Goal: Task Accomplishment & Management: Complete application form

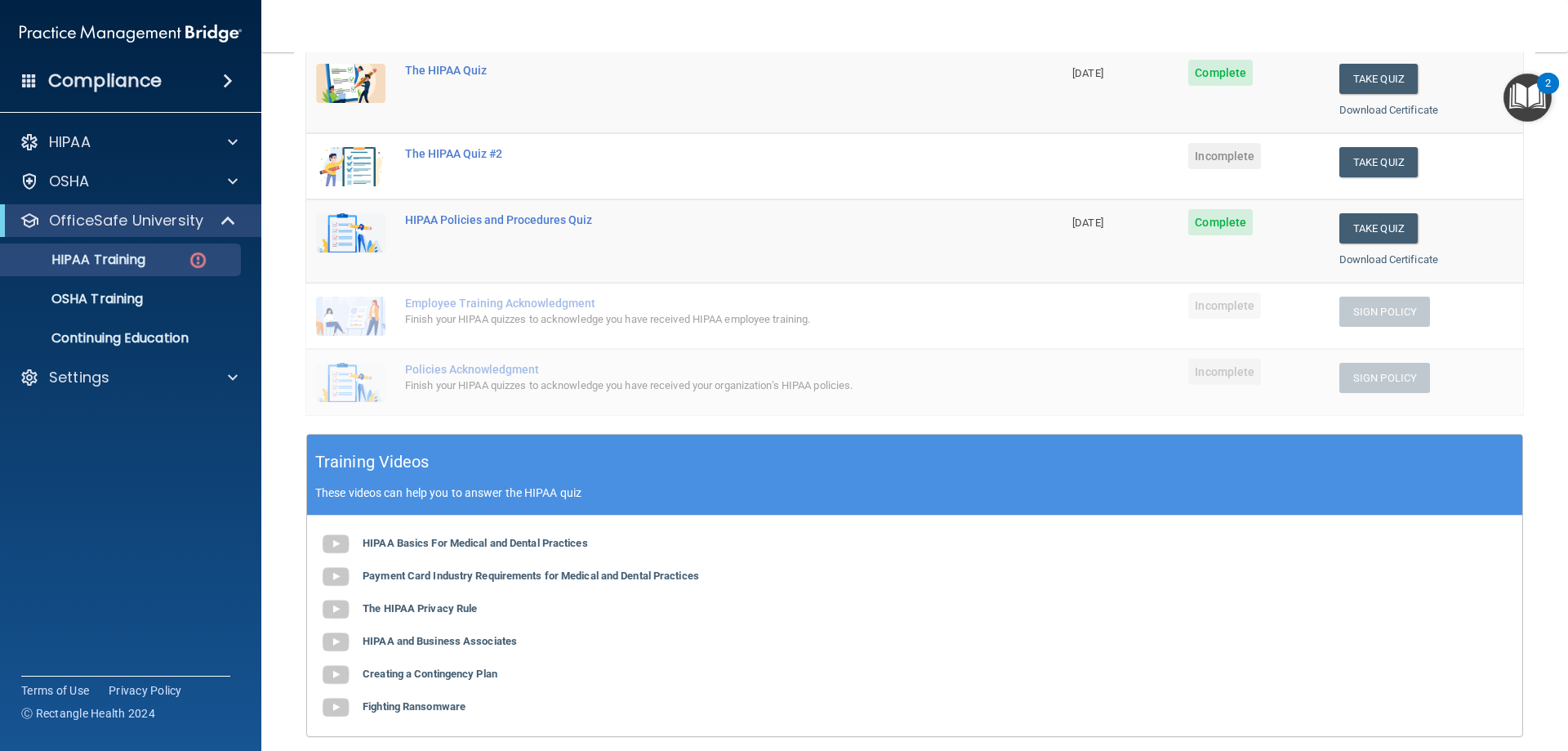
scroll to position [183, 0]
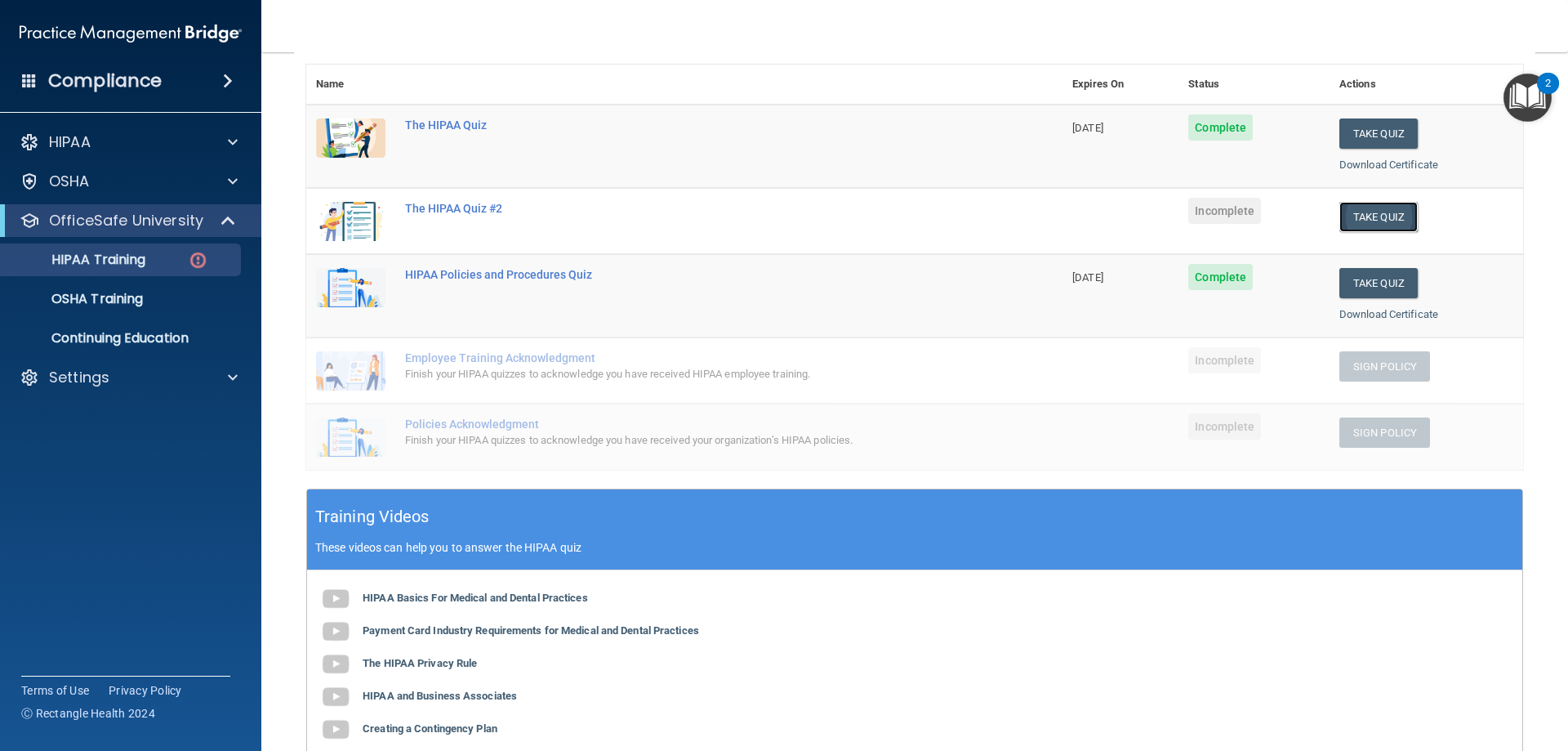
click at [1351, 213] on button "Take Quiz" at bounding box center [1378, 217] width 79 height 31
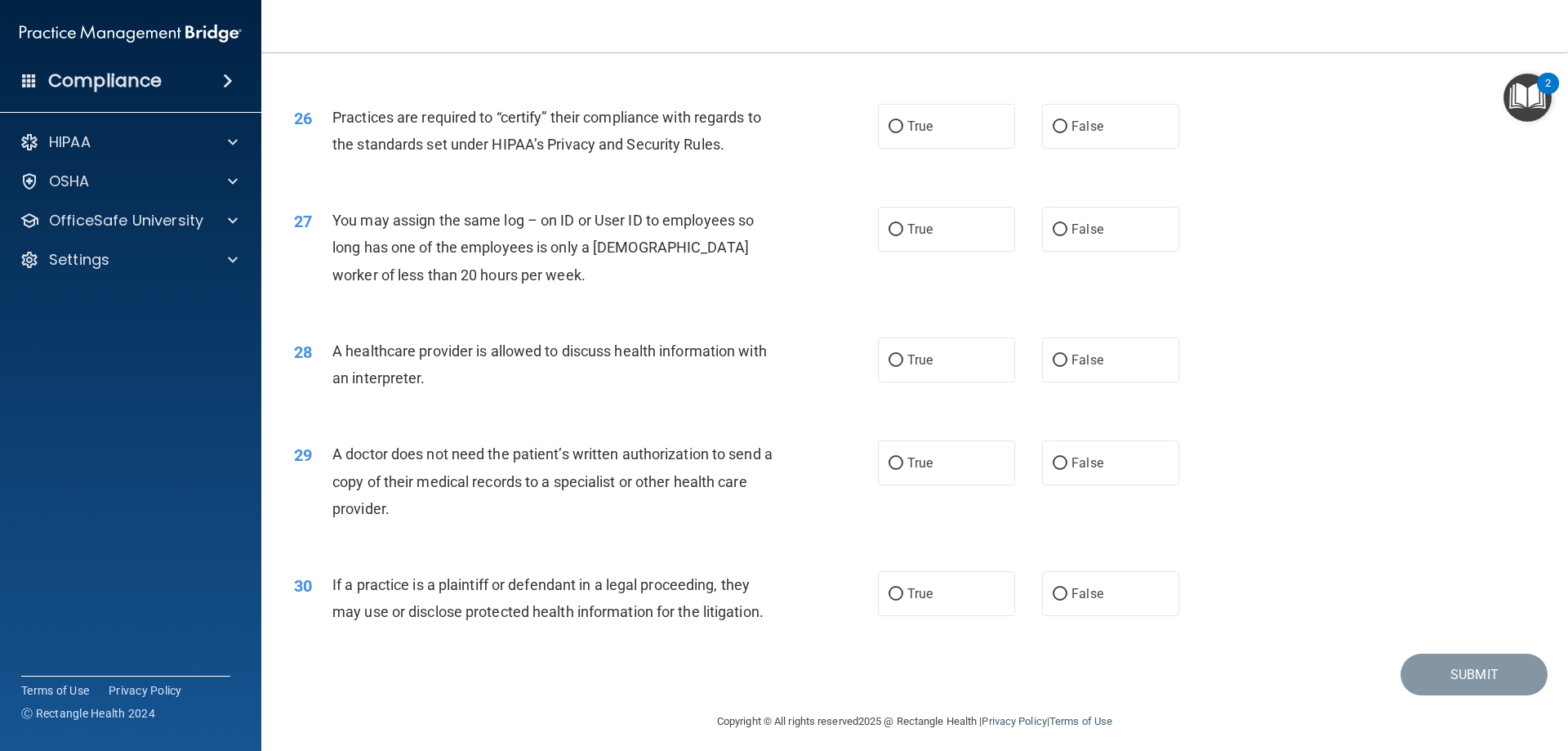
scroll to position [3053, 0]
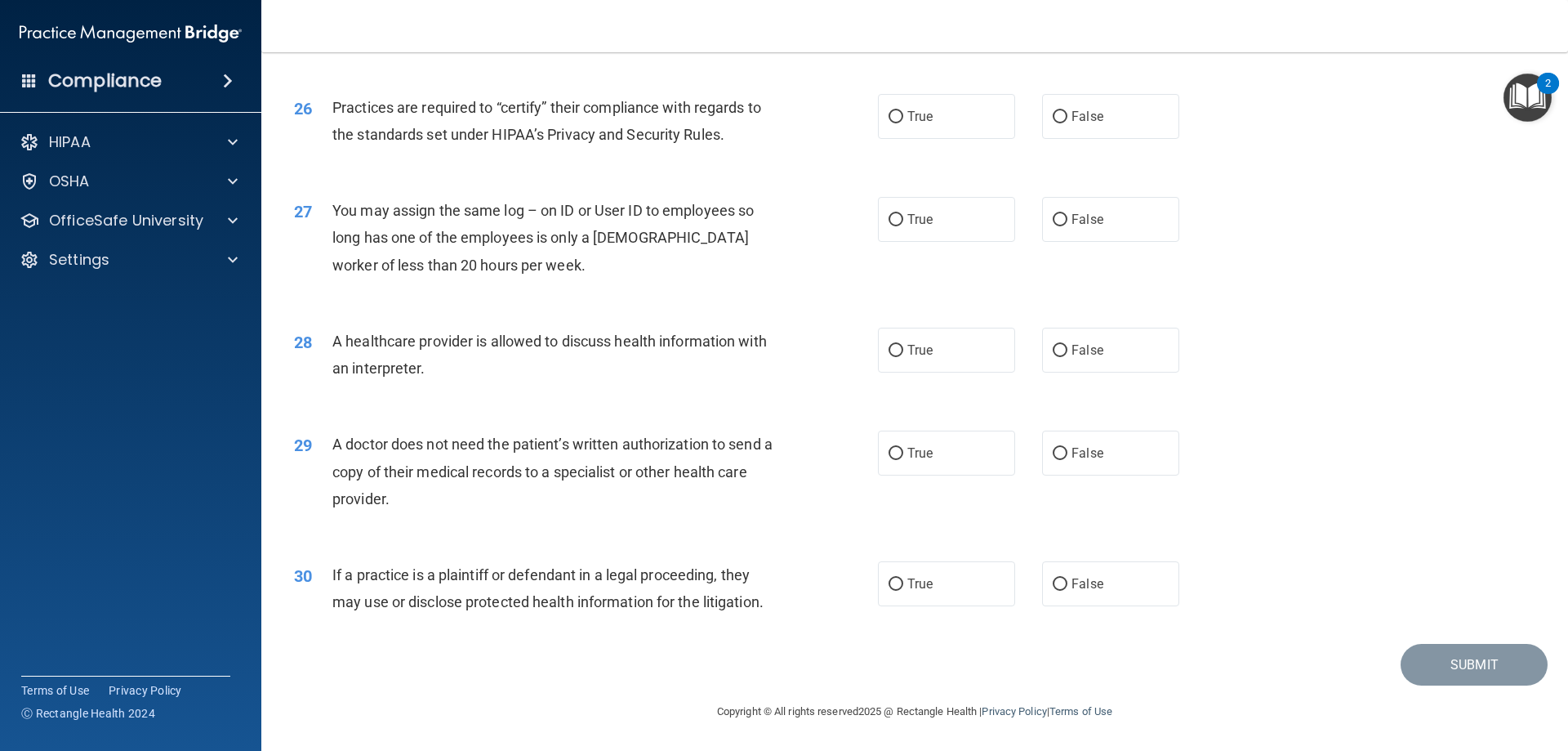
drag, startPoint x: 335, startPoint y: 443, endPoint x: 437, endPoint y: 497, distance: 115.4
click at [437, 498] on div "A doctor does not need the patient’s written authorization to send a copy of th…" at bounding box center [560, 471] width 456 height 82
click at [1056, 450] on input "False" at bounding box center [1060, 453] width 15 height 12
radio input "true"
click at [791, 438] on div "29 A doctor does not need the patient’s written authorization to send a copy of…" at bounding box center [586, 476] width 633 height 90
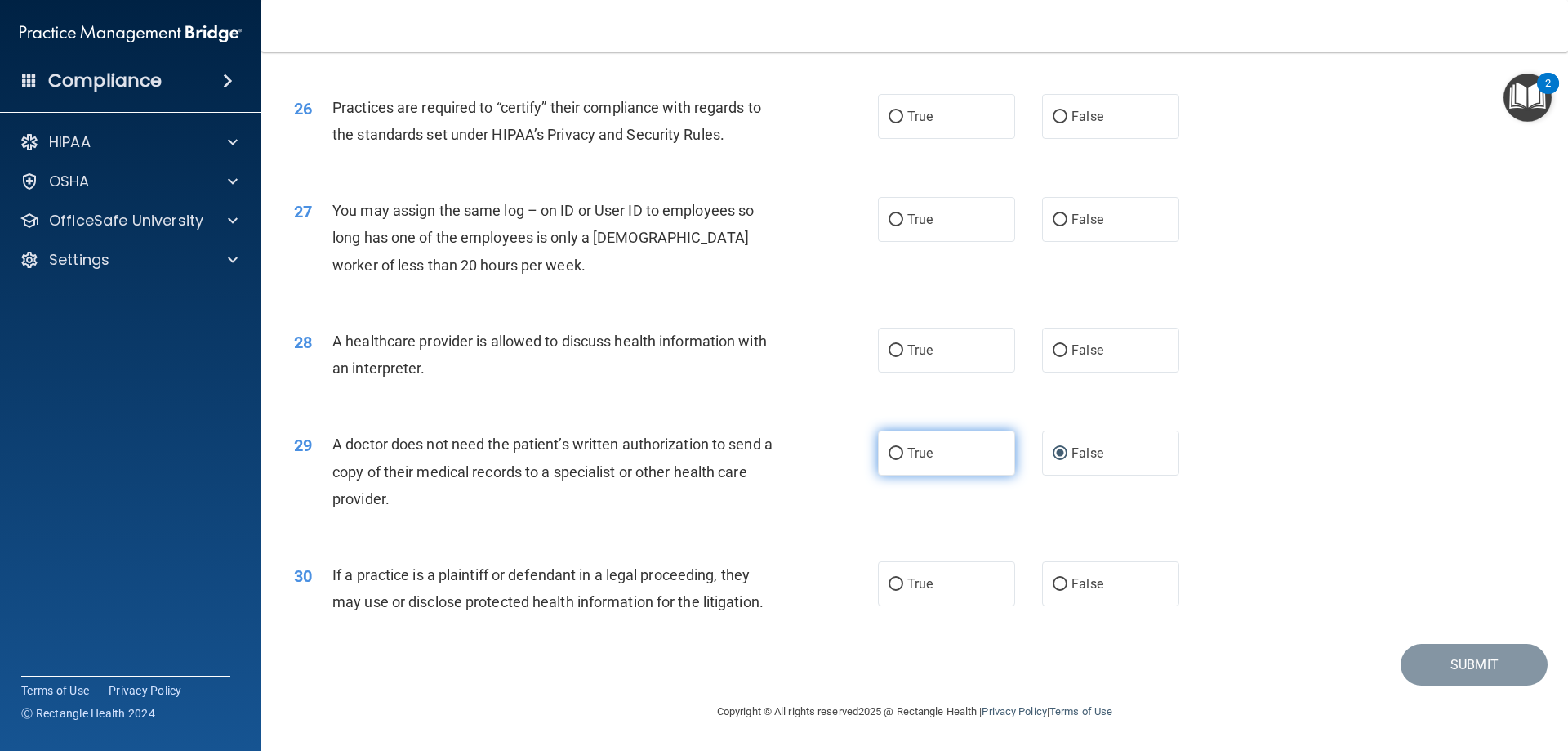
click at [901, 462] on label "True" at bounding box center [946, 453] width 137 height 45
click at [901, 460] on input "True" at bounding box center [896, 453] width 15 height 12
radio input "true"
radio input "false"
click at [764, 497] on div "A doctor does not need the patient’s written authorization to send a copy of th…" at bounding box center [560, 471] width 456 height 82
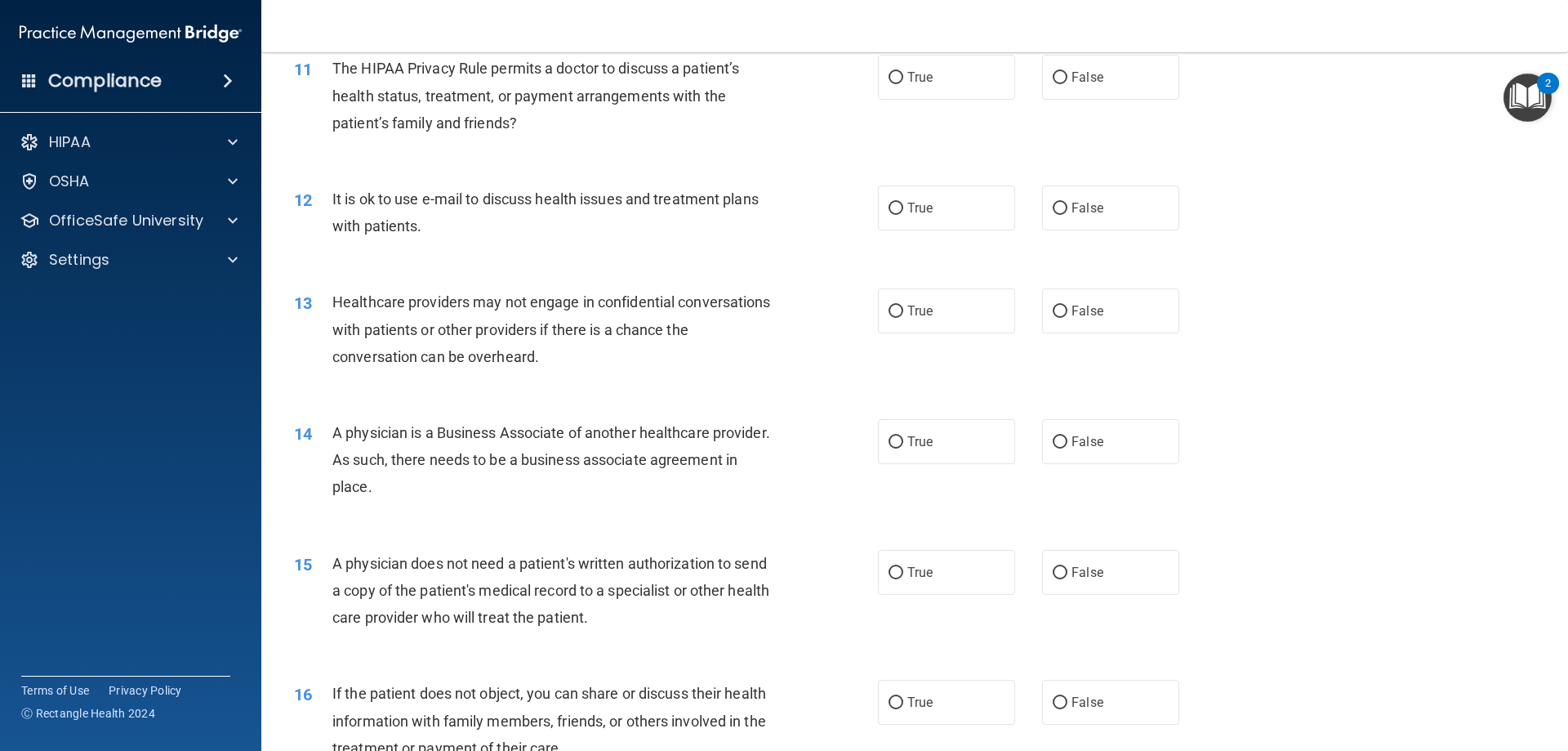
scroll to position [1256, 0]
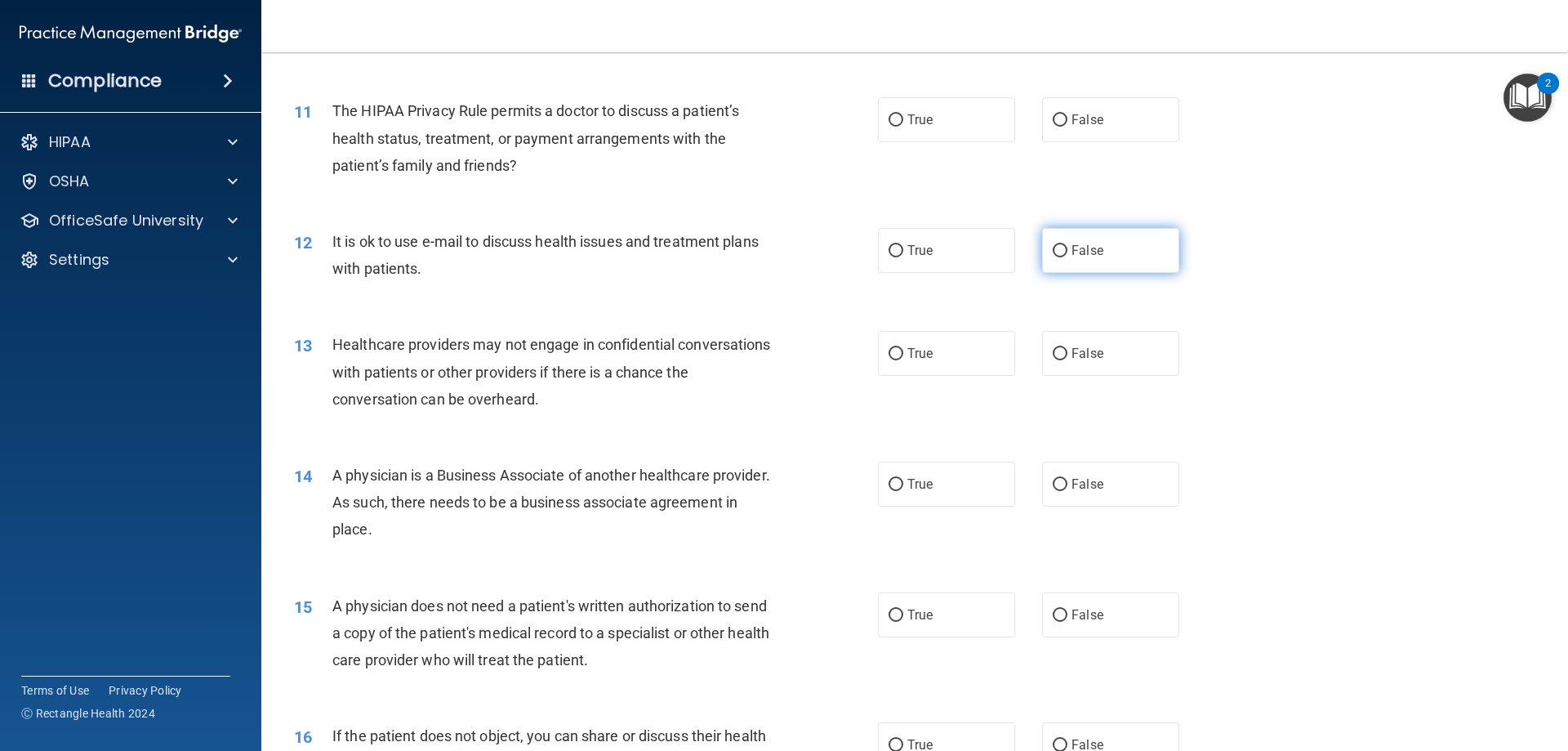
click at [1056, 248] on input "False" at bounding box center [1060, 251] width 15 height 12
radio input "true"
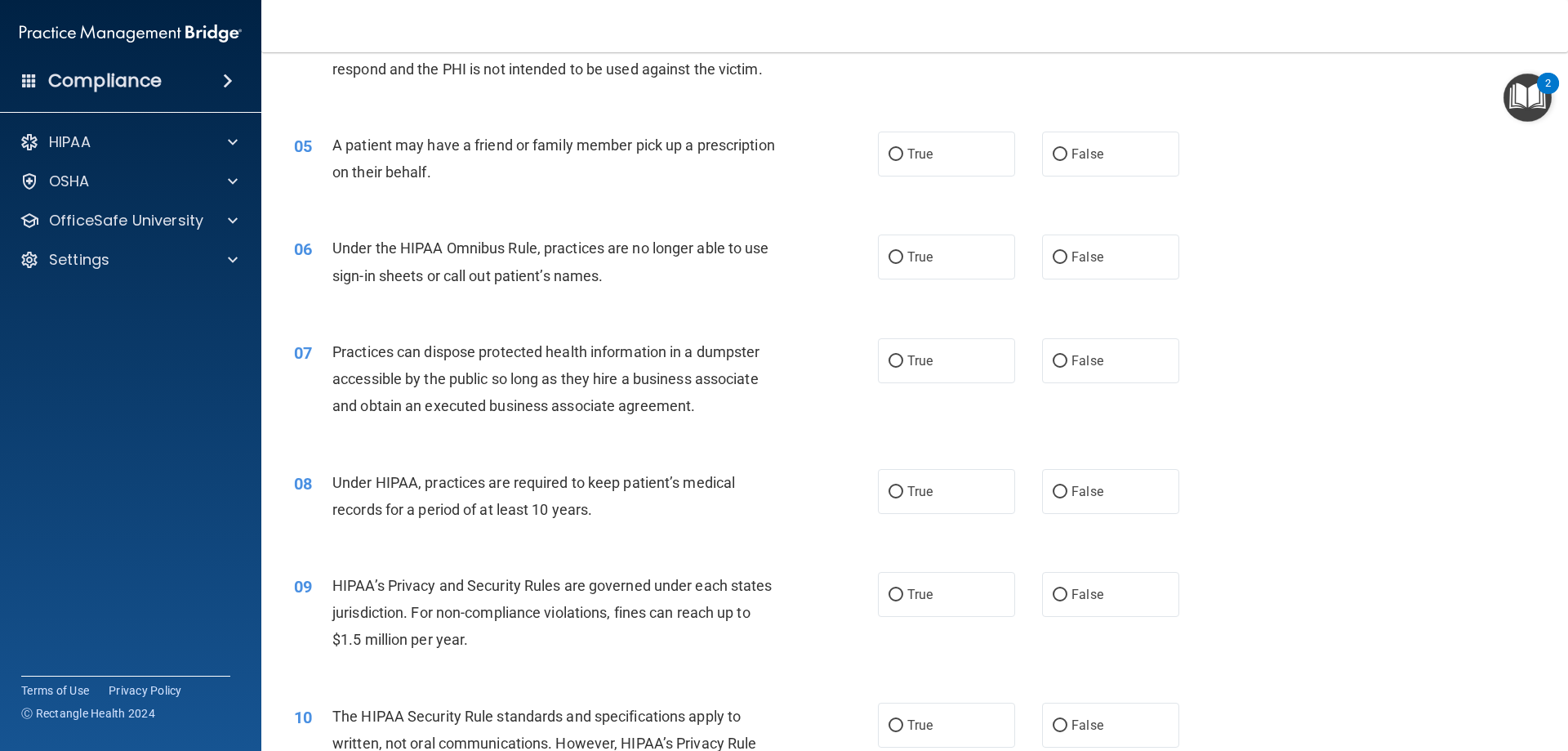
scroll to position [0, 0]
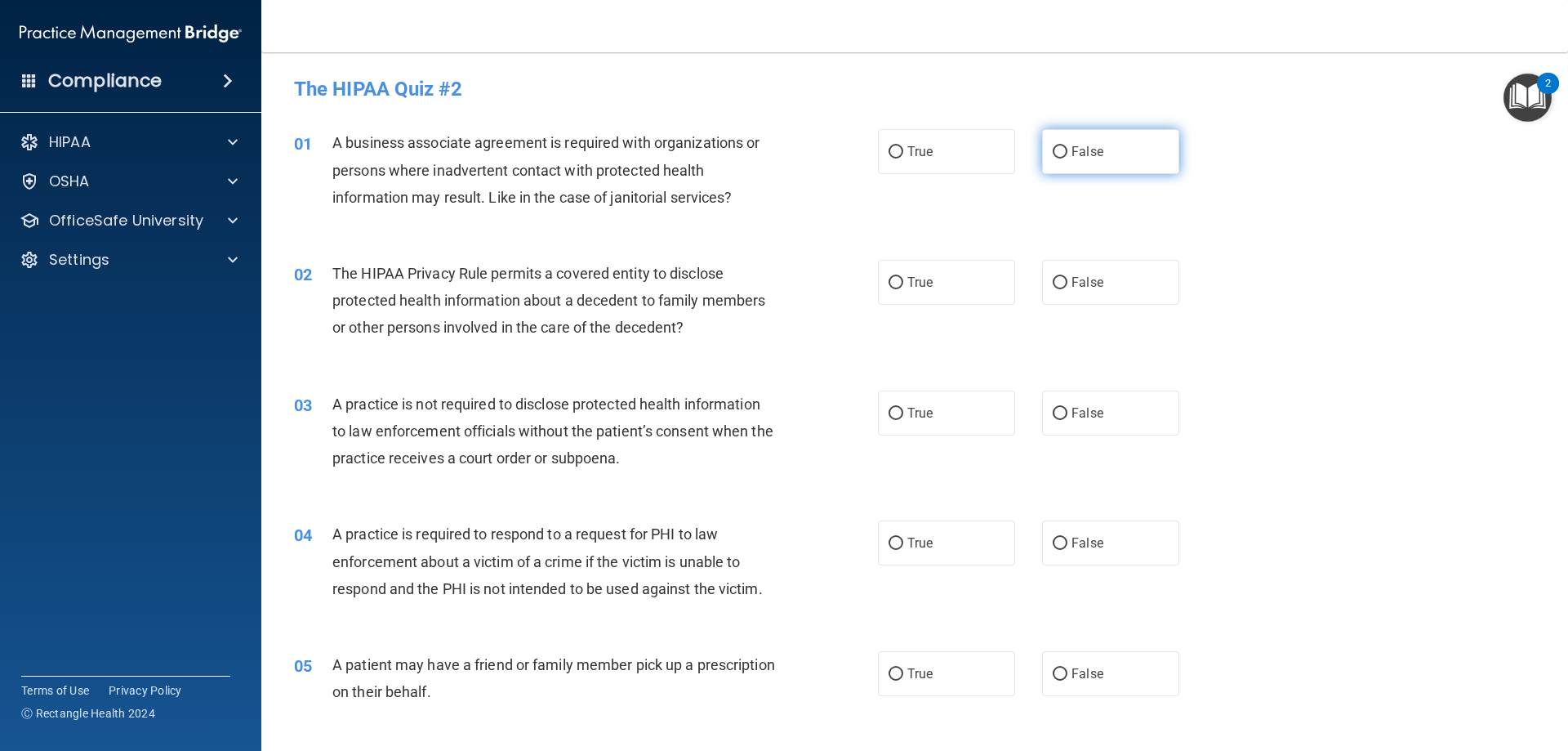
click at [1051, 160] on label "False" at bounding box center [1111, 151] width 137 height 45
click at [1053, 159] on input "False" at bounding box center [1060, 152] width 15 height 12
radio input "true"
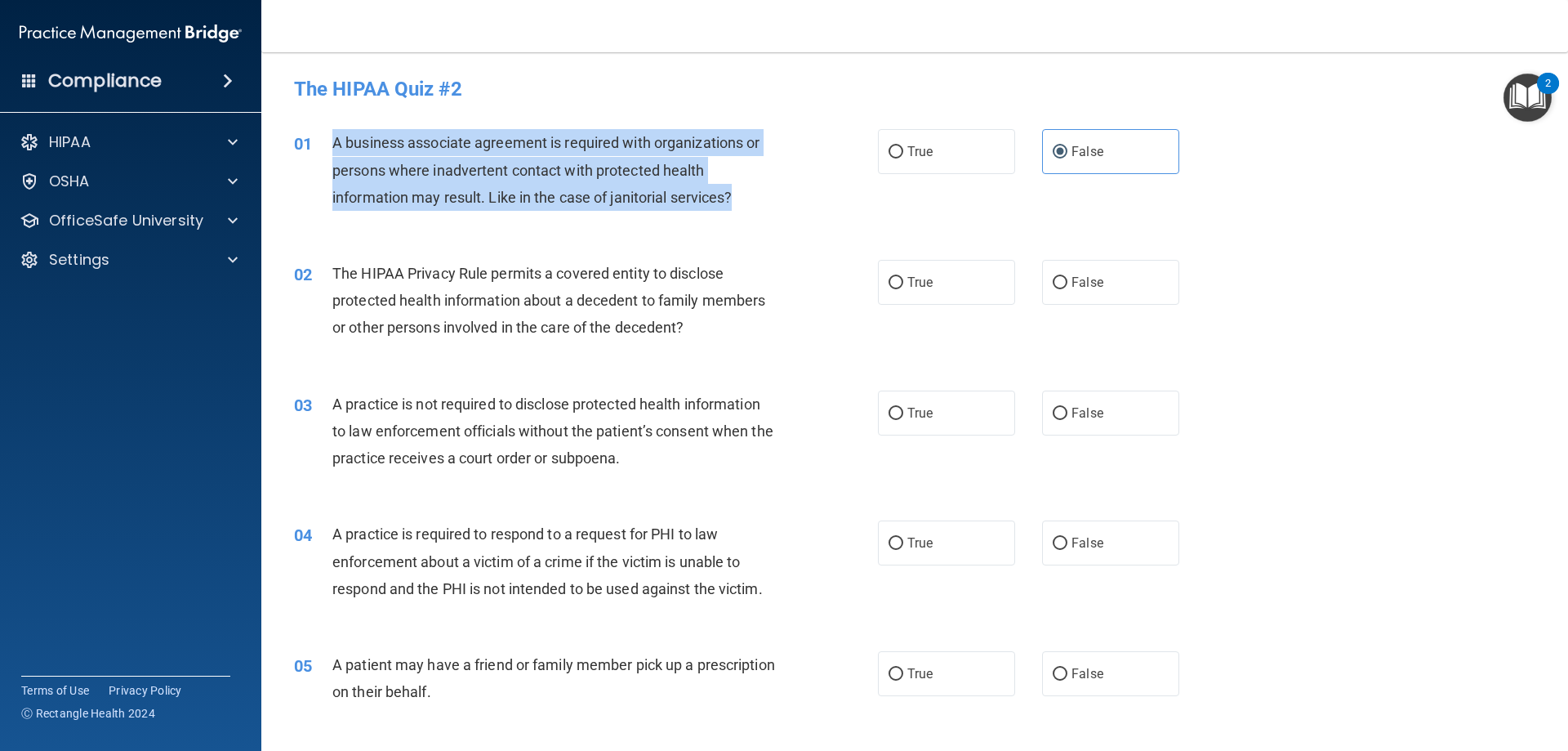
drag, startPoint x: 732, startPoint y: 194, endPoint x: 330, endPoint y: 141, distance: 405.5
click at [330, 141] on div "01 A business associate agreement is required with organizations or persons whe…" at bounding box center [586, 174] width 633 height 90
copy div "A business associate agreement is required with organizations or persons where …"
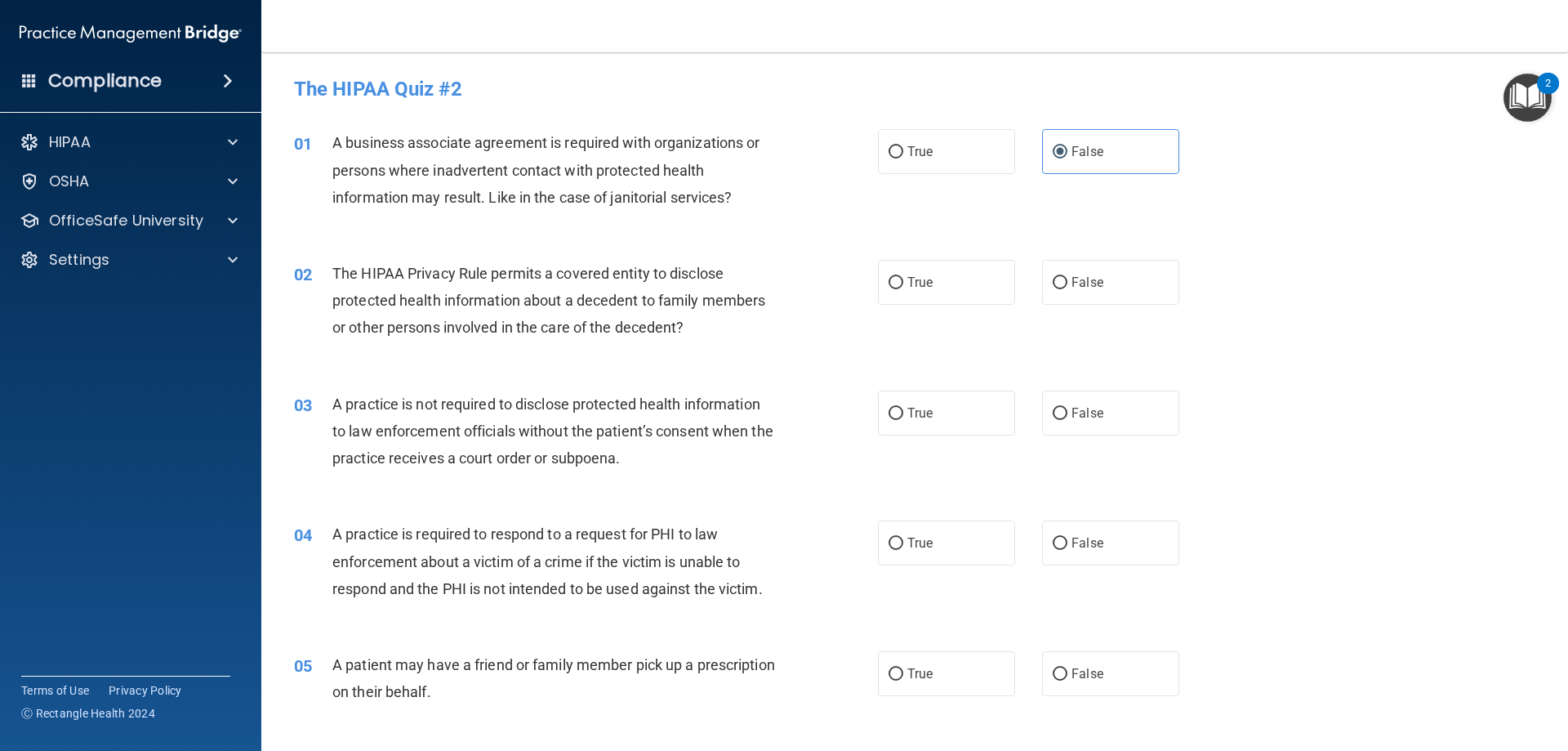
click at [1027, 189] on div "01 A business associate agreement is required with organizations or persons whe…" at bounding box center [914, 174] width 1265 height 131
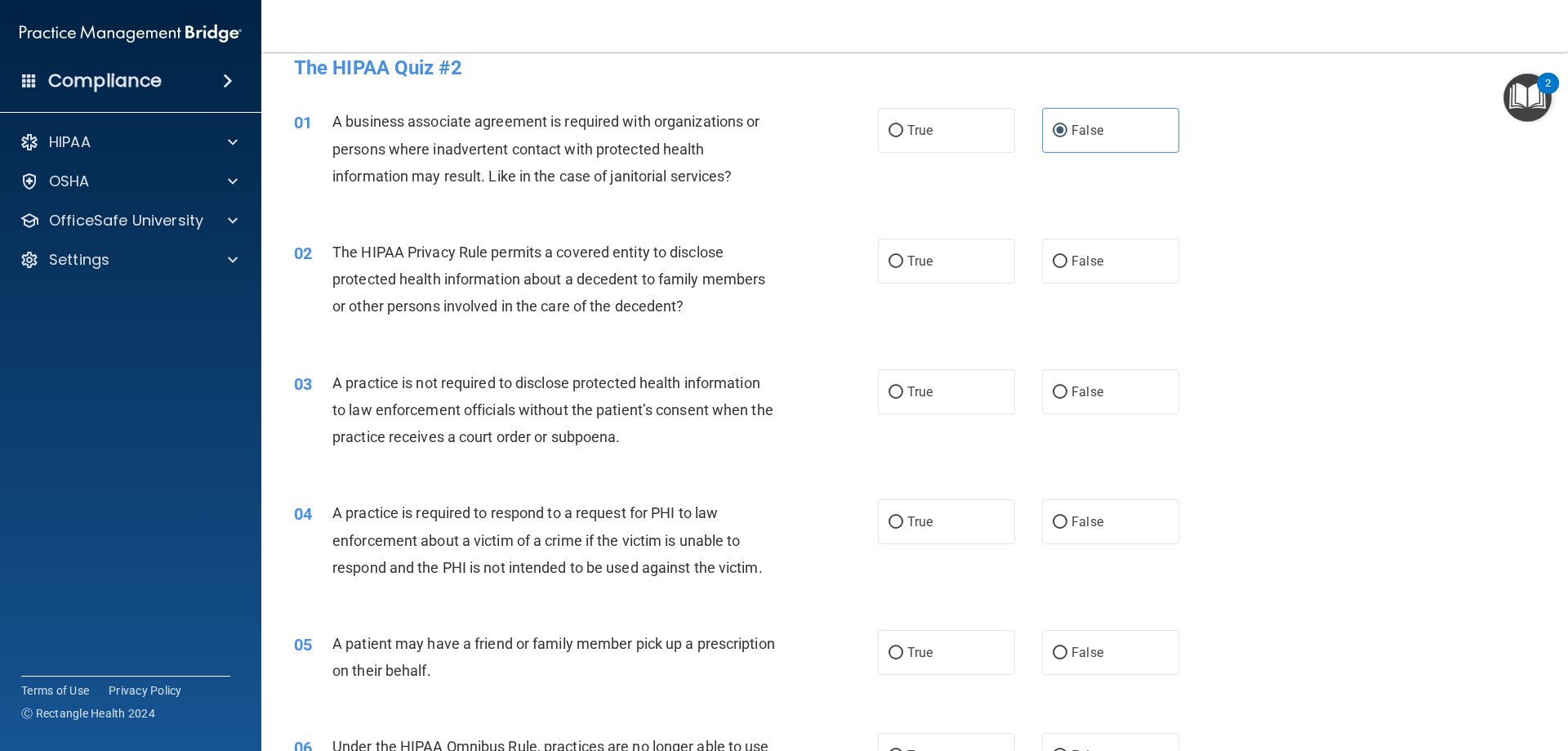
scroll to position [82, 0]
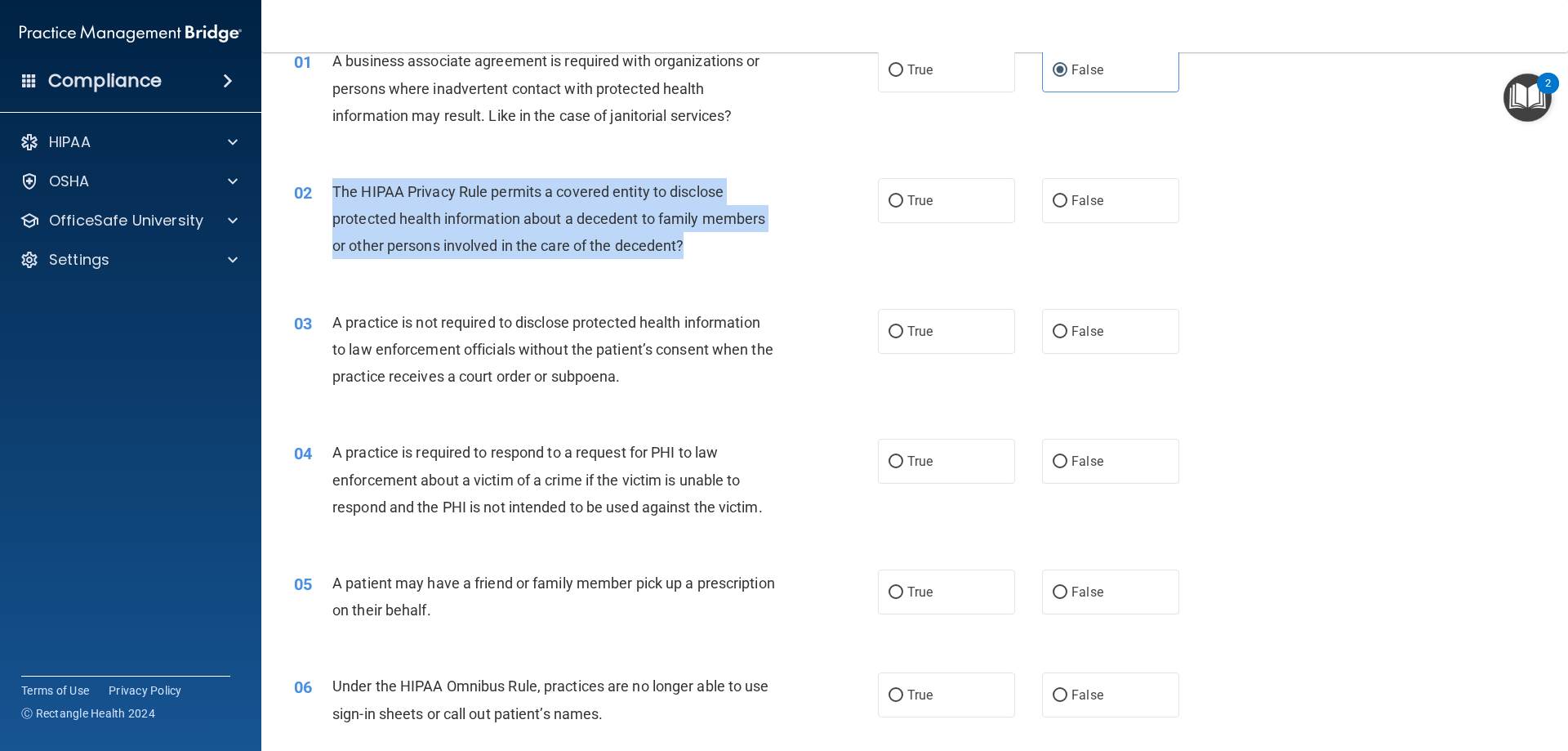
drag, startPoint x: 332, startPoint y: 184, endPoint x: 715, endPoint y: 239, distance: 386.9
click at [715, 239] on div "The HIPAA Privacy Rule permits a covered entity to disclose protected health in…" at bounding box center [560, 218] width 456 height 82
copy span "The HIPAA Privacy Rule permits a covered entity to disclose protected health in…"
click at [823, 252] on div "02 The HIPAA Privacy Rule permits a covered entity to disclose protected health…" at bounding box center [586, 222] width 633 height 90
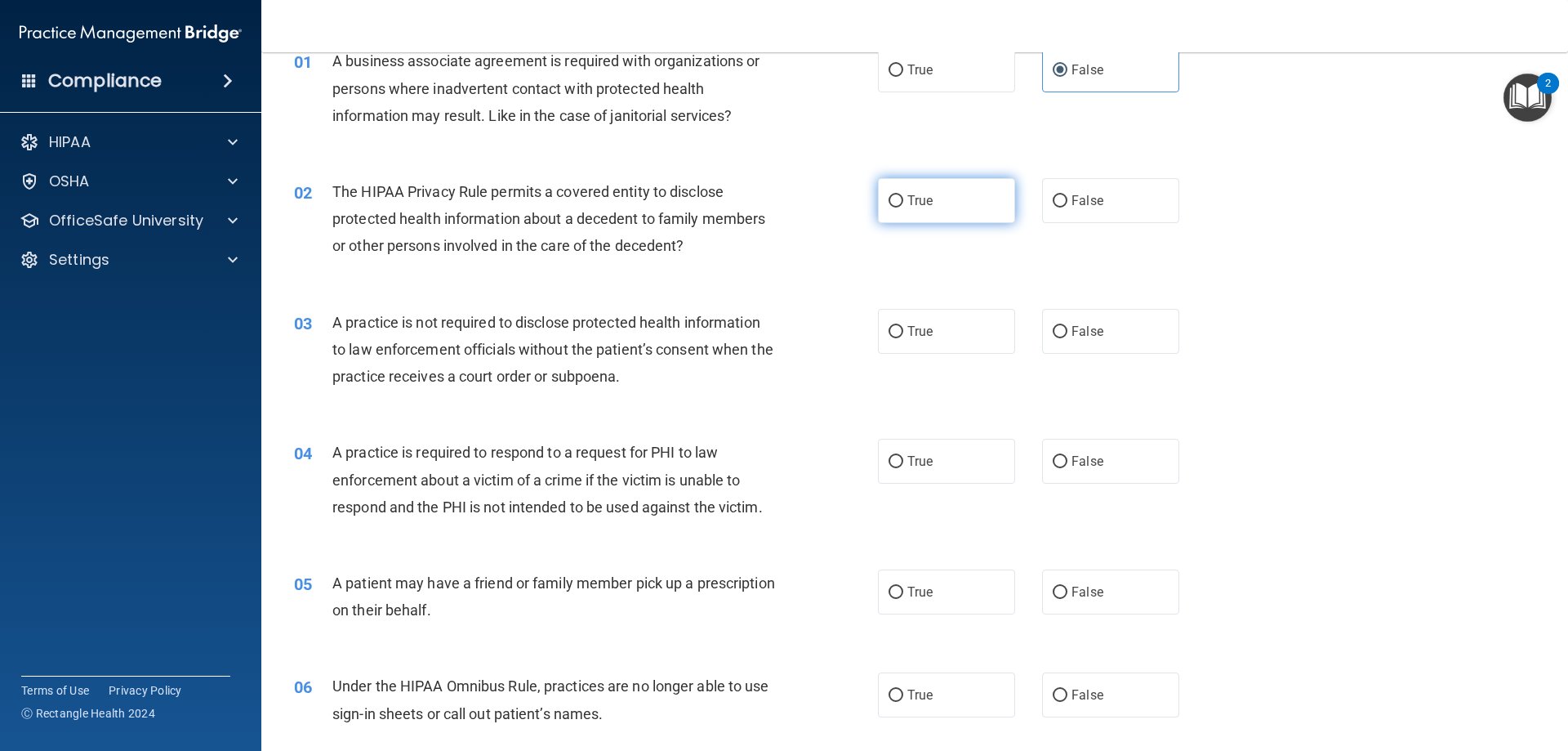
click at [891, 203] on input "True" at bounding box center [896, 201] width 15 height 12
radio input "true"
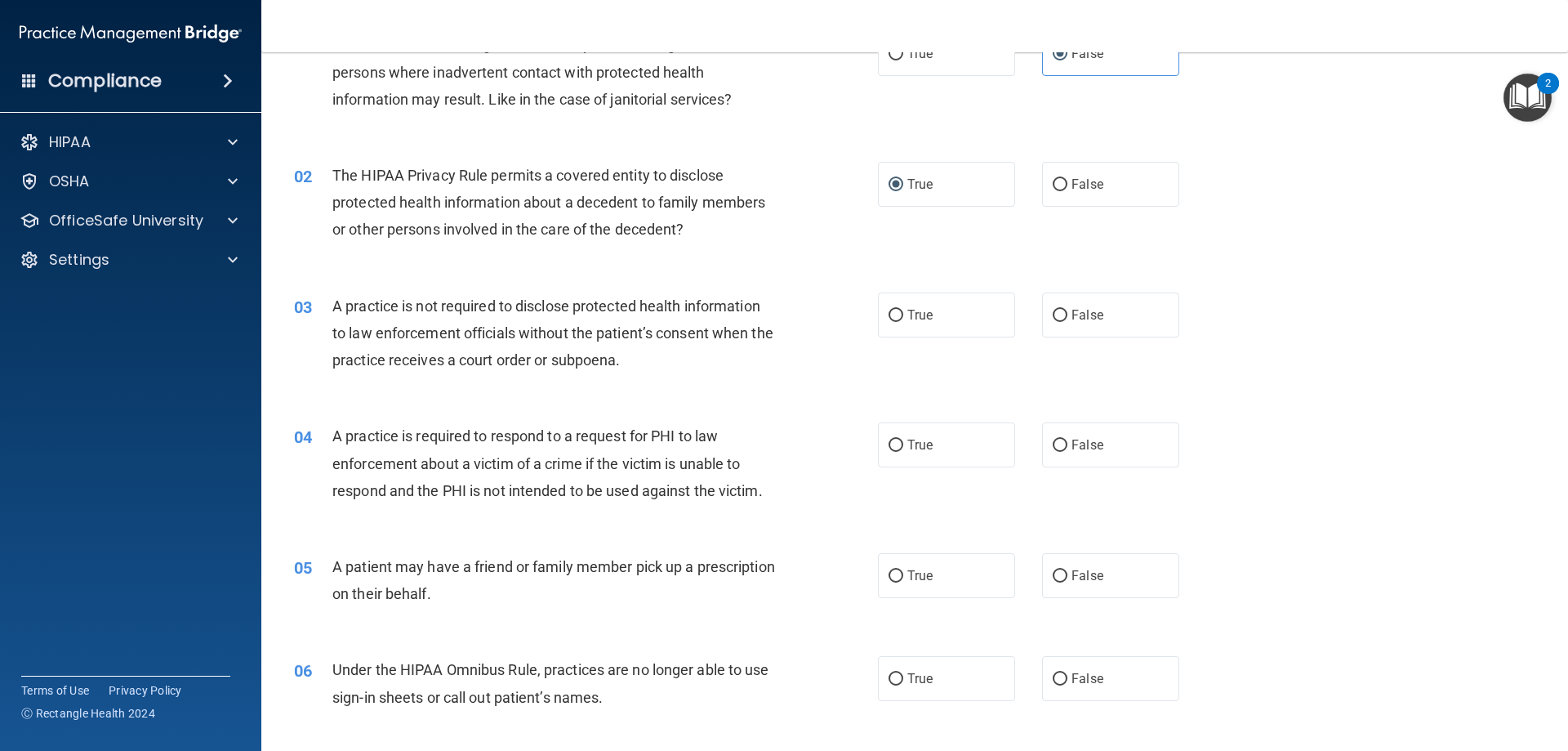
scroll to position [164, 0]
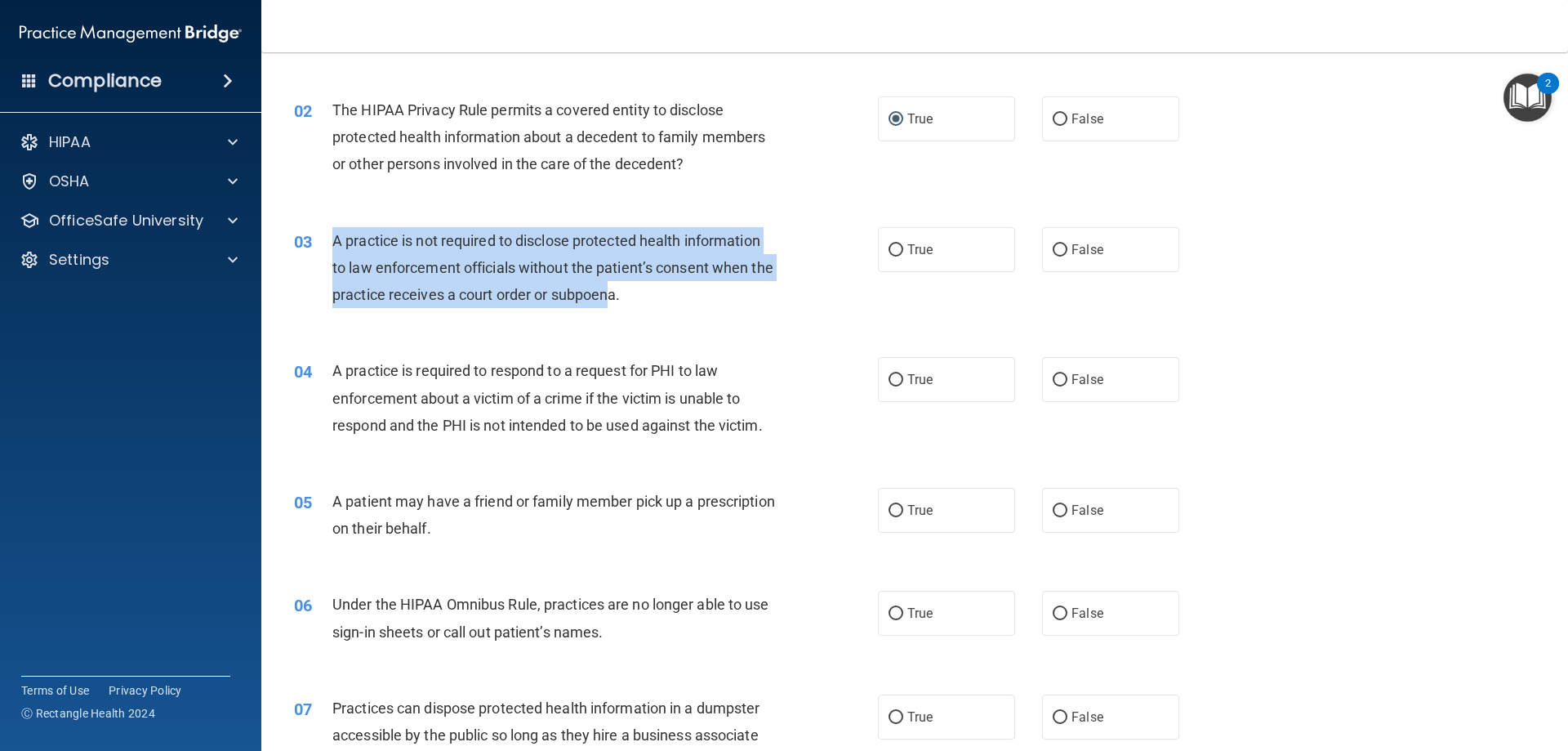
drag, startPoint x: 639, startPoint y: 290, endPoint x: 314, endPoint y: 239, distance: 329.0
click at [314, 239] on div "03 A practice is not required to disclose protected health information to law e…" at bounding box center [586, 272] width 633 height 90
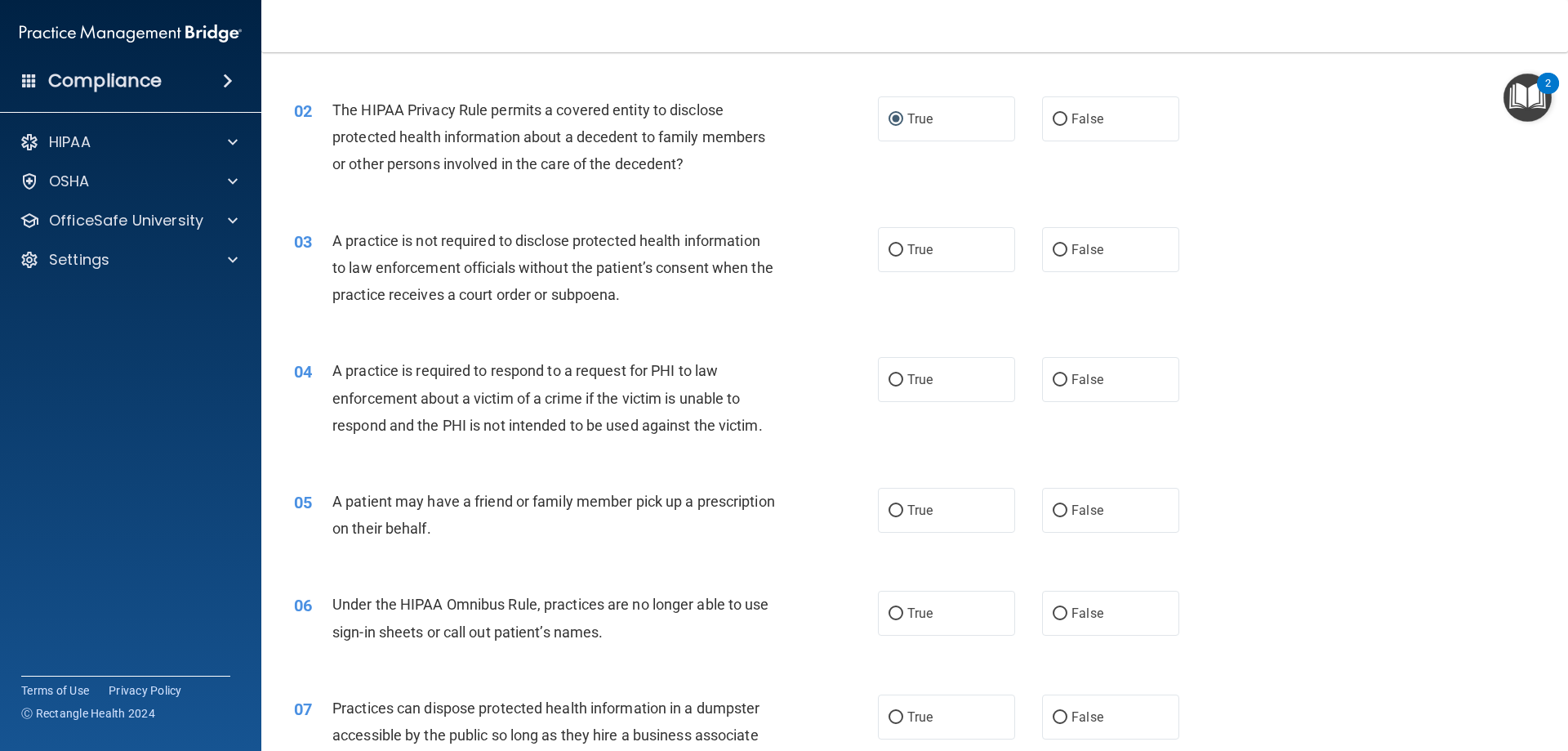
click at [556, 200] on div "02 The HIPAA Privacy Rule permits a covered entity to disclose protected health…" at bounding box center [914, 141] width 1265 height 131
click at [646, 294] on span "A practice is not required to disclose protected health information to law enfo…" at bounding box center [553, 268] width 441 height 71
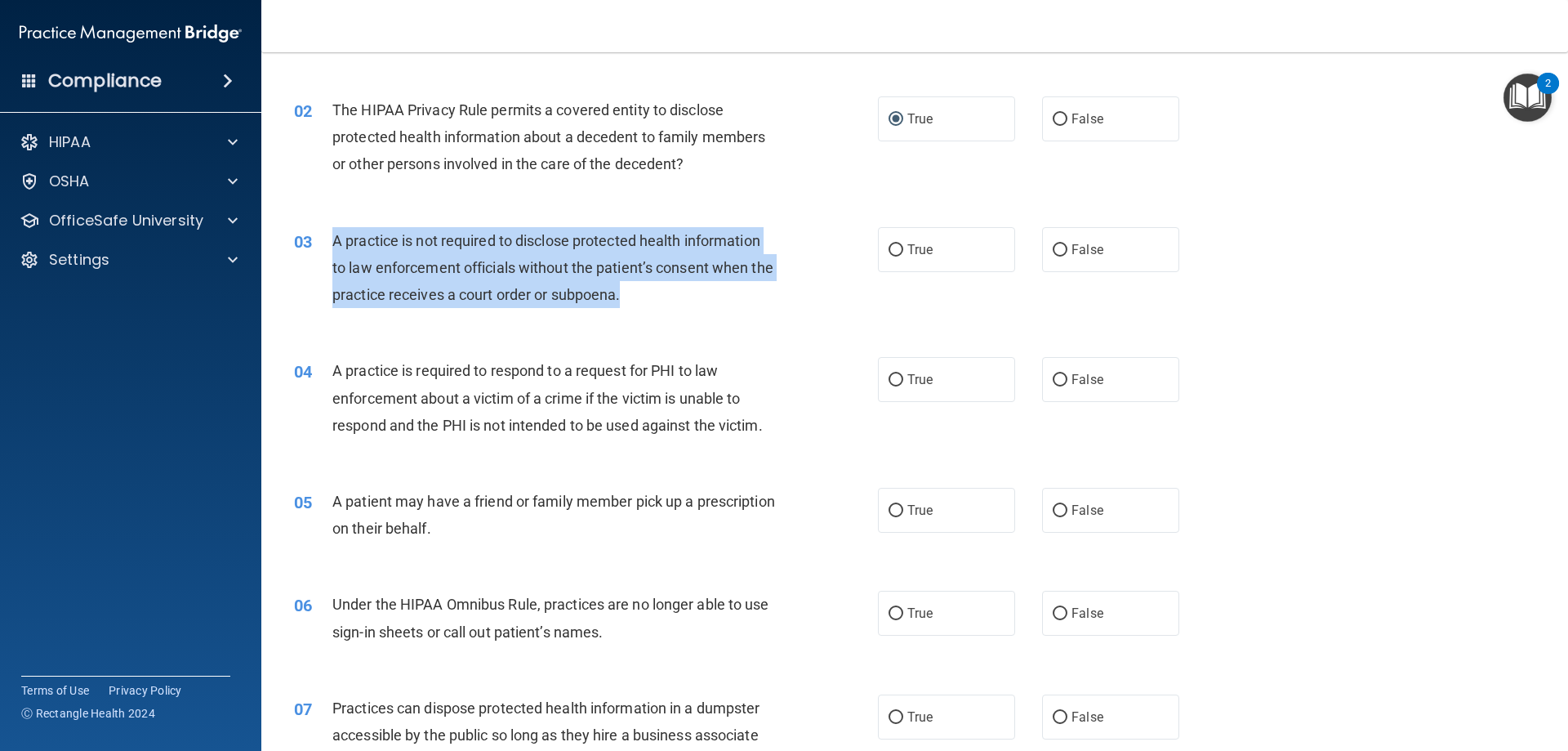
drag, startPoint x: 646, startPoint y: 294, endPoint x: 334, endPoint y: 234, distance: 317.7
click at [334, 234] on span "A practice is not required to disclose protected health information to law enfo…" at bounding box center [553, 268] width 441 height 71
copy span "A practice is not required to disclose protected health information to law enfo…"
click at [828, 306] on div "03 A practice is not required to disclose protected health information to law e…" at bounding box center [586, 272] width 633 height 90
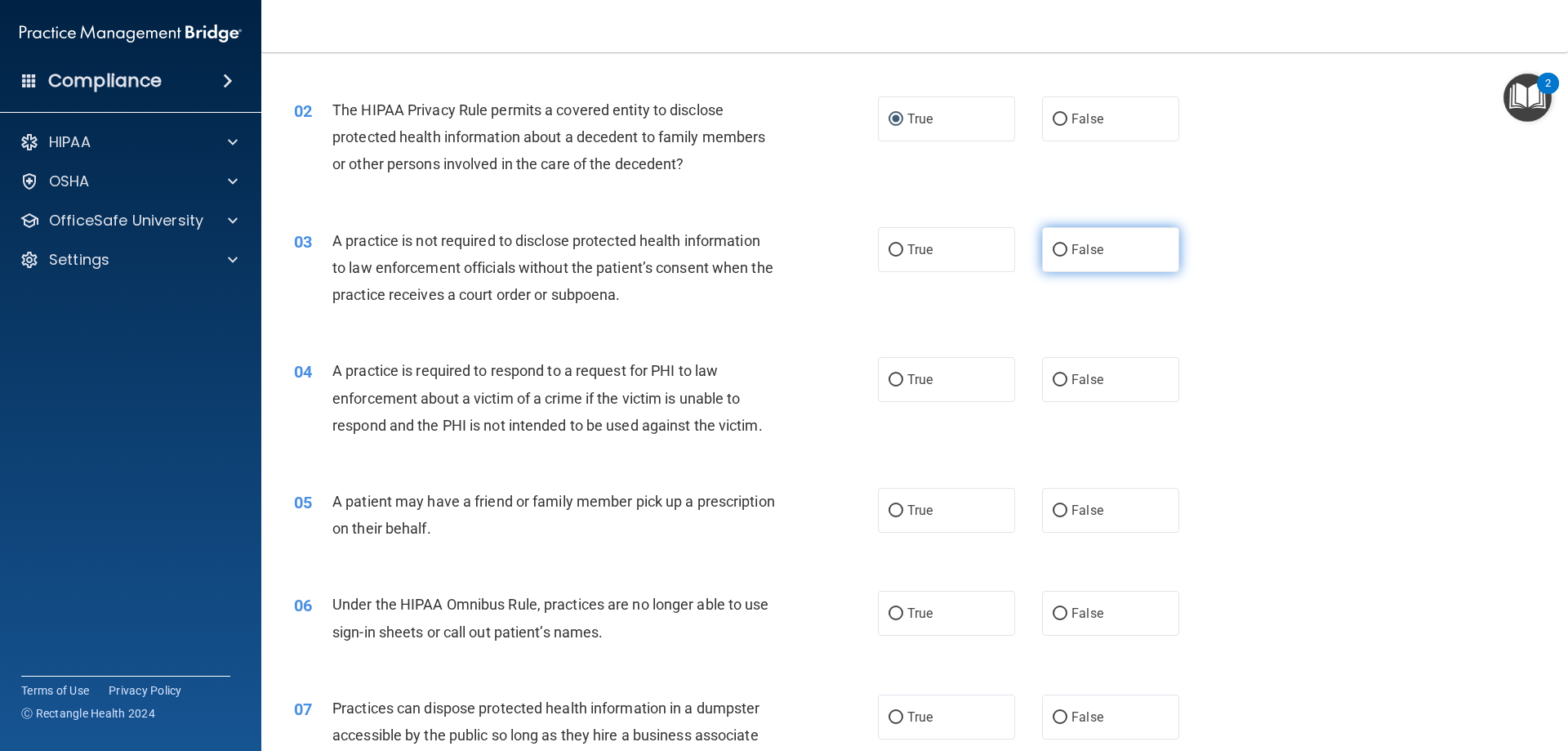
click at [1082, 259] on label "False" at bounding box center [1111, 250] width 137 height 45
click at [1067, 256] on input "False" at bounding box center [1060, 250] width 15 height 12
radio input "true"
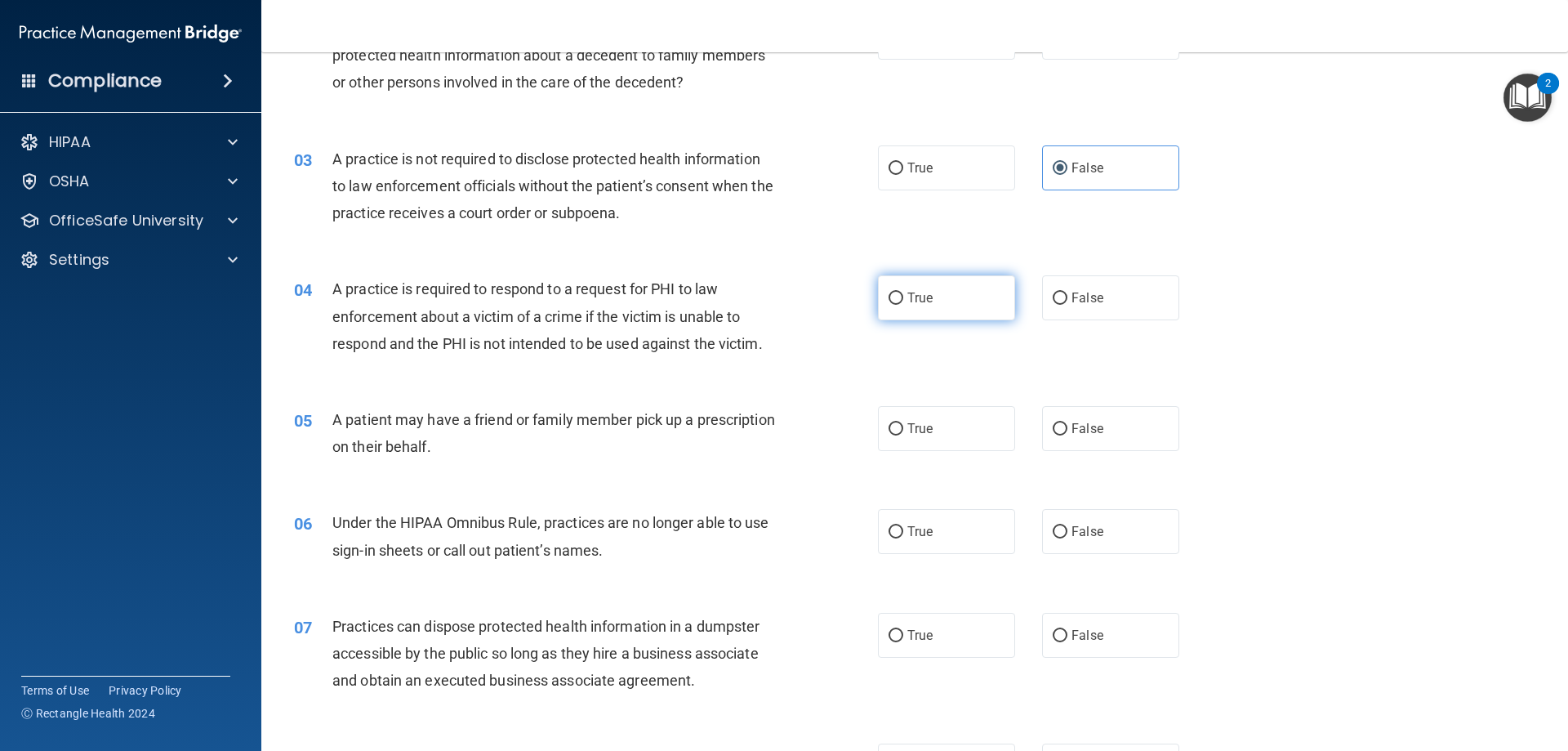
click at [896, 303] on input "True" at bounding box center [896, 299] width 15 height 12
radio input "true"
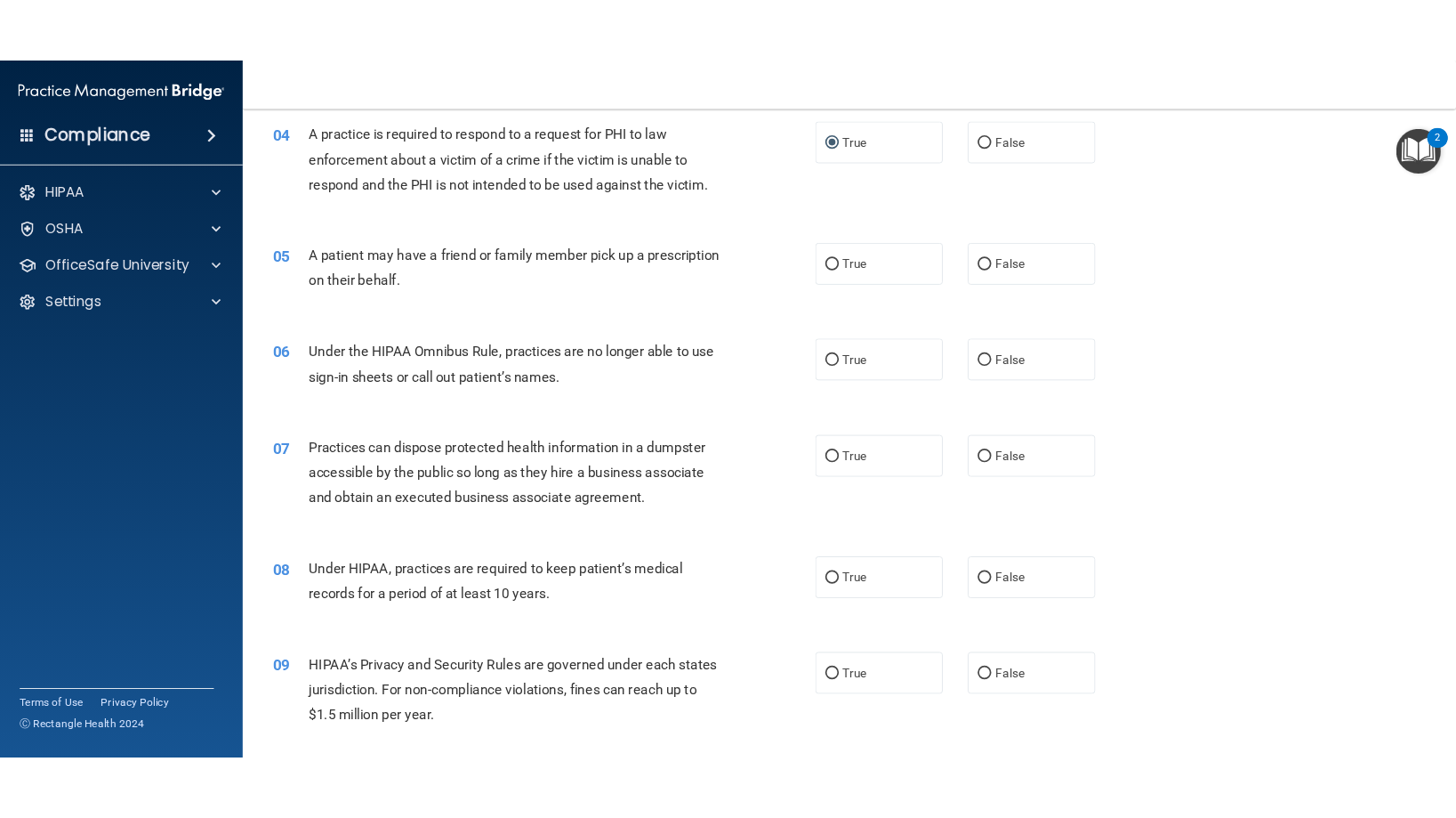
scroll to position [534, 0]
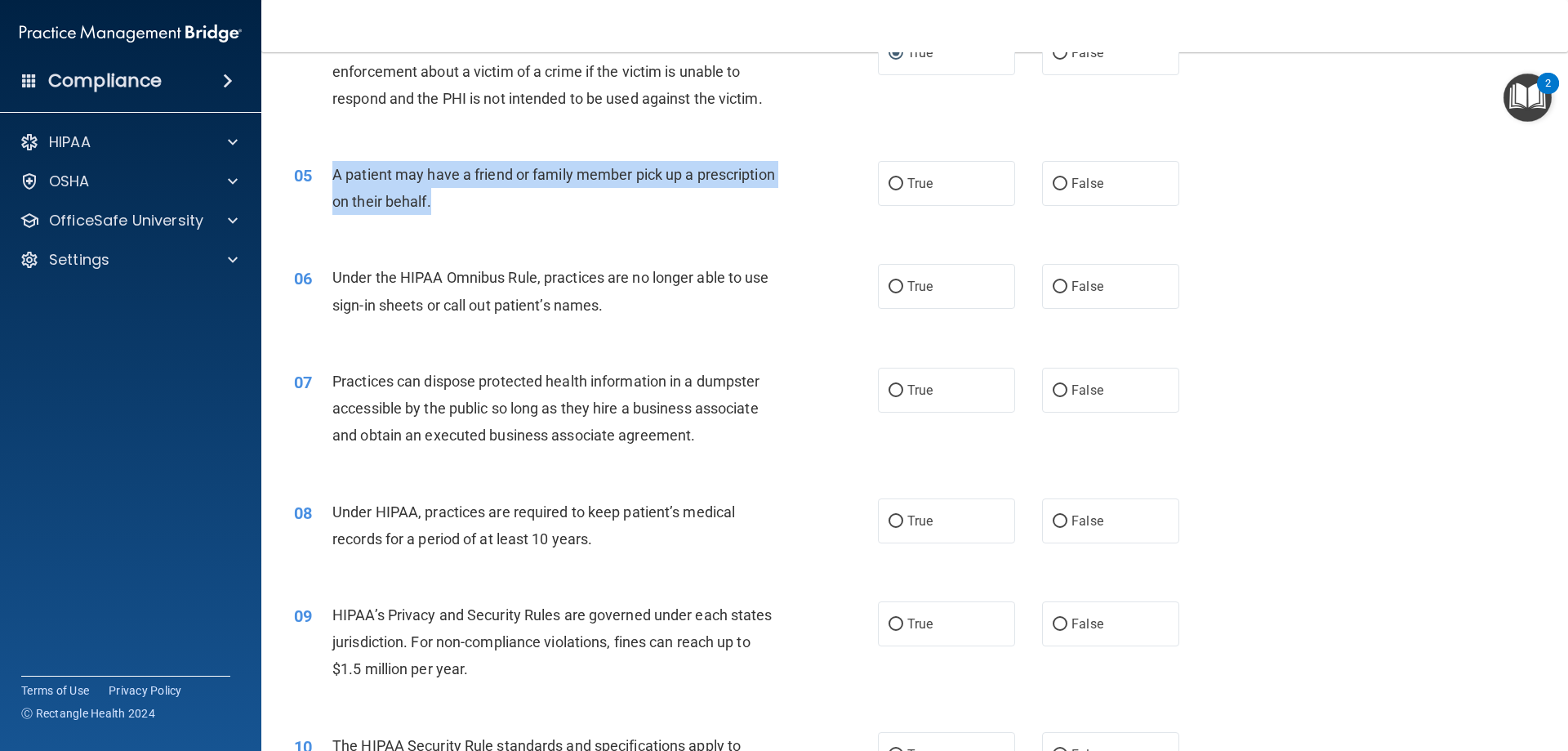
drag, startPoint x: 517, startPoint y: 199, endPoint x: 331, endPoint y: 170, distance: 188.2
click at [331, 170] on div "05 A patient may have a friend or family member pick up a prescription on their…" at bounding box center [586, 192] width 633 height 62
copy div "A patient may have a friend or family member pick up a prescription on their be…"
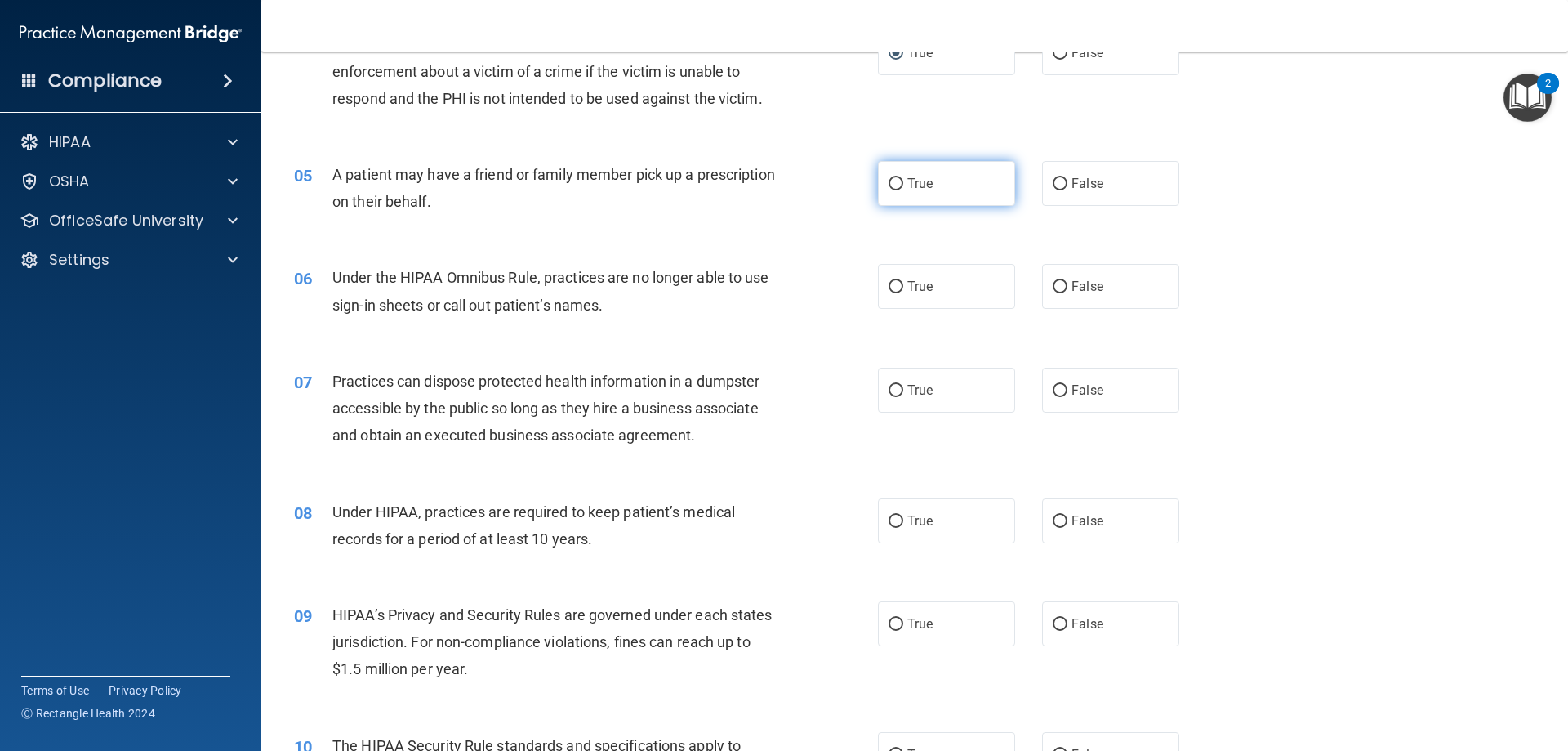
click at [930, 171] on label "True" at bounding box center [946, 184] width 137 height 45
click at [903, 178] on input "True" at bounding box center [896, 184] width 15 height 12
radio input "true"
click at [774, 191] on div "A patient may have a friend or family member pick up a prescription on their be…" at bounding box center [560, 188] width 456 height 54
click at [814, 264] on div "06 Under the HIPAA Omnibus Rule, practices are no longer able to use sign-in sh…" at bounding box center [586, 294] width 633 height 62
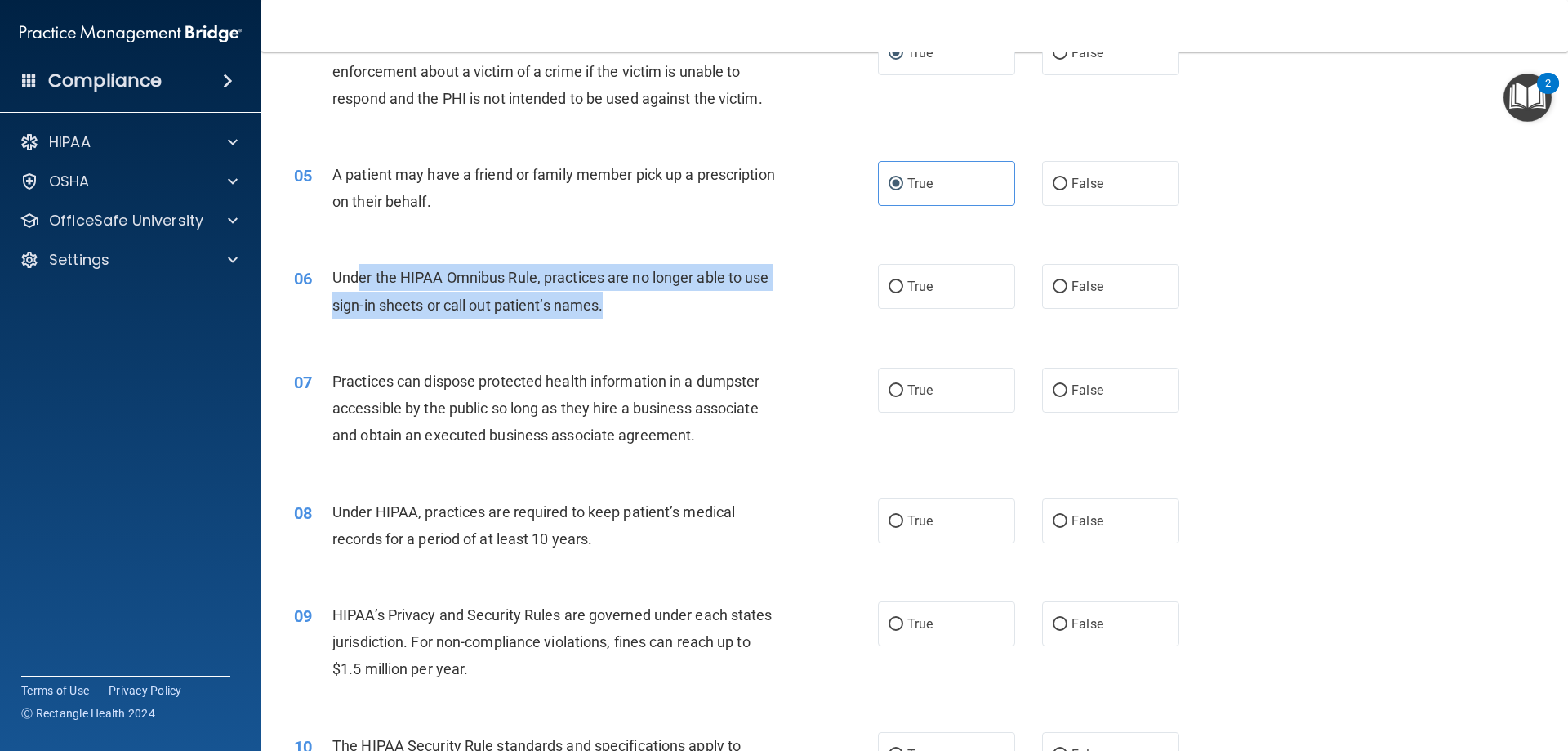
drag, startPoint x: 614, startPoint y: 304, endPoint x: 360, endPoint y: 270, distance: 256.3
click at [360, 270] on div "Under the HIPAA Omnibus Rule, practices are no longer able to use sign-in sheet…" at bounding box center [560, 290] width 456 height 54
click at [623, 309] on div "Under the HIPAA Omnibus Rule, practices are no longer able to use sign-in sheet…" at bounding box center [560, 290] width 456 height 54
drag, startPoint x: 608, startPoint y: 304, endPoint x: 334, endPoint y: 275, distance: 275.5
click at [333, 276] on div "Under the HIPAA Omnibus Rule, practices are no longer able to use sign-in sheet…" at bounding box center [560, 290] width 456 height 54
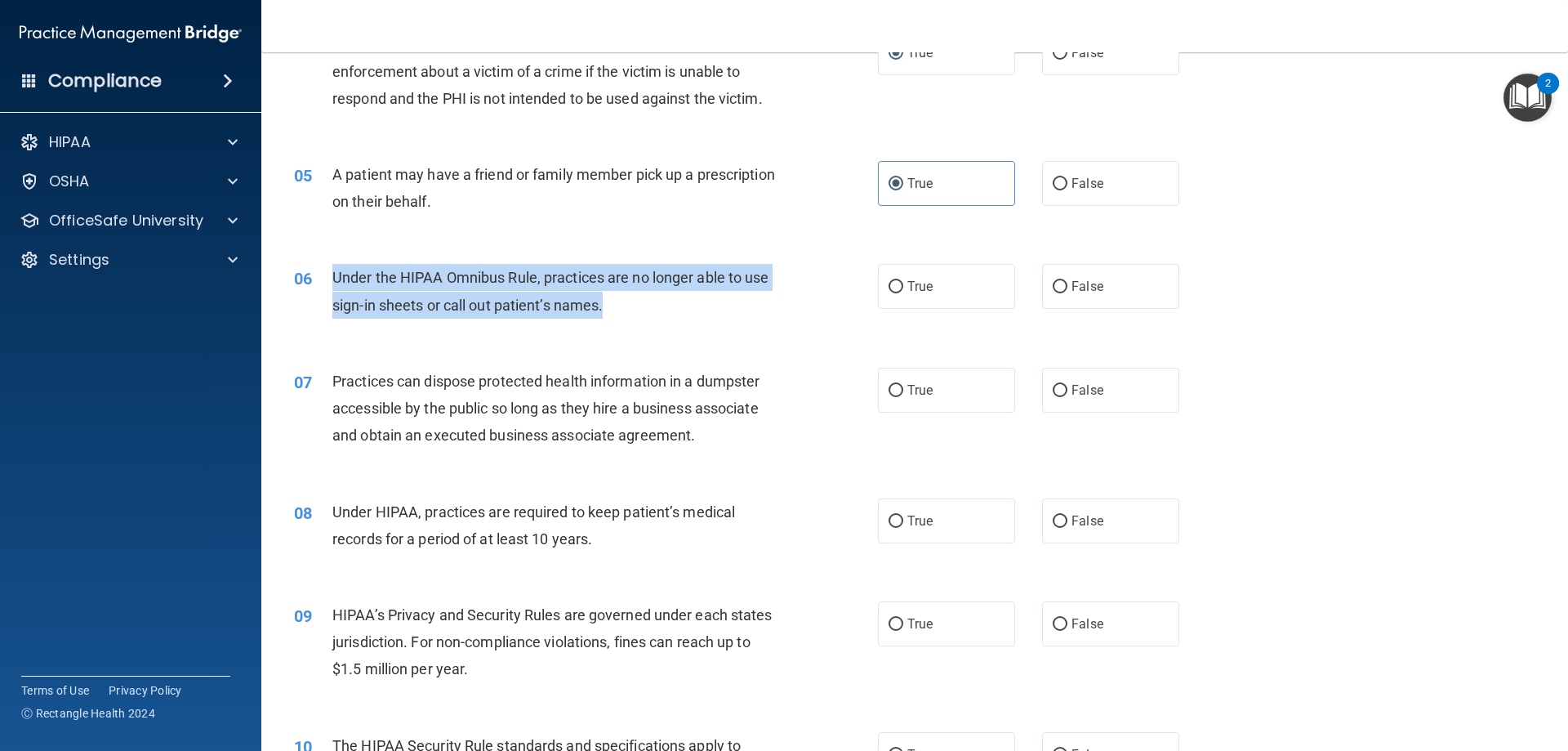
copy span "Under the HIPAA Omnibus Rule, practices are no longer able to use sign-in sheet…"
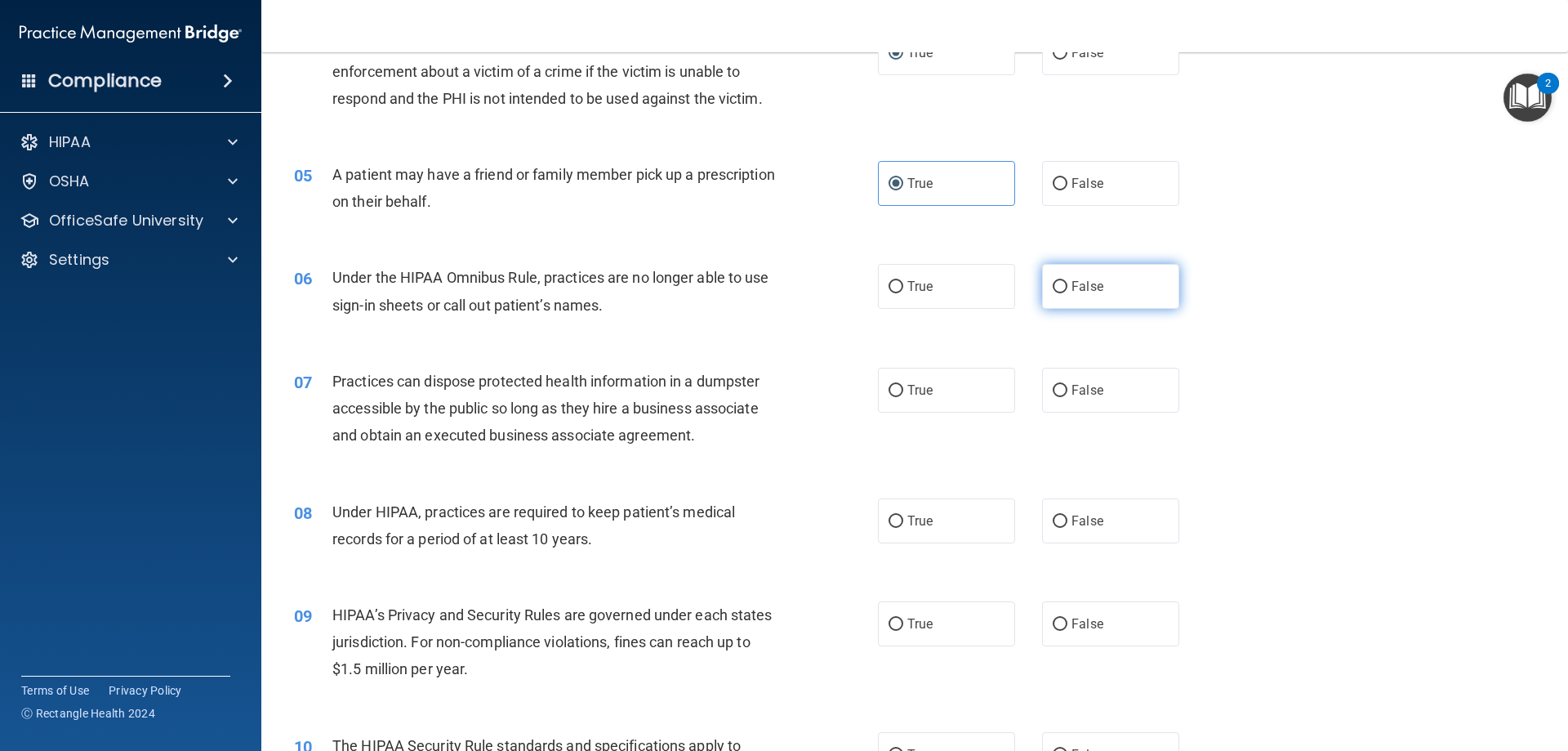
click at [1089, 269] on label "False" at bounding box center [1111, 286] width 137 height 45
click at [1067, 281] on input "False" at bounding box center [1060, 287] width 15 height 12
radio input "true"
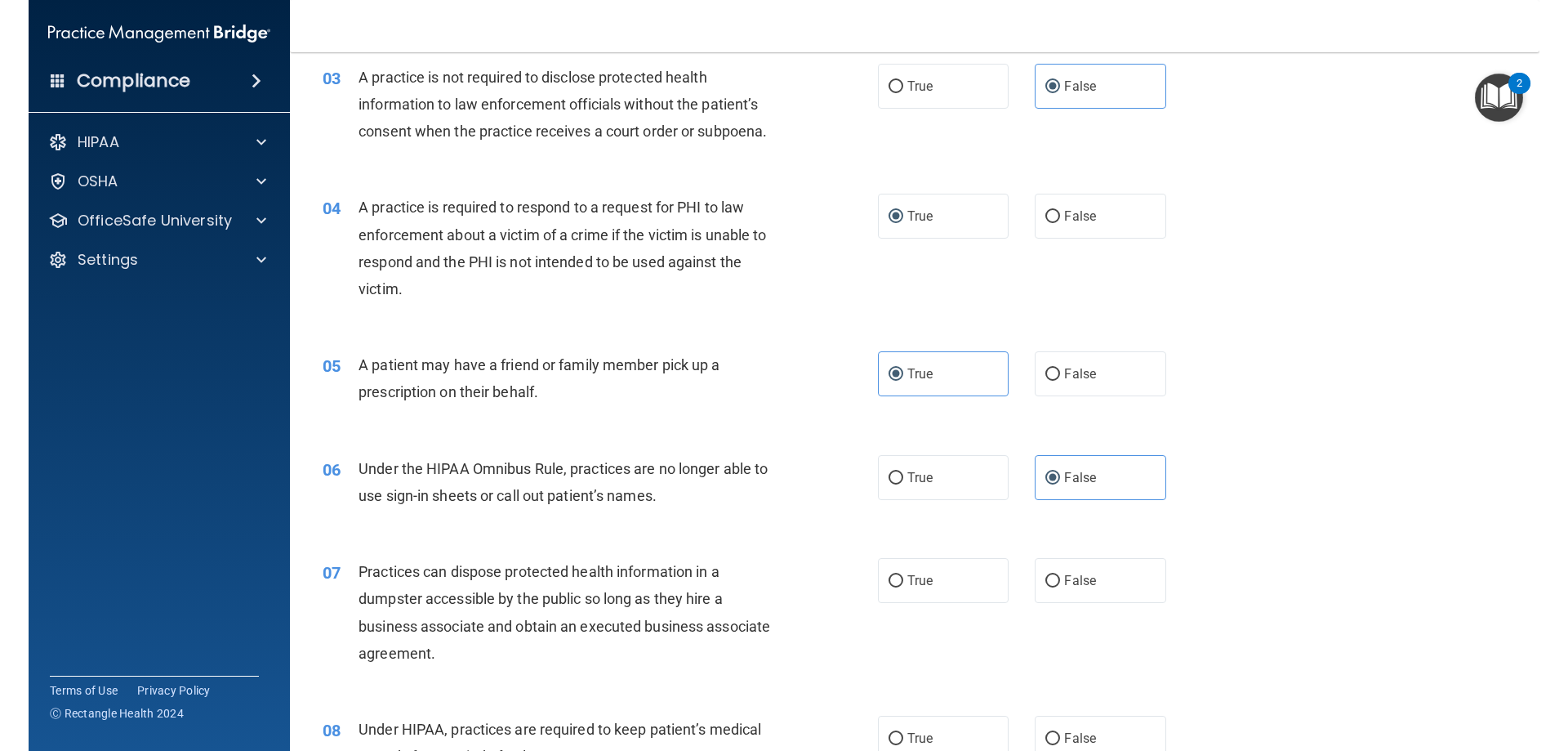
scroll to position [300, 0]
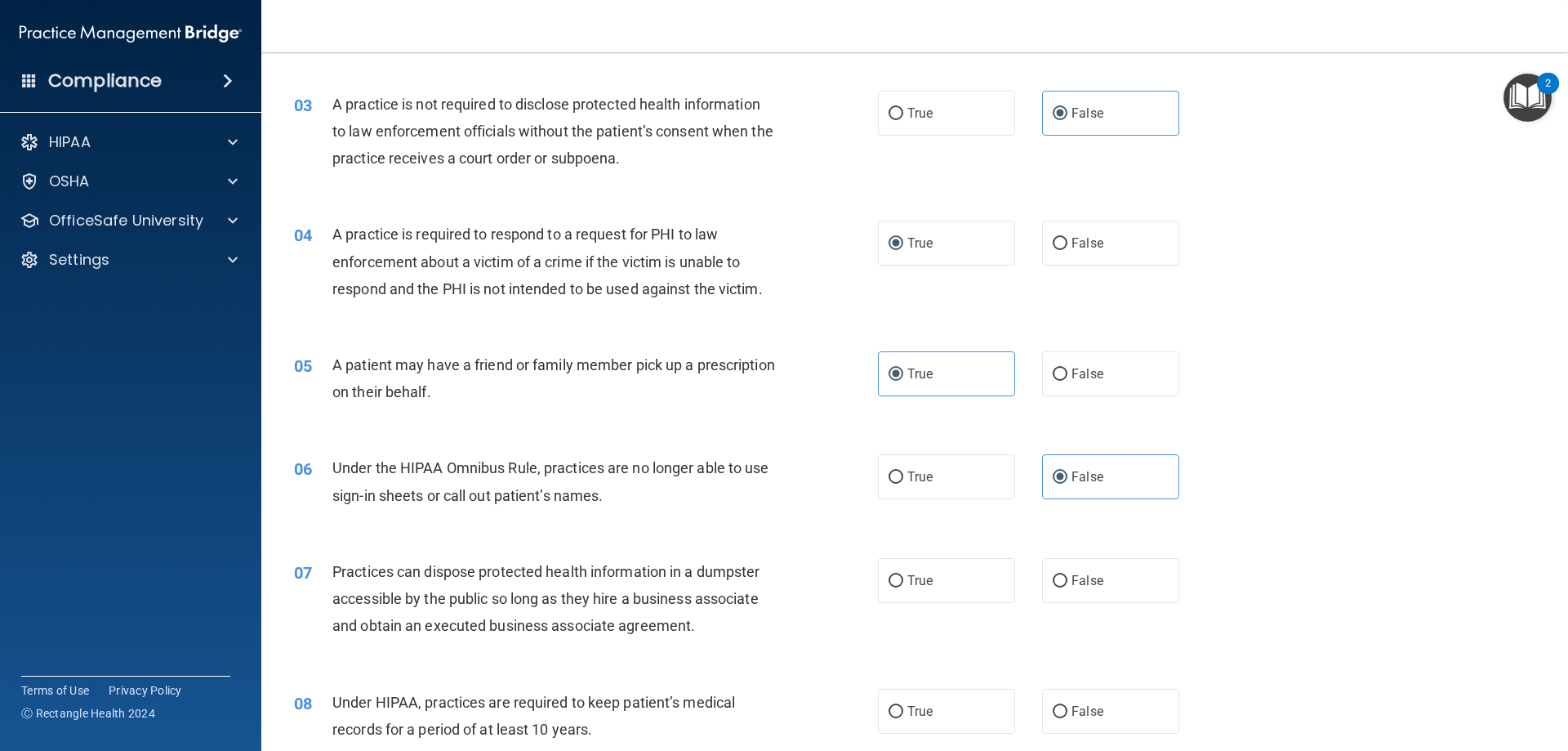
click at [1199, 273] on div "04 A practice is required to respond to a request for PHI to law enforcement ab…" at bounding box center [914, 265] width 1265 height 131
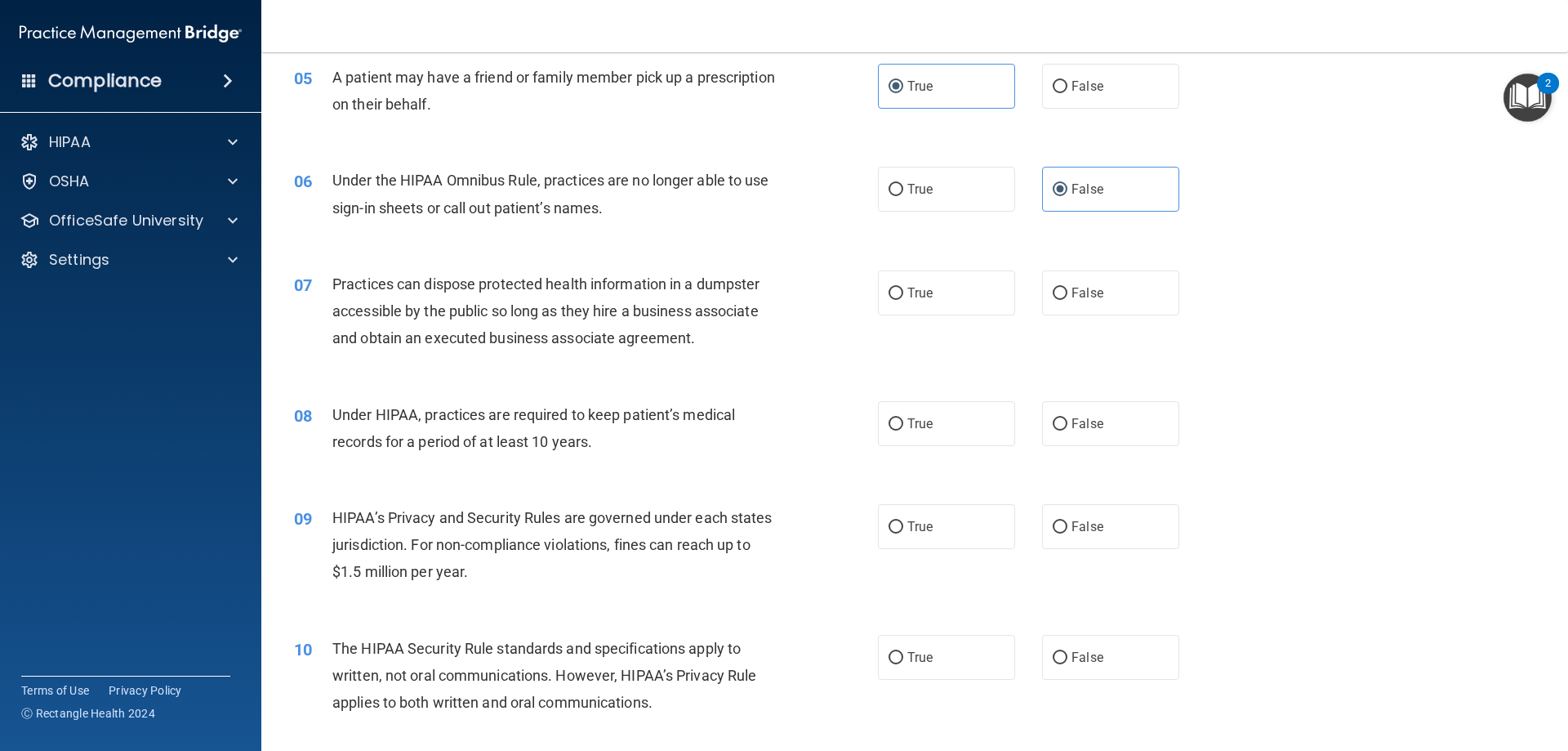
scroll to position [627, 0]
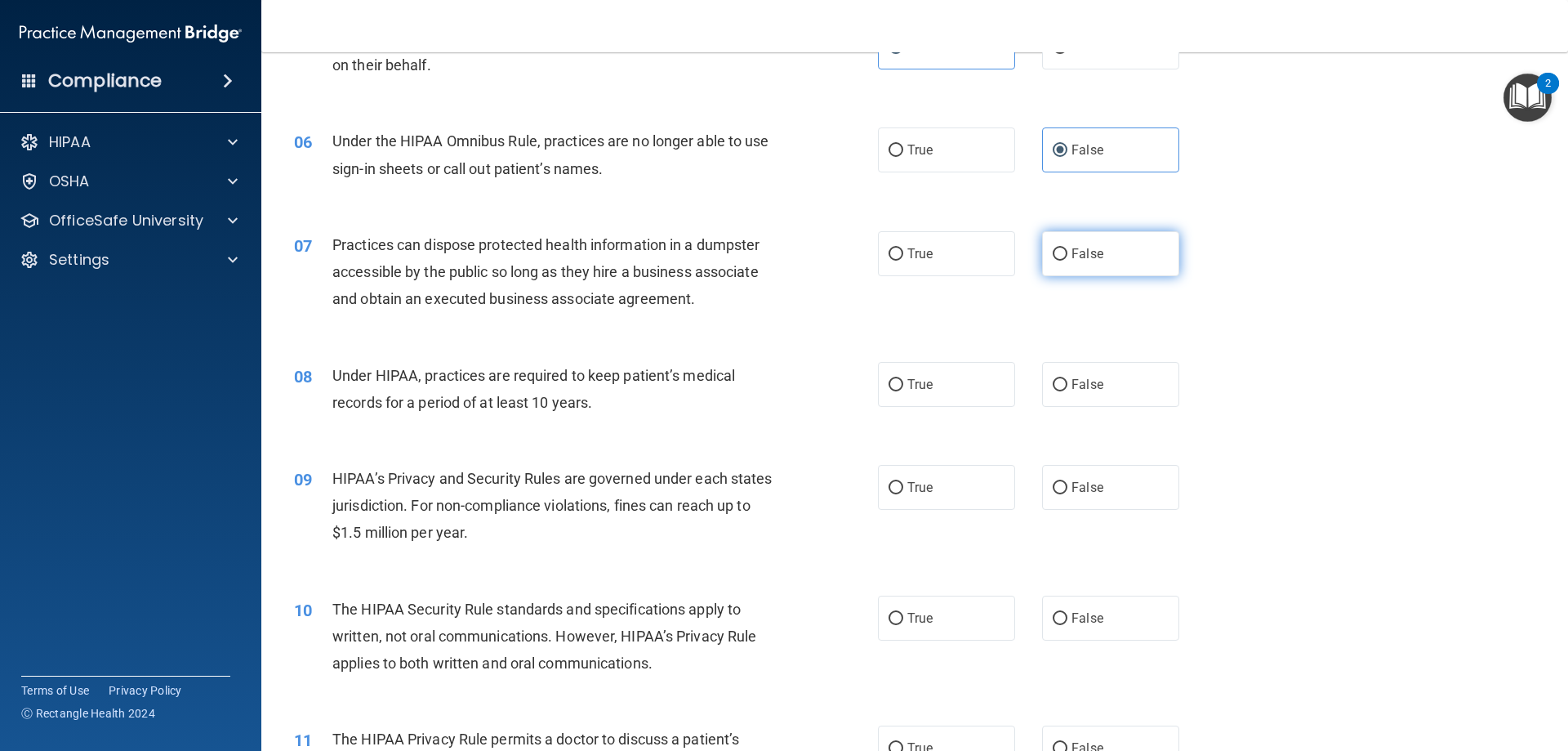
click at [1081, 242] on label "False" at bounding box center [1111, 254] width 137 height 45
click at [1067, 248] on input "False" at bounding box center [1060, 254] width 15 height 12
radio input "true"
click at [817, 342] on div "08 Under HIPAA, practices are required to keep patient’s medical records for a …" at bounding box center [914, 393] width 1265 height 103
click at [1053, 382] on input "False" at bounding box center [1060, 385] width 15 height 12
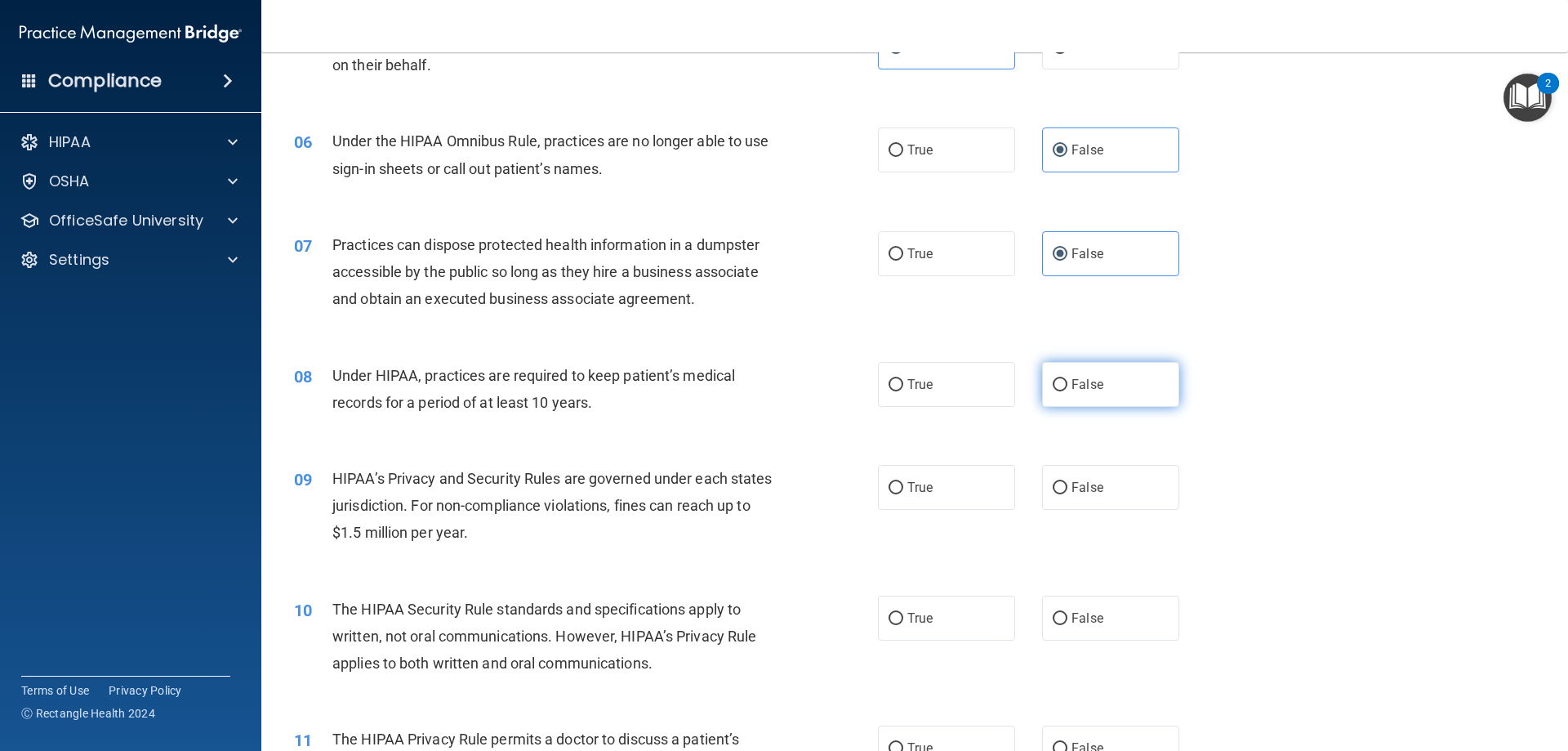
radio input "true"
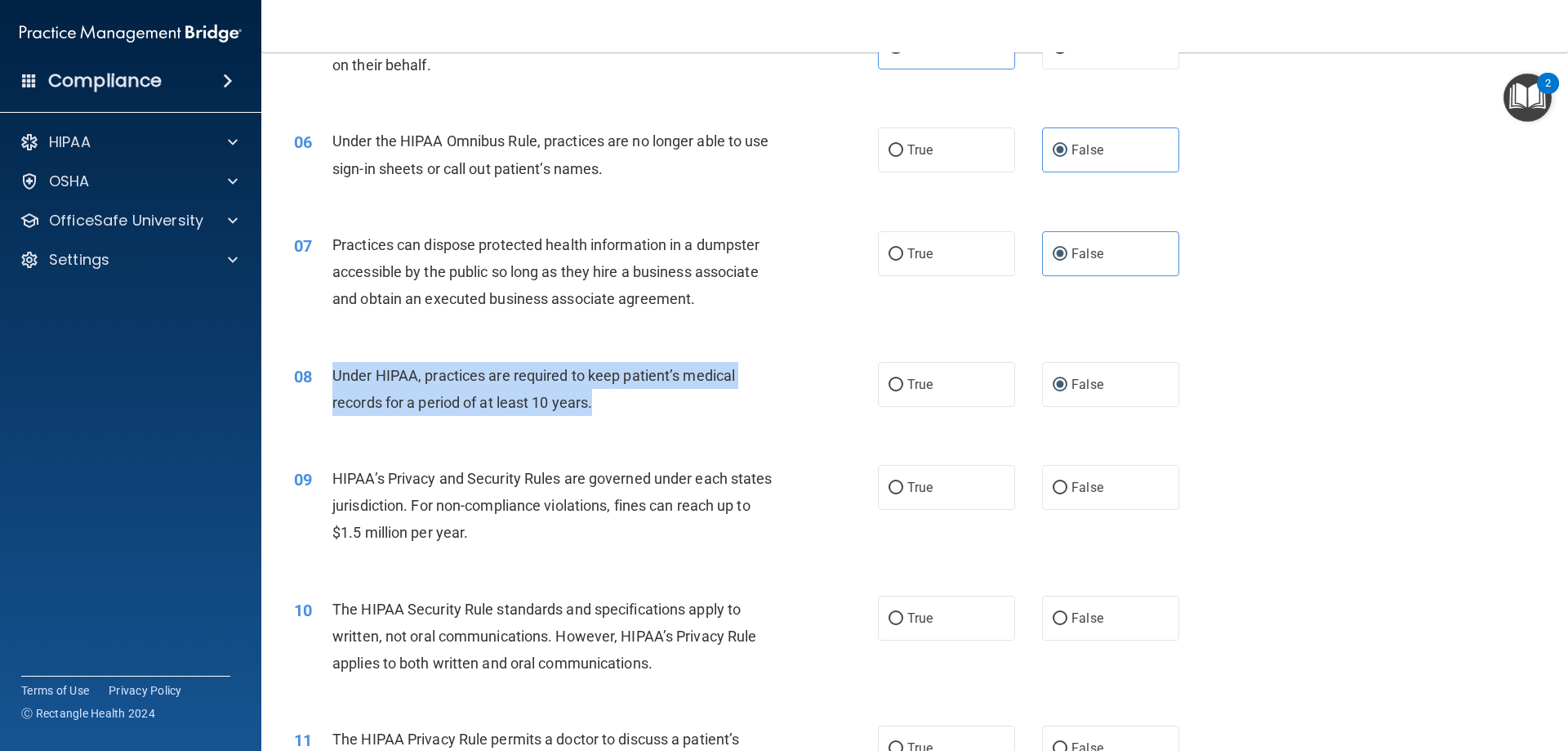
drag, startPoint x: 597, startPoint y: 403, endPoint x: 335, endPoint y: 379, distance: 263.1
click at [335, 379] on div "Under HIPAA, practices are required to keep patient’s medical records for a per…" at bounding box center [560, 389] width 456 height 54
copy span "Under HIPAA, practices are required to keep patient’s medical records for a per…"
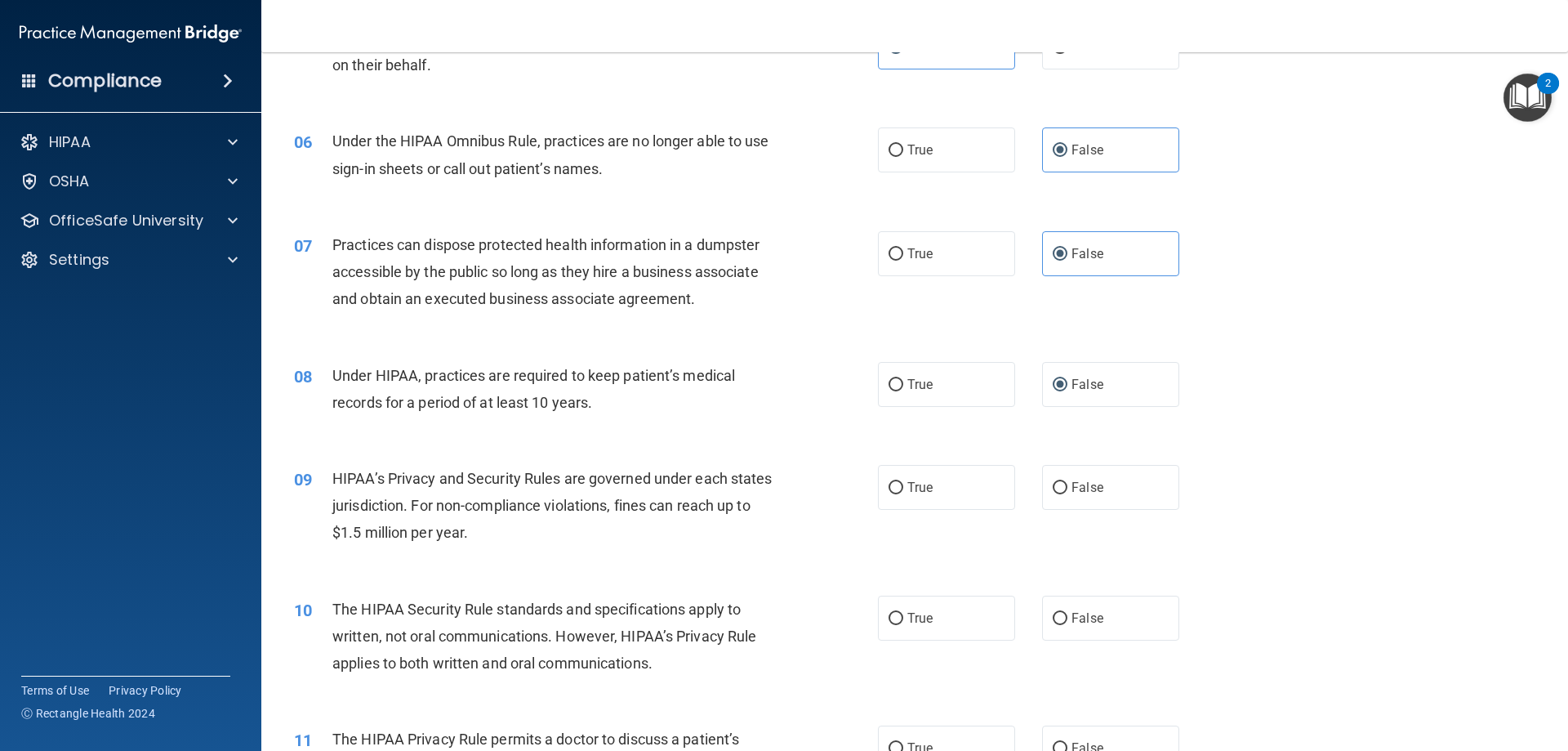
click at [722, 342] on div "08 Under HIPAA, practices are required to keep patient’s medical records for a …" at bounding box center [914, 393] width 1265 height 103
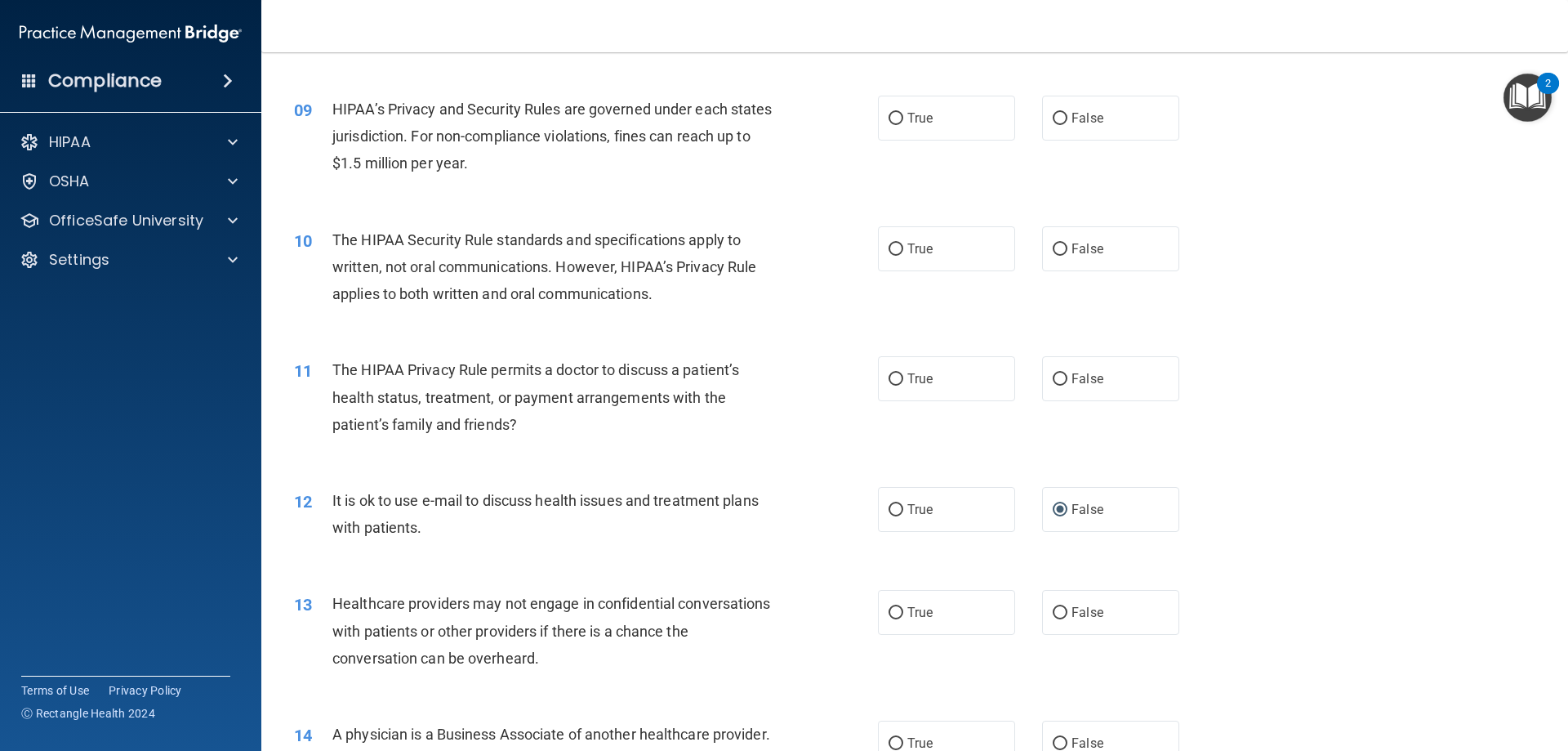
scroll to position [1036, 0]
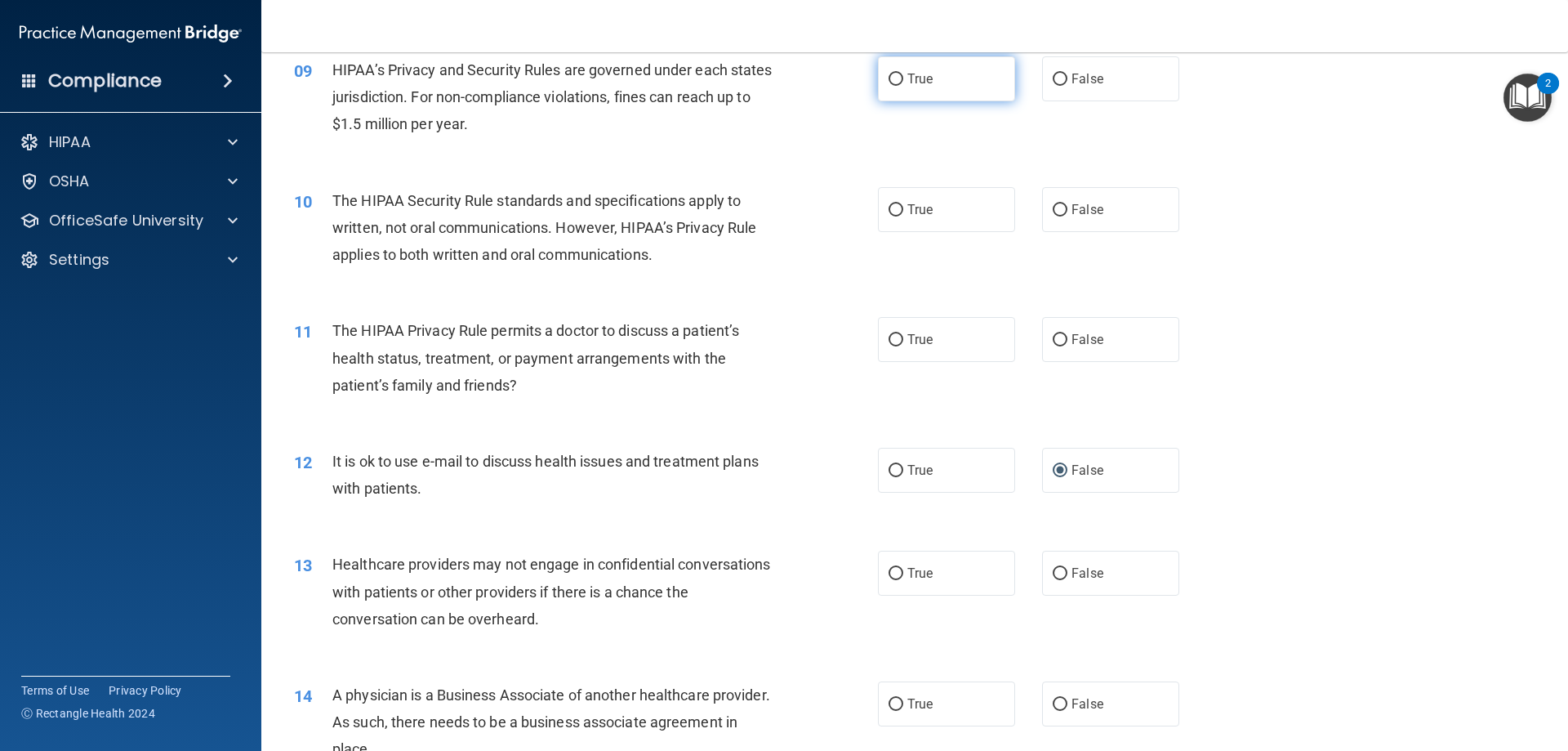
click at [889, 84] on input "True" at bounding box center [896, 79] width 15 height 12
radio input "true"
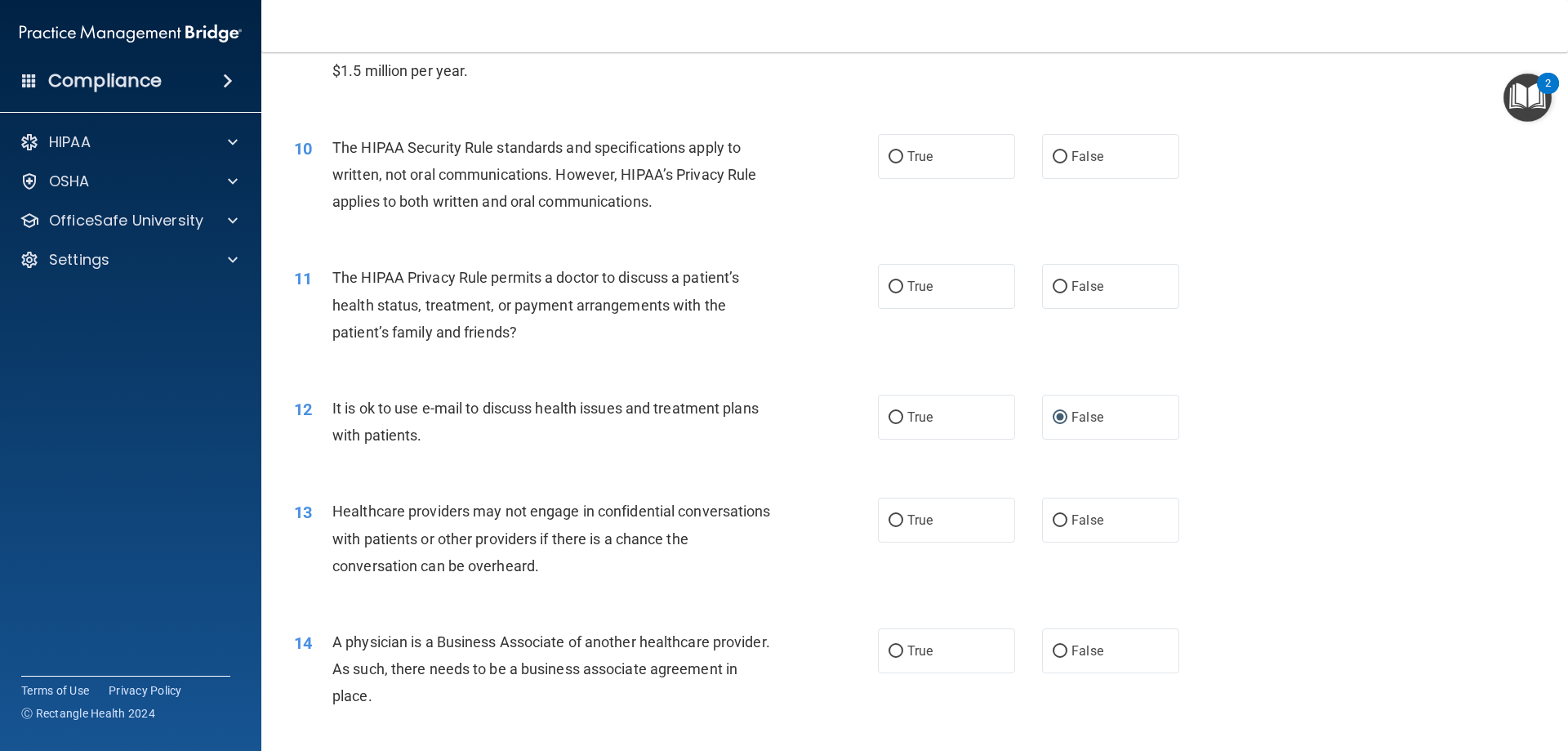
scroll to position [1117, 0]
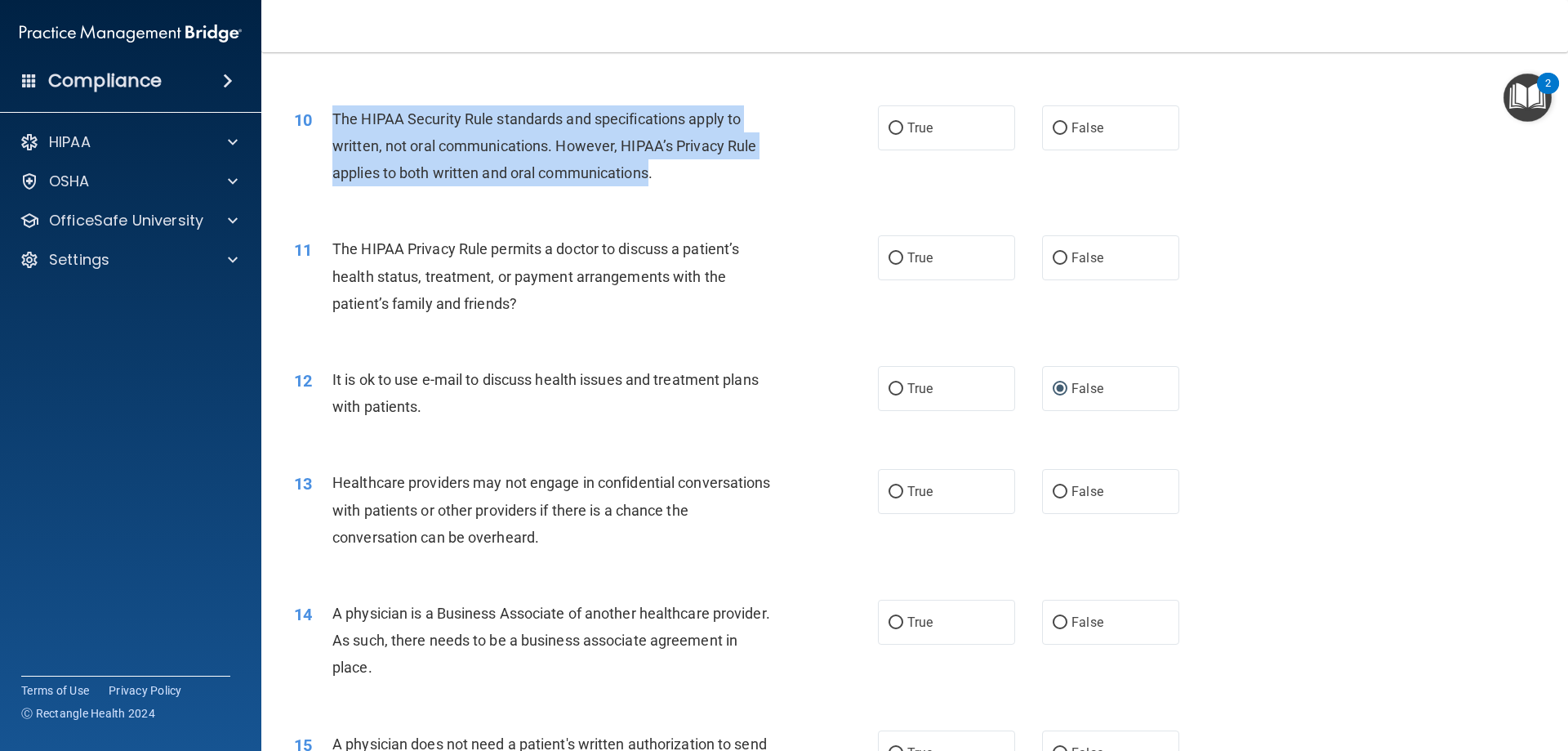
drag, startPoint x: 649, startPoint y: 170, endPoint x: 316, endPoint y: 116, distance: 337.3
click at [316, 116] on div "10 The HIPAA Security Rule standards and specifications apply to written, not o…" at bounding box center [586, 150] width 633 height 90
copy div "The HIPAA Security Rule standards and specifications apply to written, not oral…"
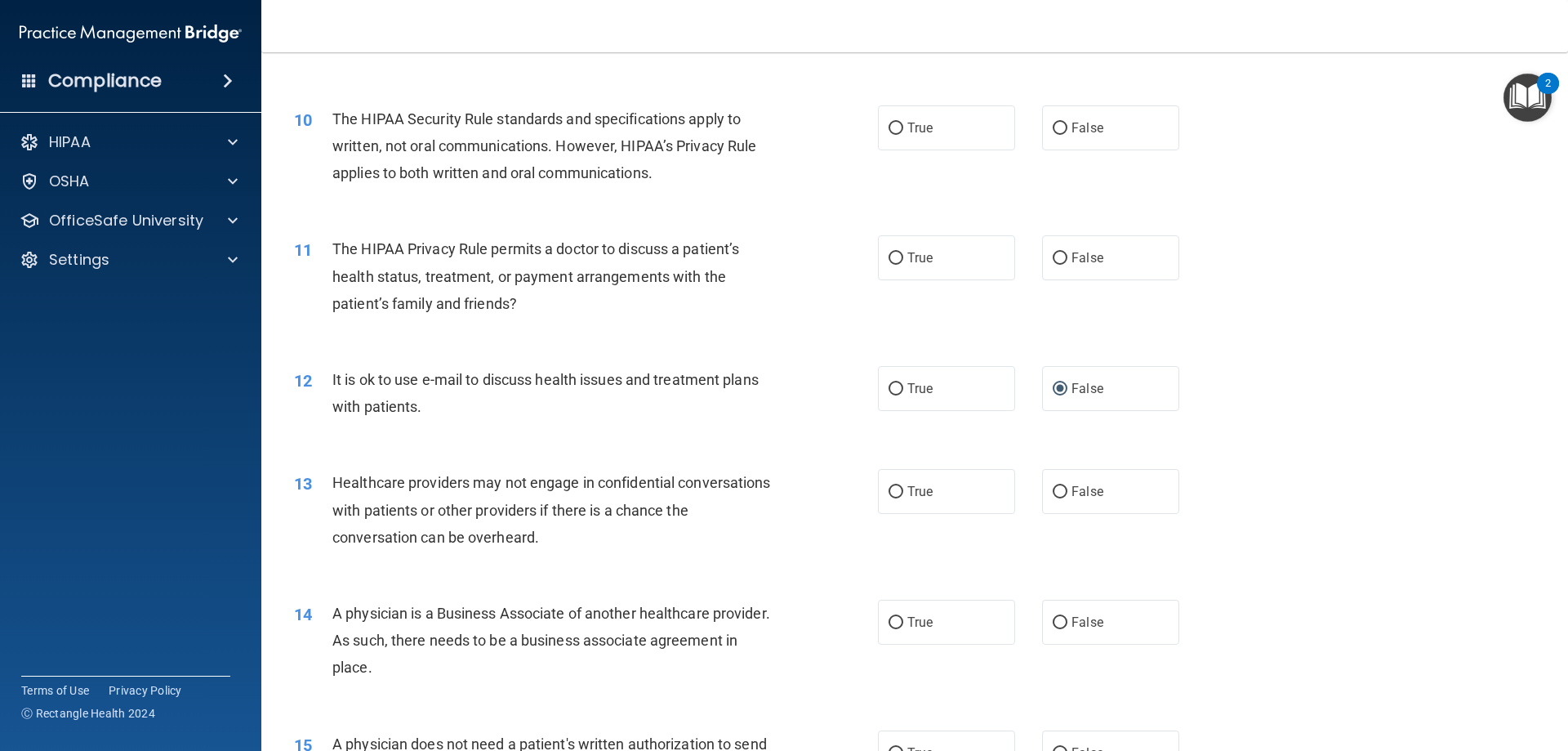
click at [859, 175] on div "10 The HIPAA Security Rule standards and specifications apply to written, not o…" at bounding box center [586, 150] width 633 height 90
click at [960, 120] on label "True" at bounding box center [946, 127] width 137 height 45
click at [903, 122] on input "True" at bounding box center [896, 128] width 15 height 12
radio input "true"
click at [755, 175] on div "The HIPAA Security Rule standards and specifications apply to written, not oral…" at bounding box center [560, 146] width 456 height 82
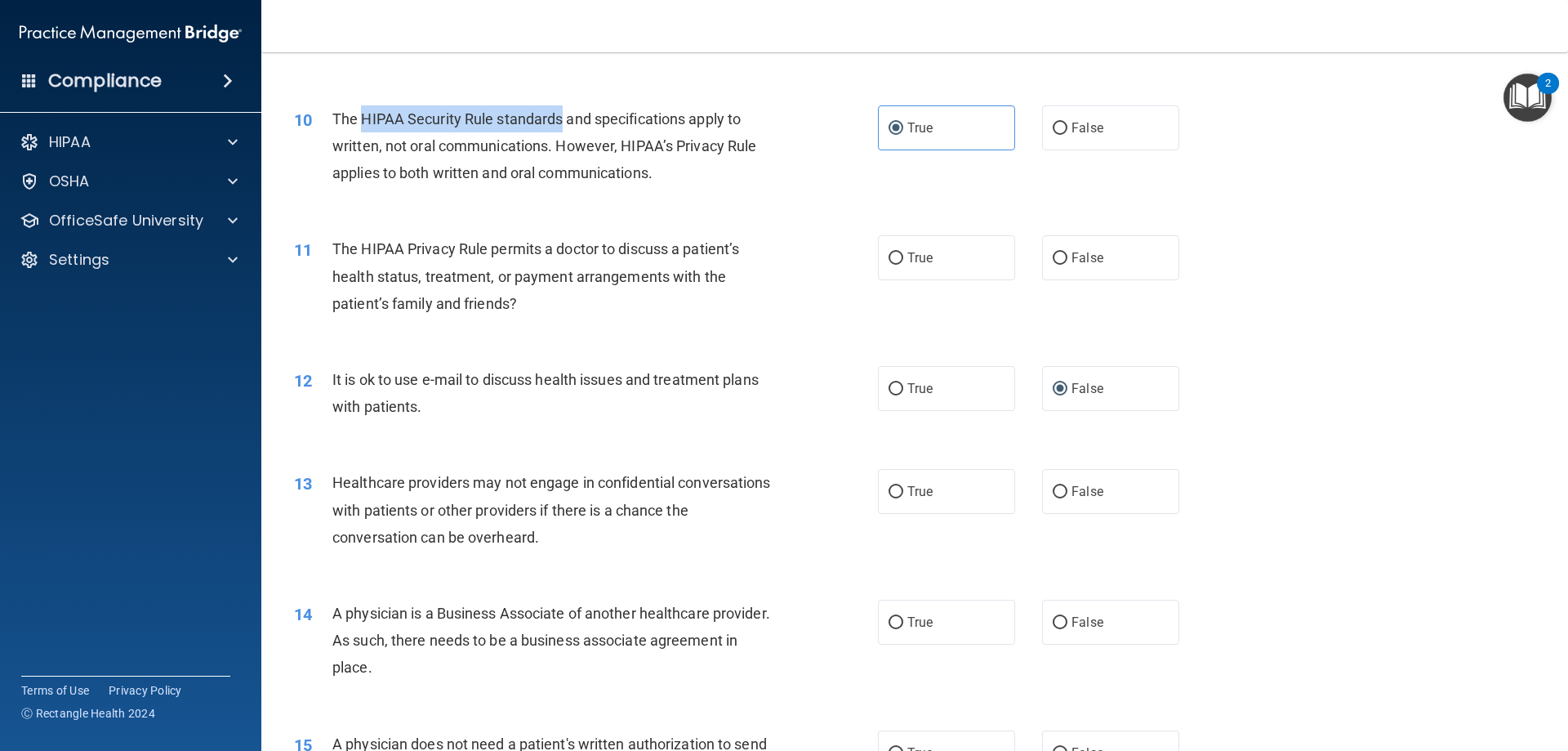
drag, startPoint x: 360, startPoint y: 118, endPoint x: 560, endPoint y: 119, distance: 200.0
click at [560, 119] on span "The HIPAA Security Rule standards and specifications apply to written, not oral…" at bounding box center [544, 146] width 424 height 71
copy span "HIPAA Security Rule standards"
click at [837, 197] on div "10 The HIPAA Security Rule standards and specifications apply to written, not o…" at bounding box center [914, 151] width 1265 height 131
click at [726, 298] on div "The HIPAA Privacy Rule permits a doctor to discuss a patient’s health status, t…" at bounding box center [560, 276] width 456 height 82
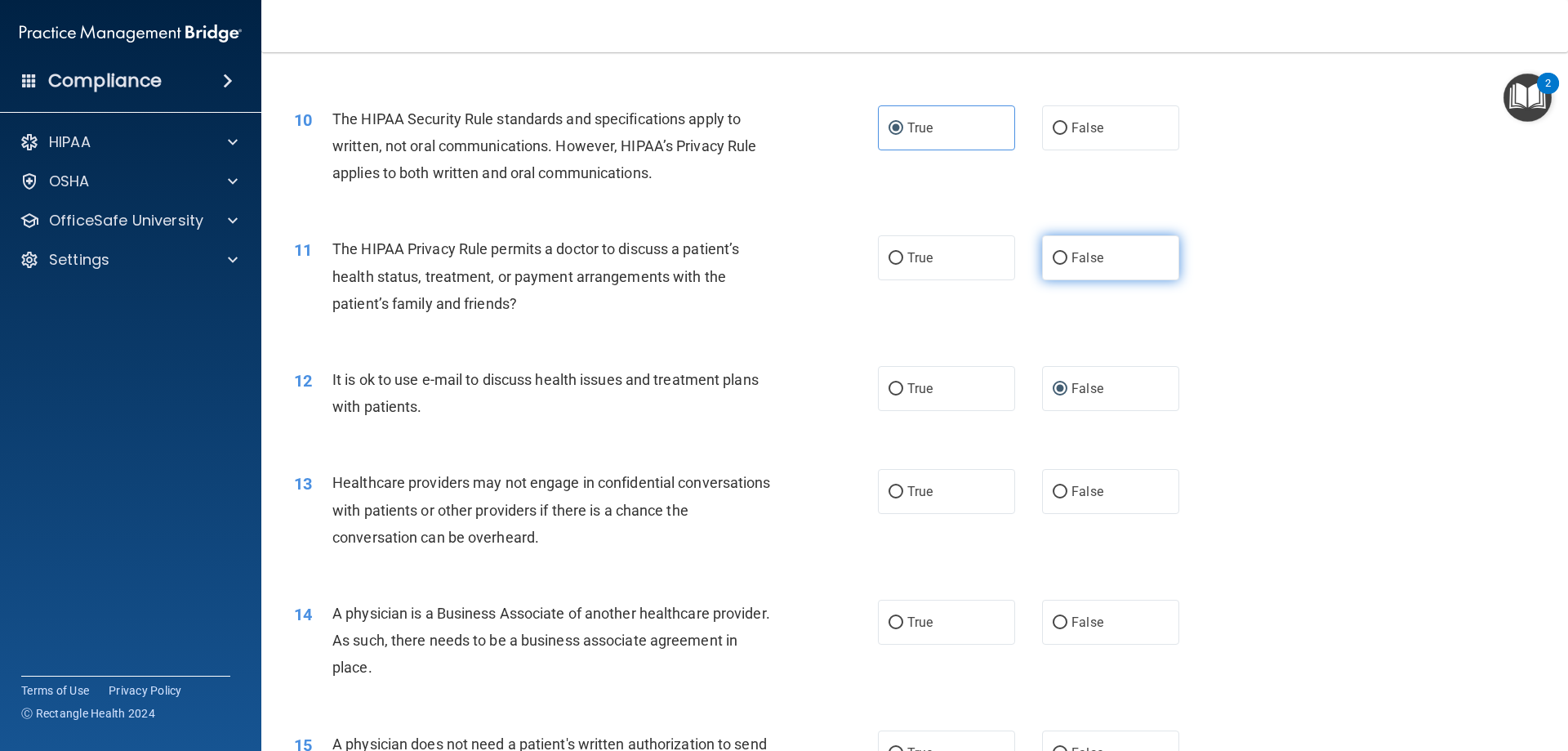
click at [1053, 252] on input "False" at bounding box center [1060, 258] width 15 height 12
radio input "true"
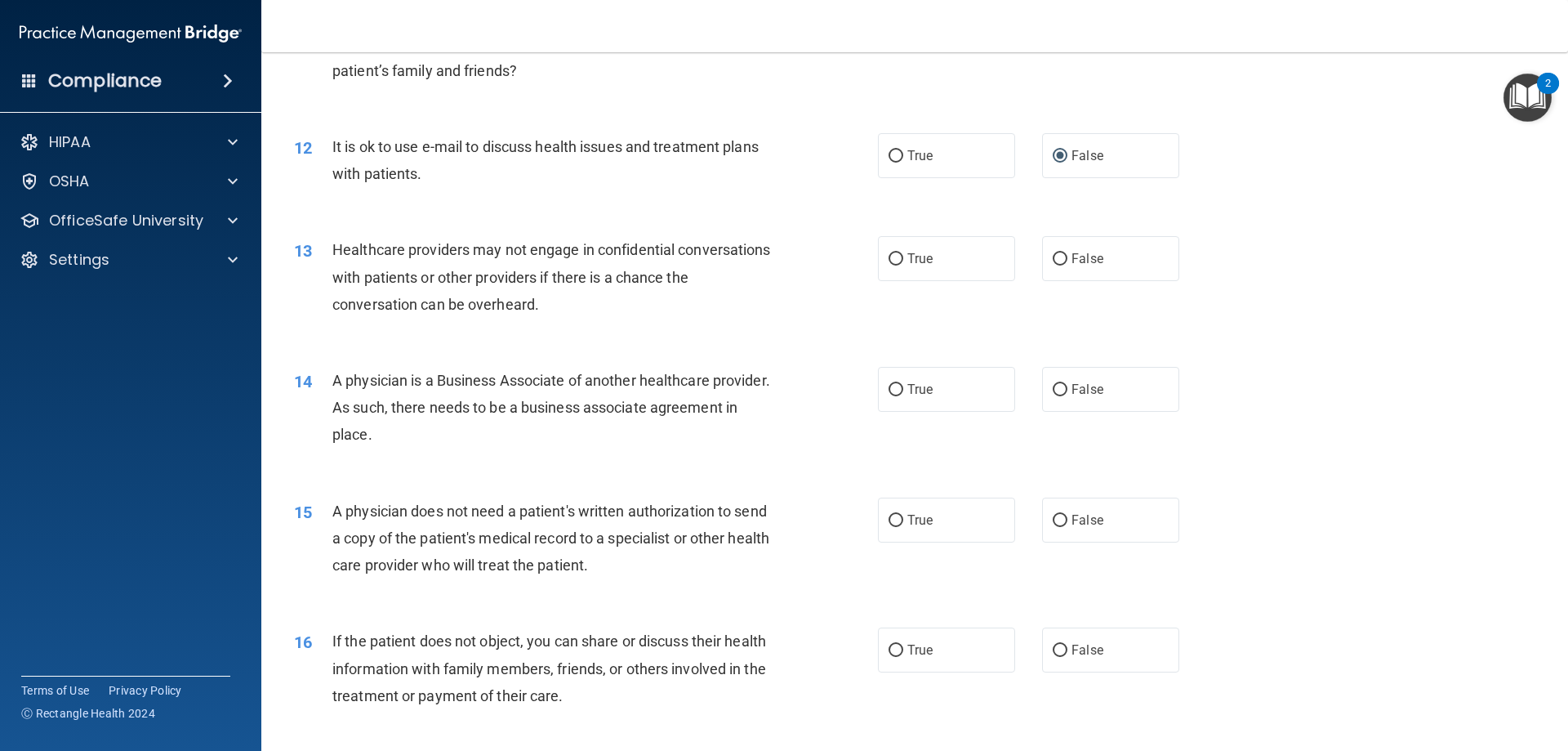
scroll to position [1362, 0]
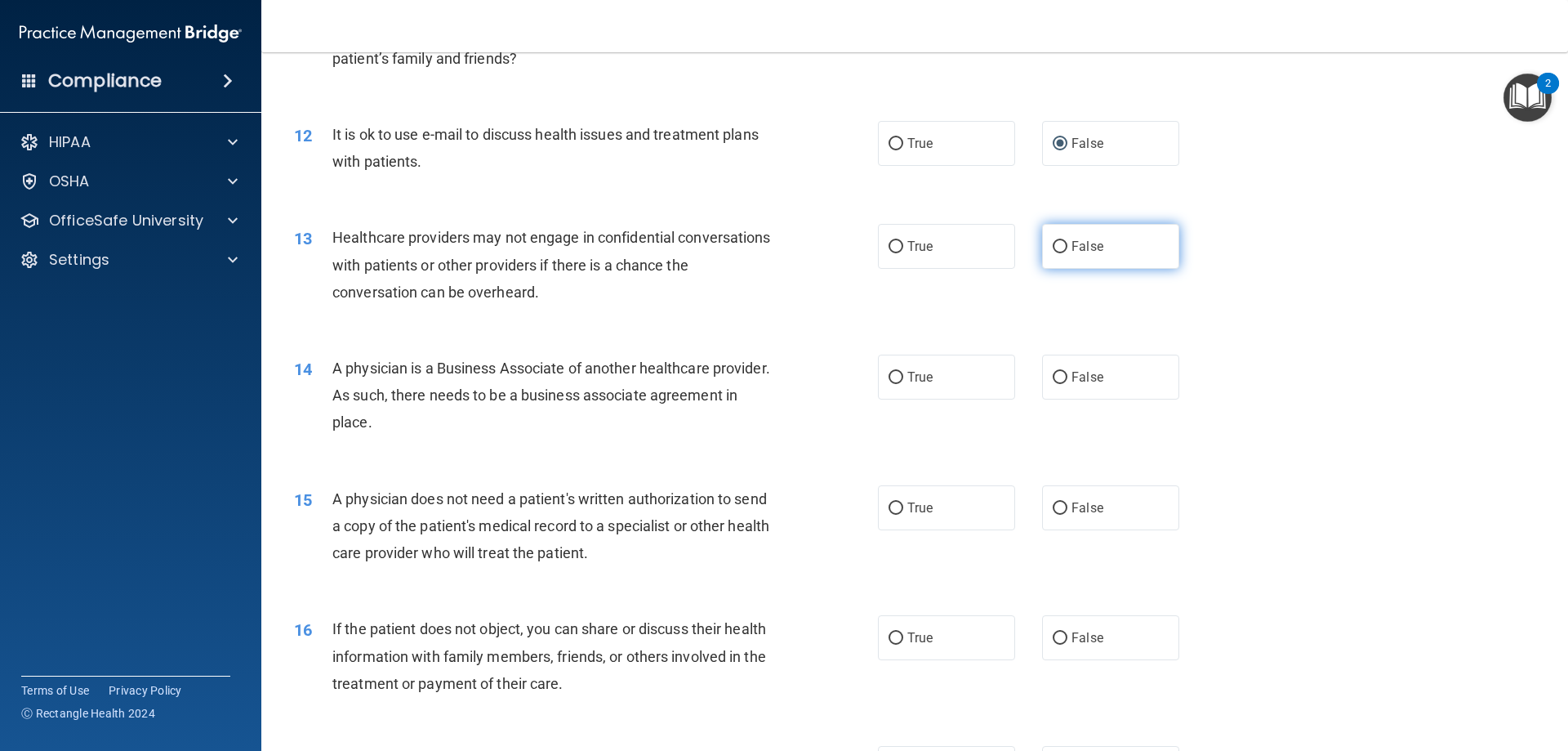
click at [1148, 242] on label "False" at bounding box center [1111, 246] width 137 height 45
click at [1067, 242] on input "False" at bounding box center [1060, 246] width 15 height 12
radio input "true"
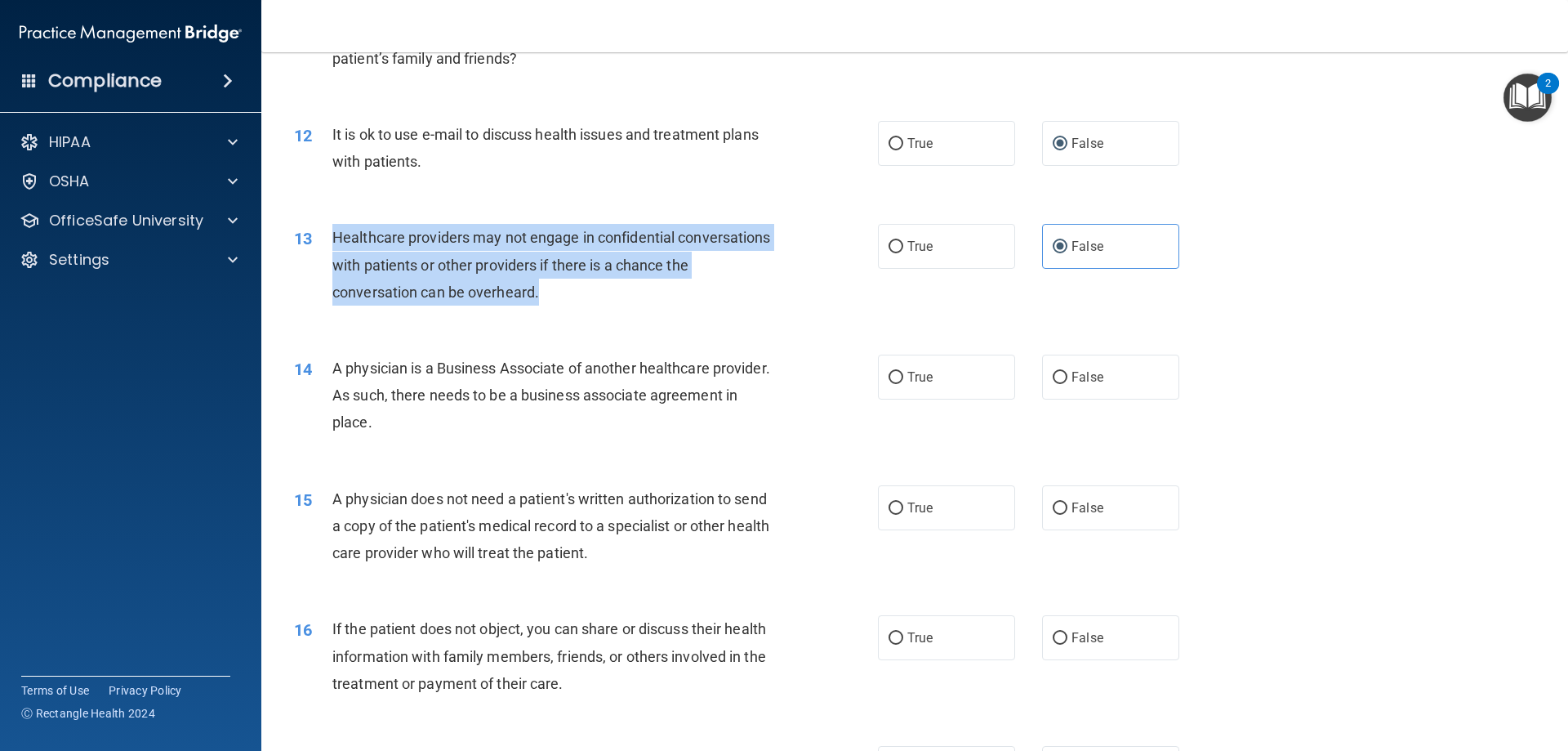
drag, startPoint x: 562, startPoint y: 293, endPoint x: 335, endPoint y: 237, distance: 233.8
click at [335, 237] on span "Healthcare providers may not engage in confidential conversations with patients…" at bounding box center [551, 265] width 439 height 71
copy span "Healthcare providers may not engage in confidential conversations with patients…"
click at [818, 295] on div "13 Healthcare providers may not engage in confidential conversations with patie…" at bounding box center [586, 269] width 633 height 90
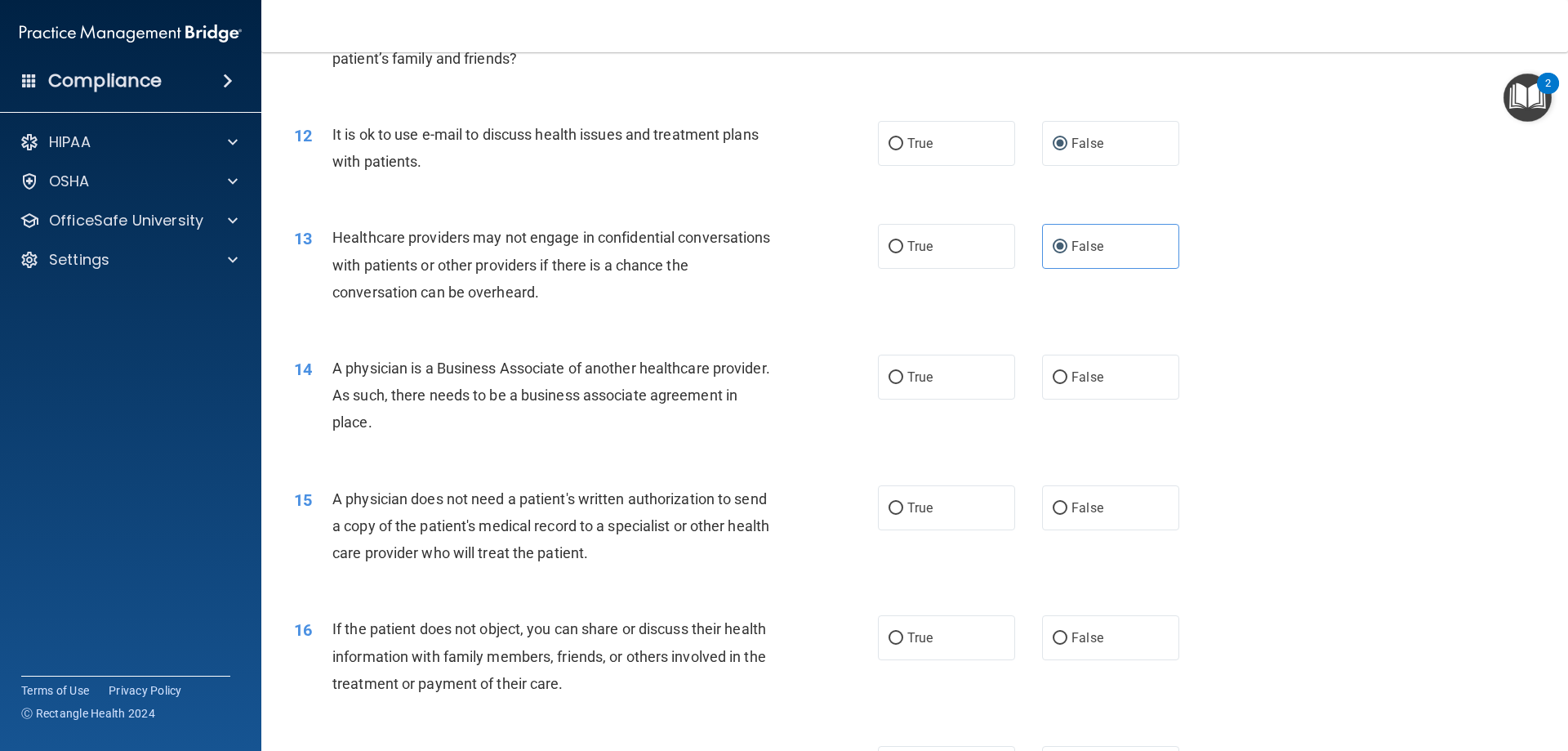
drag, startPoint x: 455, startPoint y: 423, endPoint x: 336, endPoint y: 364, distance: 132.8
click at [336, 364] on div "A physician is a Business Associate of another healthcare provider. As such, th…" at bounding box center [560, 395] width 456 height 82
click at [566, 433] on div "A physician is a Business Associate of another healthcare provider. As such, th…" at bounding box center [560, 395] width 456 height 82
click at [1071, 380] on span "False" at bounding box center [1087, 377] width 32 height 16
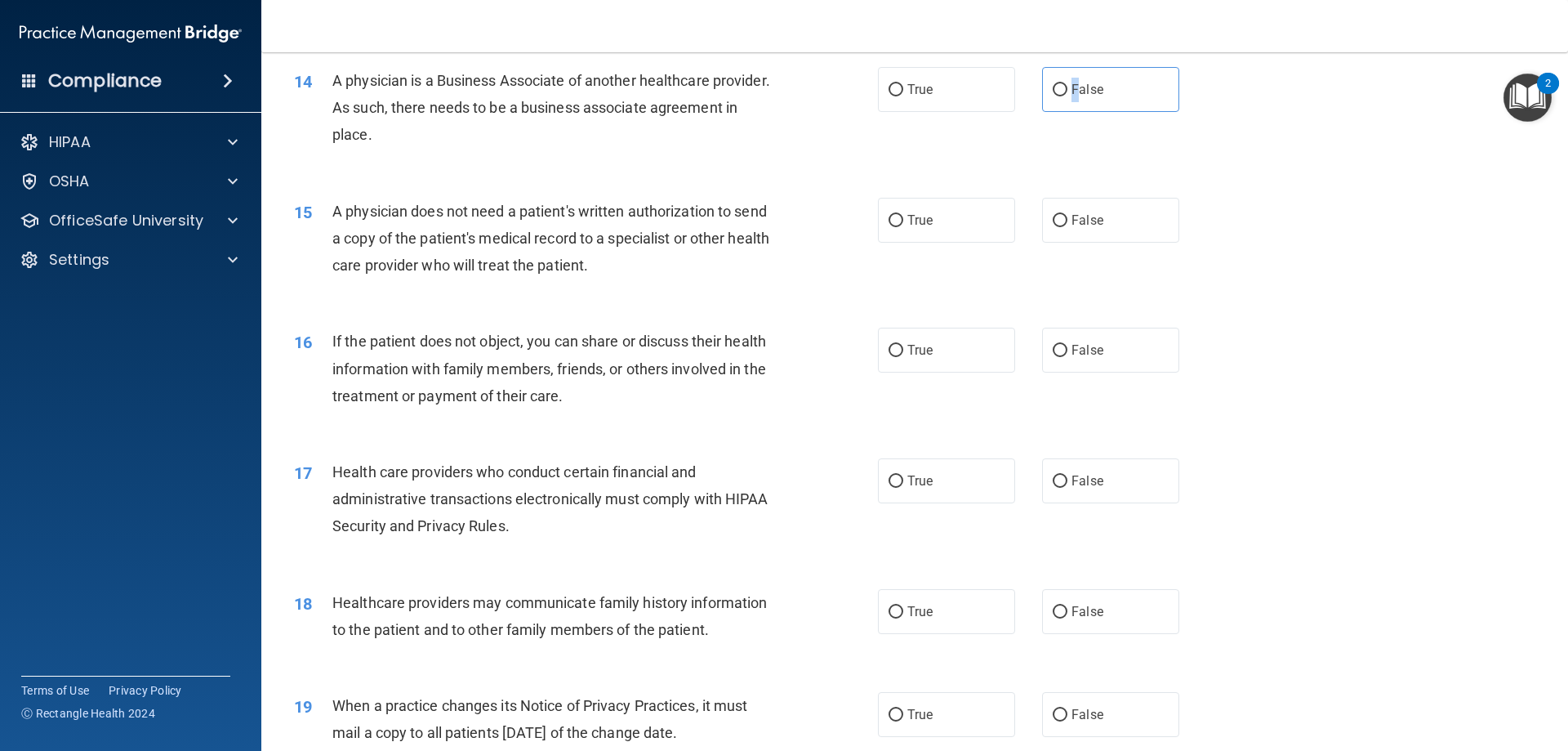
scroll to position [1689, 0]
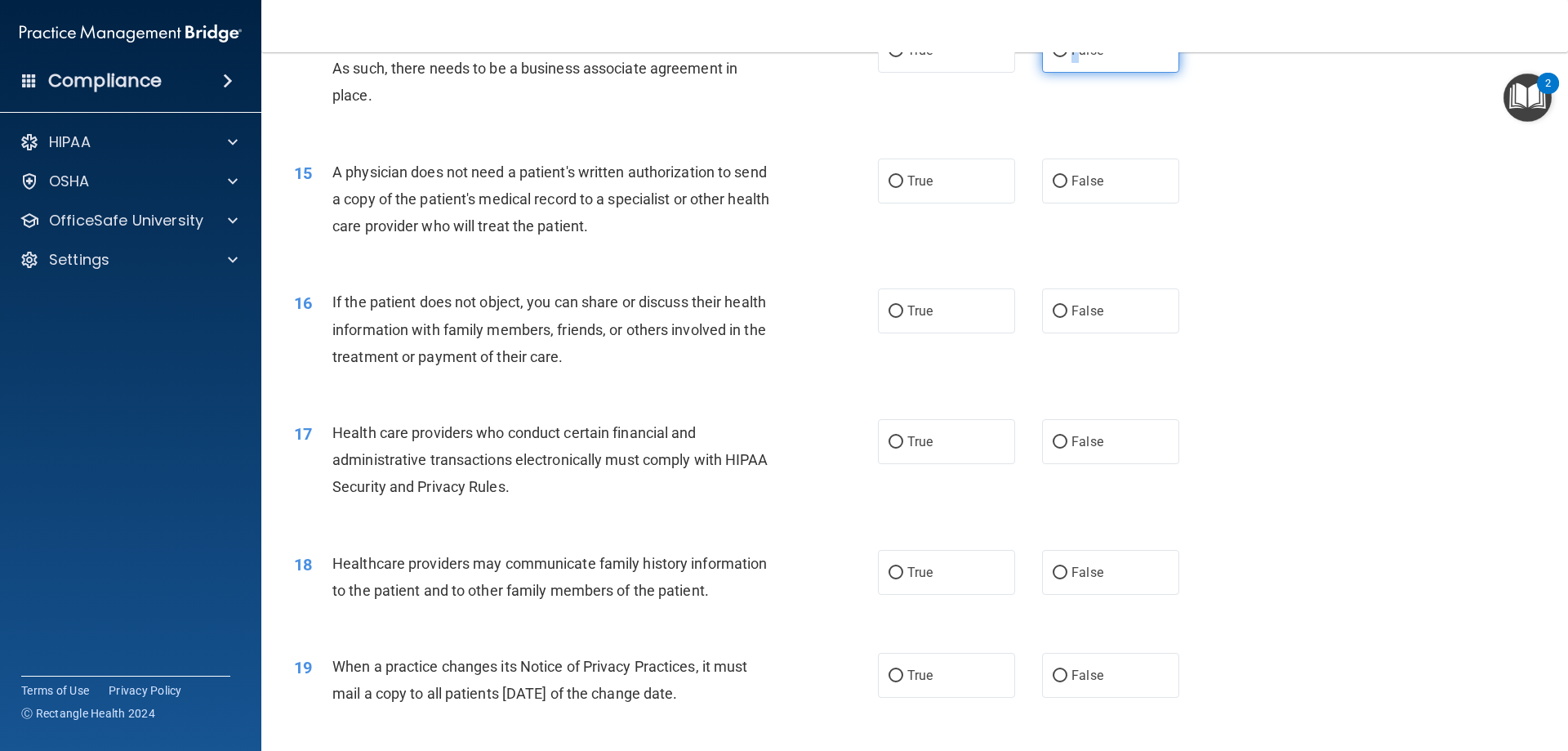
click at [1058, 65] on label "False" at bounding box center [1111, 50] width 137 height 45
click at [1058, 57] on input "False" at bounding box center [1060, 50] width 15 height 12
radio input "true"
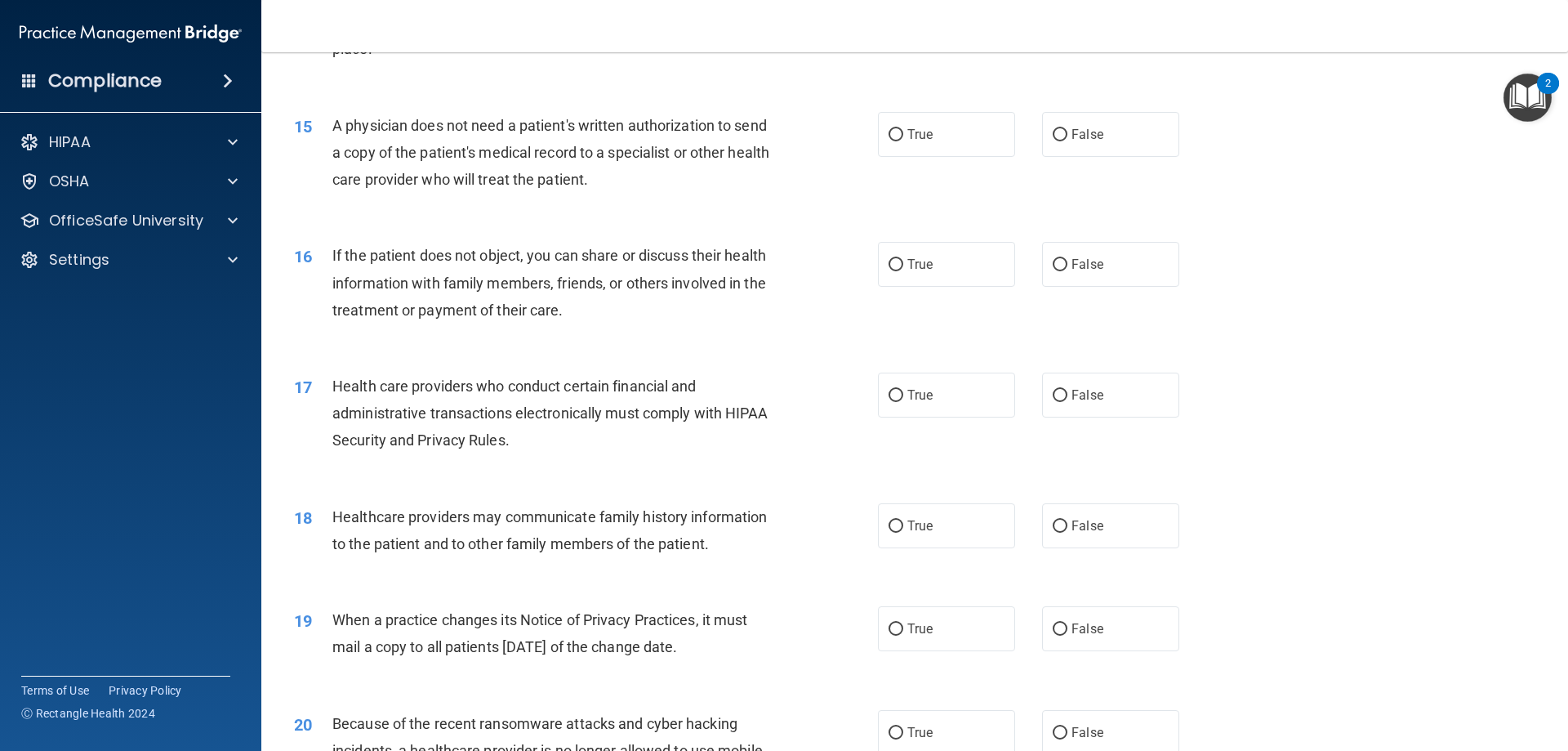
scroll to position [1763, 0]
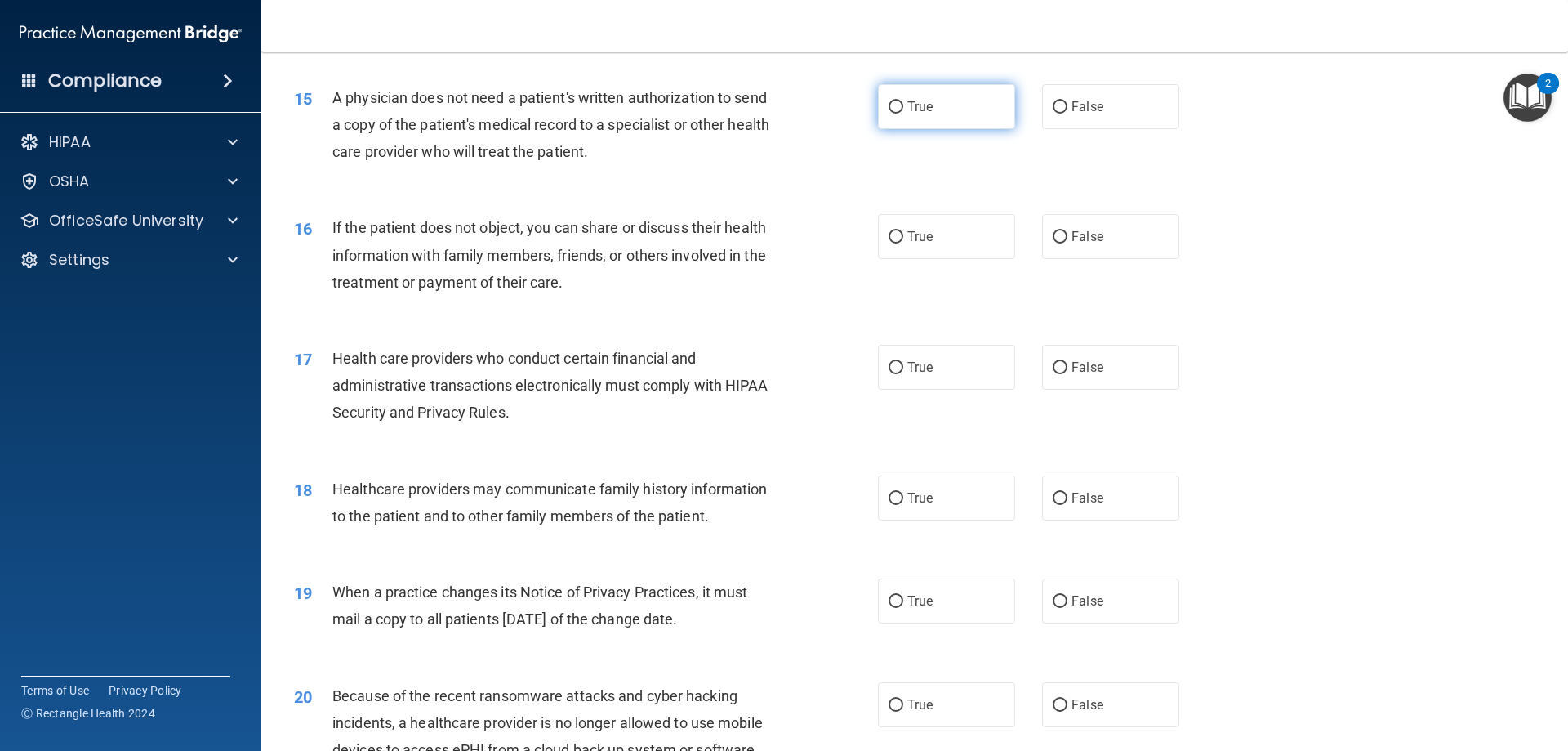
click at [880, 114] on label "True" at bounding box center [946, 107] width 137 height 45
click at [889, 113] on input "True" at bounding box center [896, 108] width 15 height 12
radio input "true"
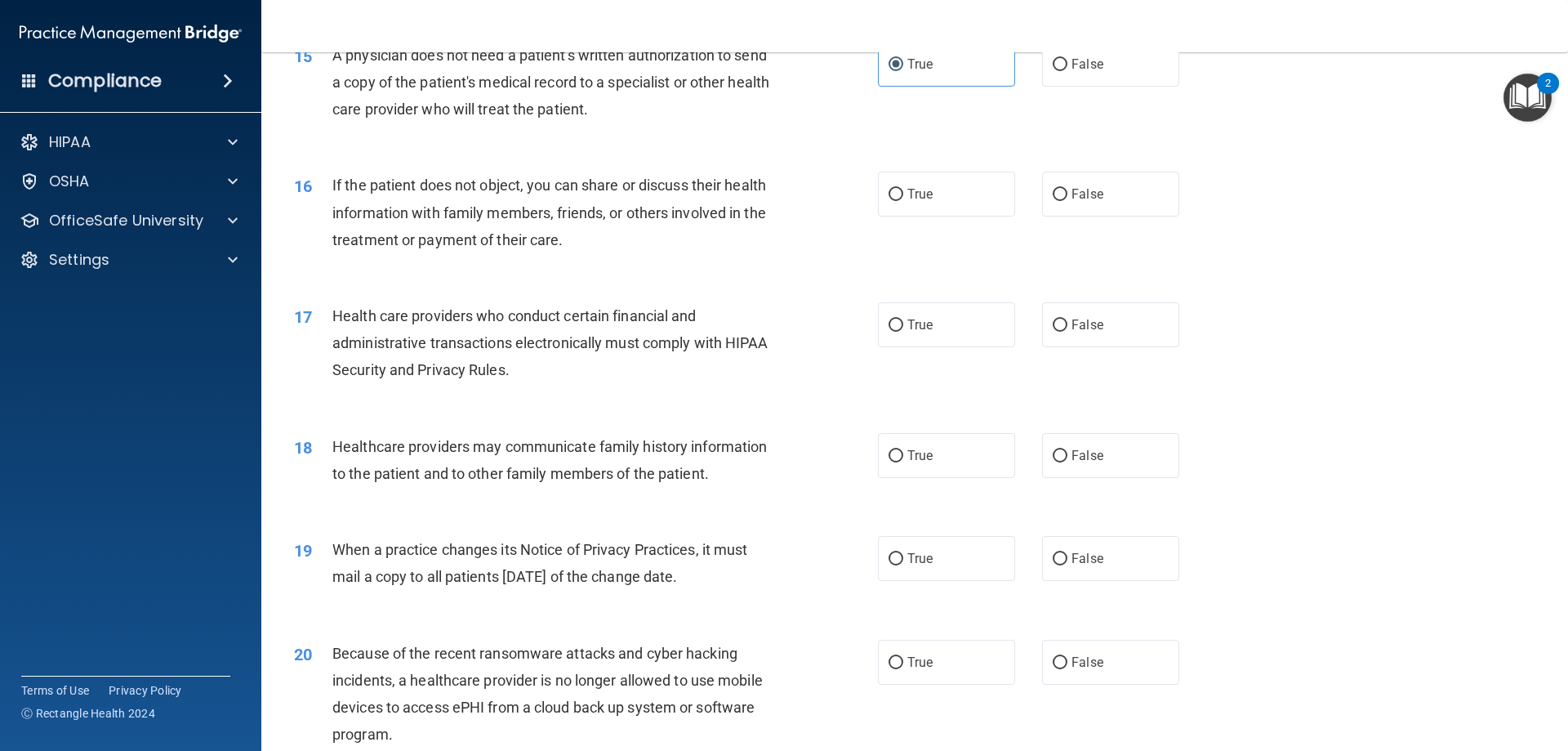
scroll to position [1845, 0]
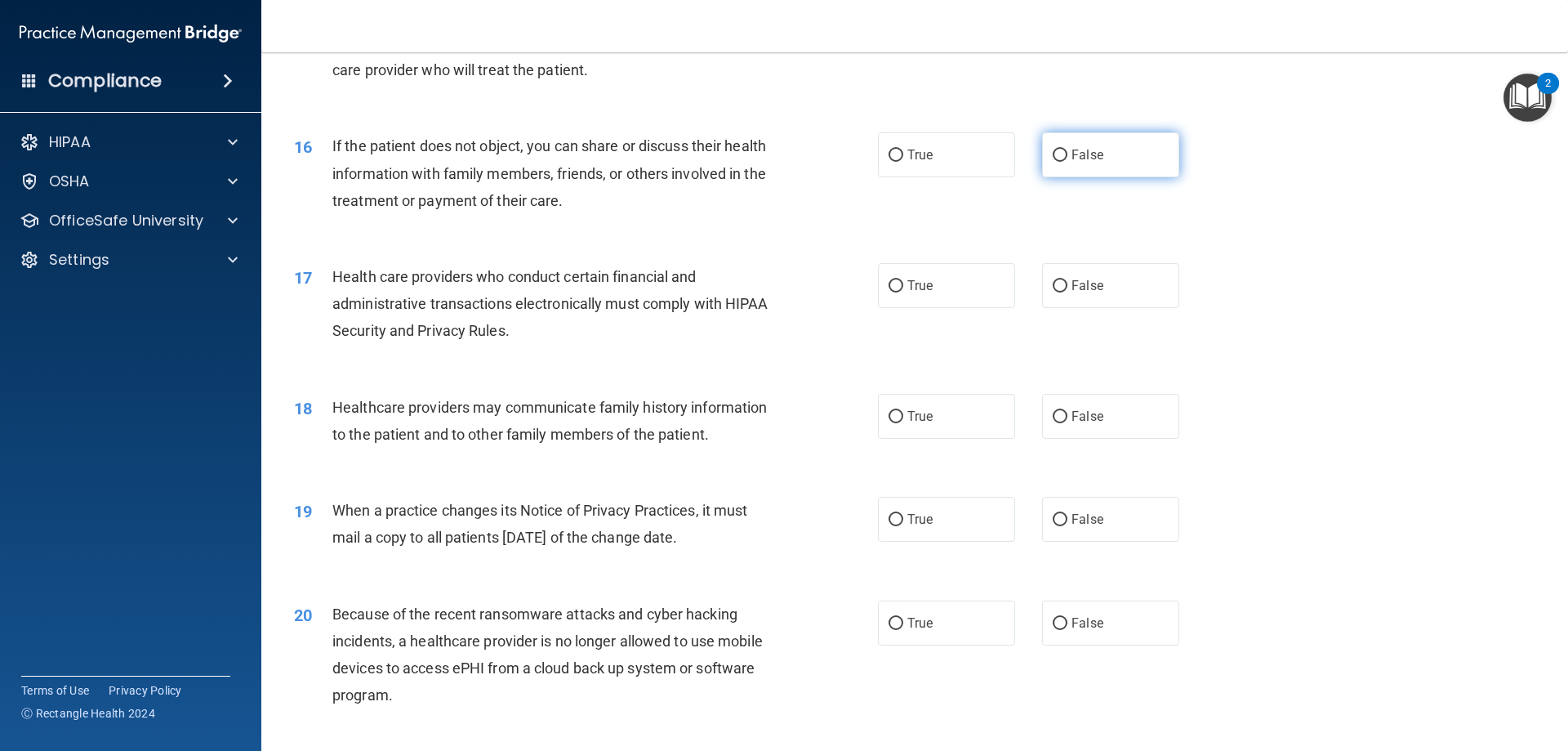
click at [1055, 171] on label "False" at bounding box center [1111, 155] width 137 height 45
click at [1055, 162] on input "False" at bounding box center [1060, 155] width 15 height 12
radio input "true"
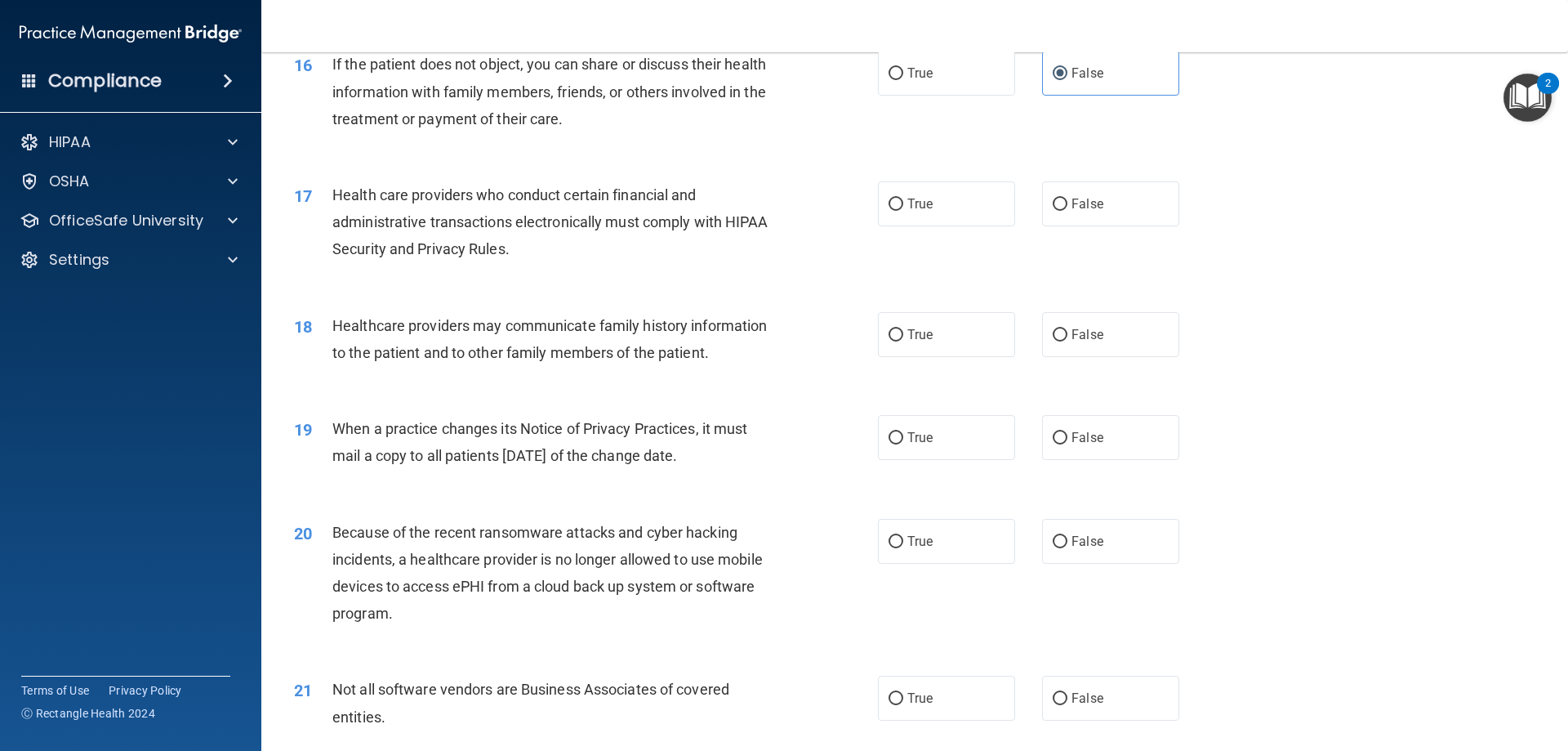
scroll to position [2008, 0]
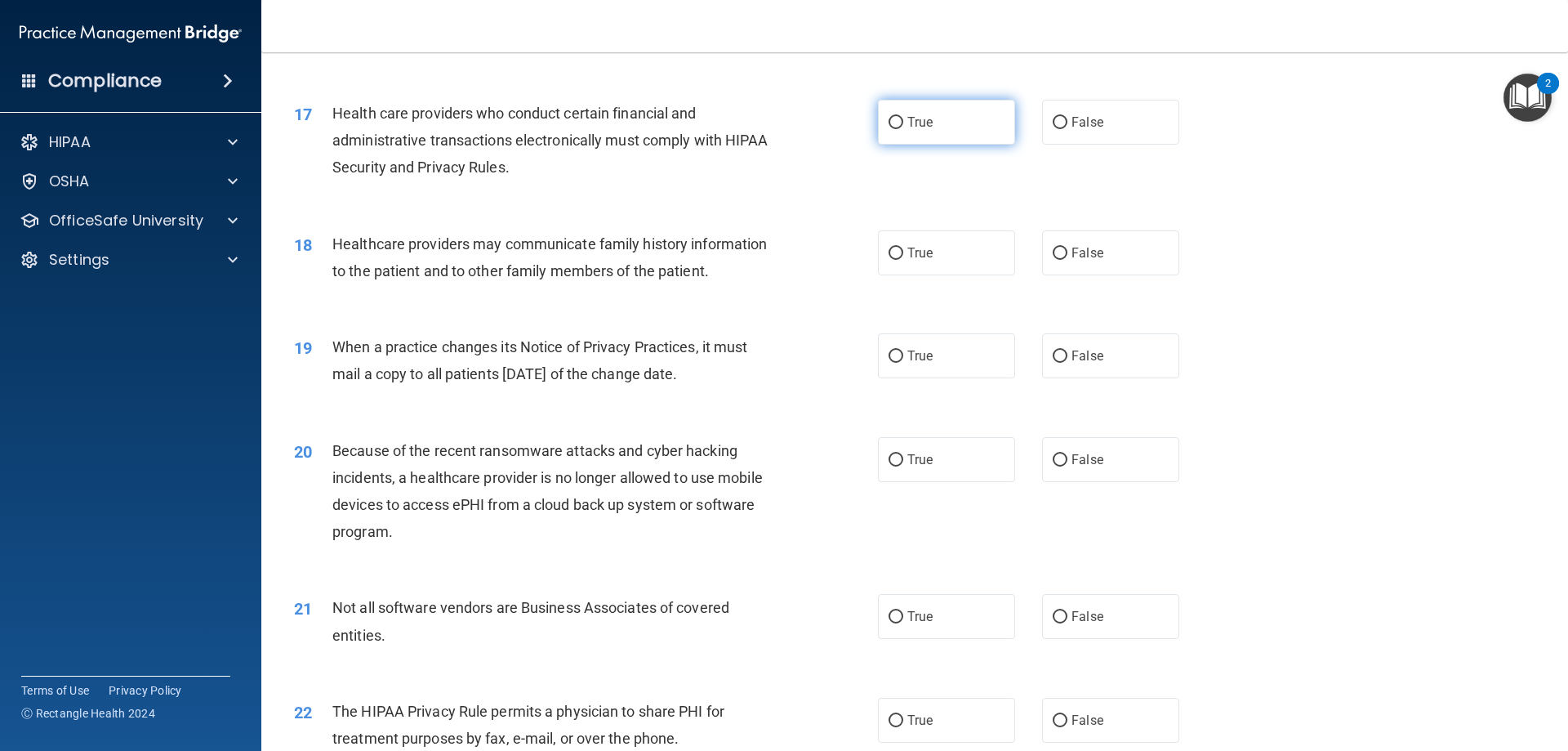
click at [922, 132] on label "True" at bounding box center [946, 122] width 137 height 45
click at [903, 129] on input "True" at bounding box center [896, 122] width 15 height 12
radio input "true"
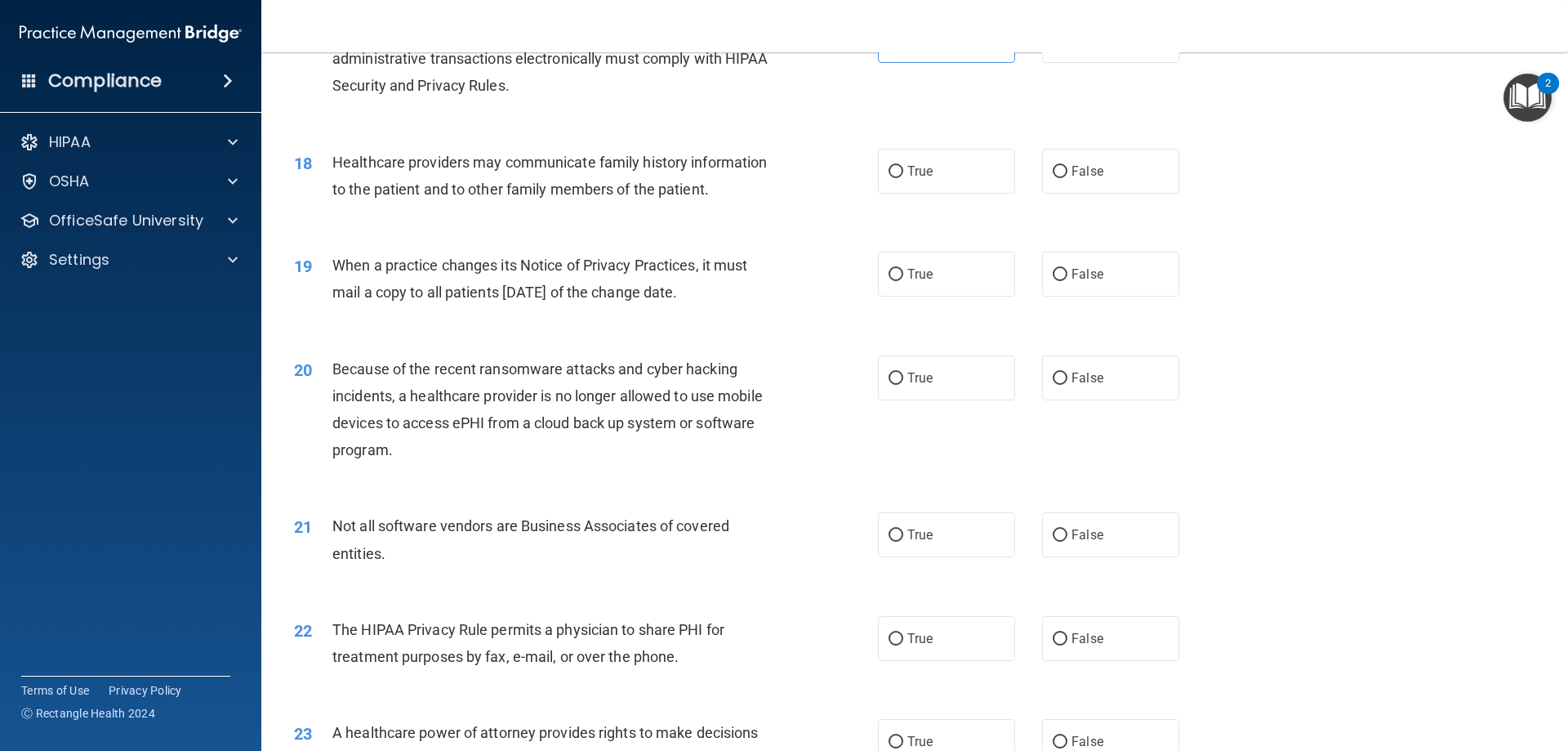
scroll to position [2172, 0]
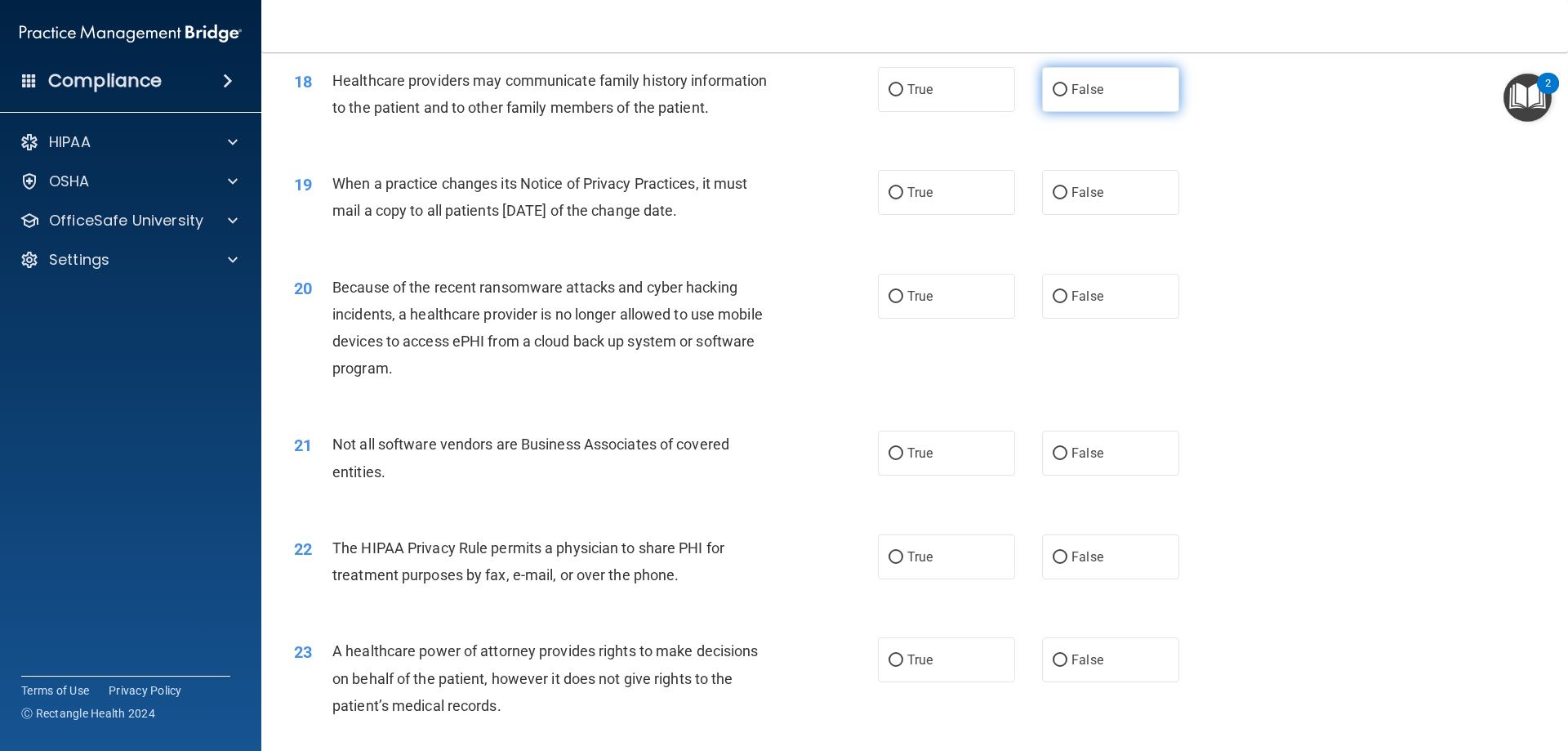
click at [1071, 91] on span "False" at bounding box center [1087, 89] width 32 height 16
click at [1067, 91] on input "False" at bounding box center [1060, 90] width 15 height 12
radio input "true"
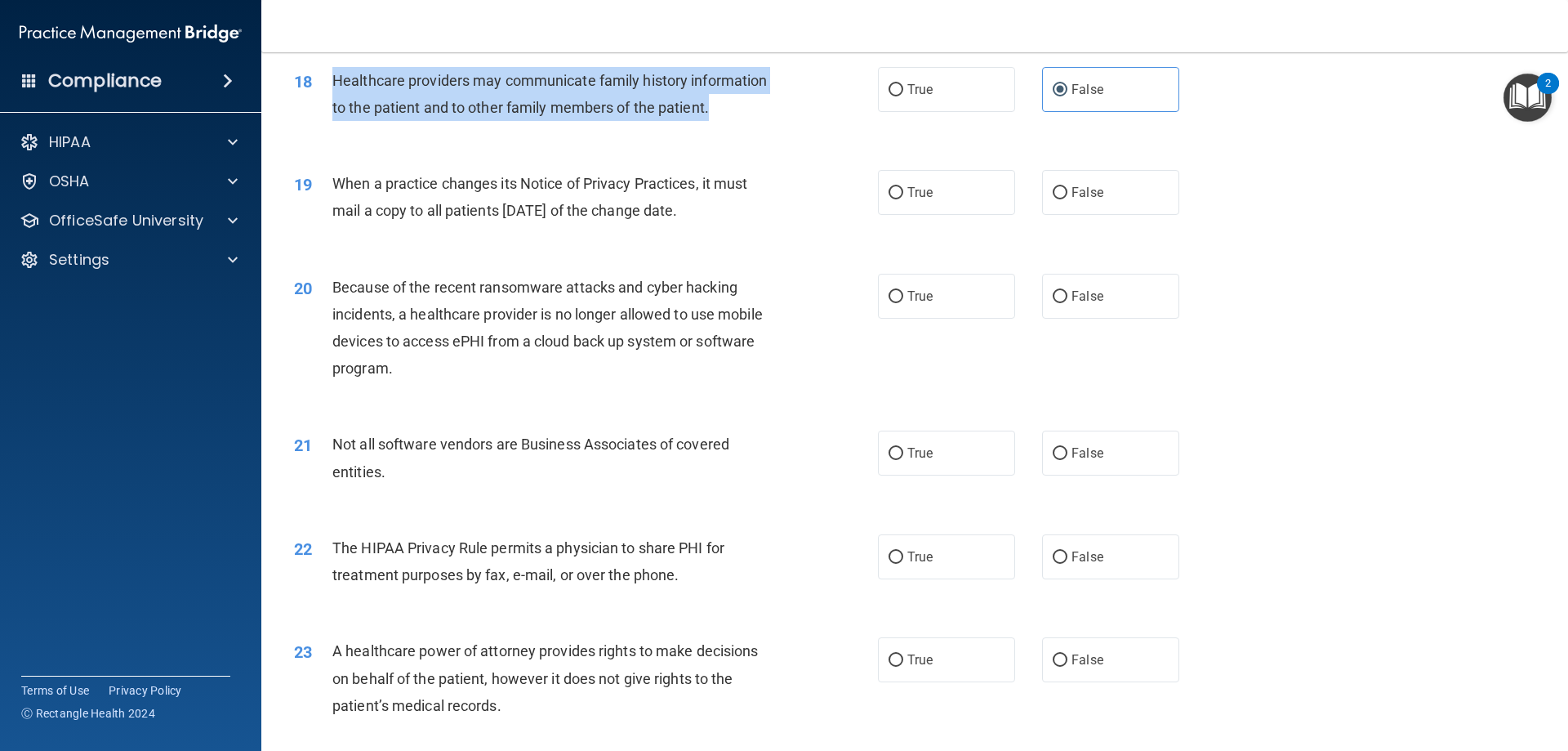
drag, startPoint x: 713, startPoint y: 107, endPoint x: 331, endPoint y: 79, distance: 383.0
click at [331, 79] on div "18 Healthcare providers may communicate family history information to the patie…" at bounding box center [586, 98] width 633 height 62
copy div "Healthcare providers may communicate family history information to the patient …"
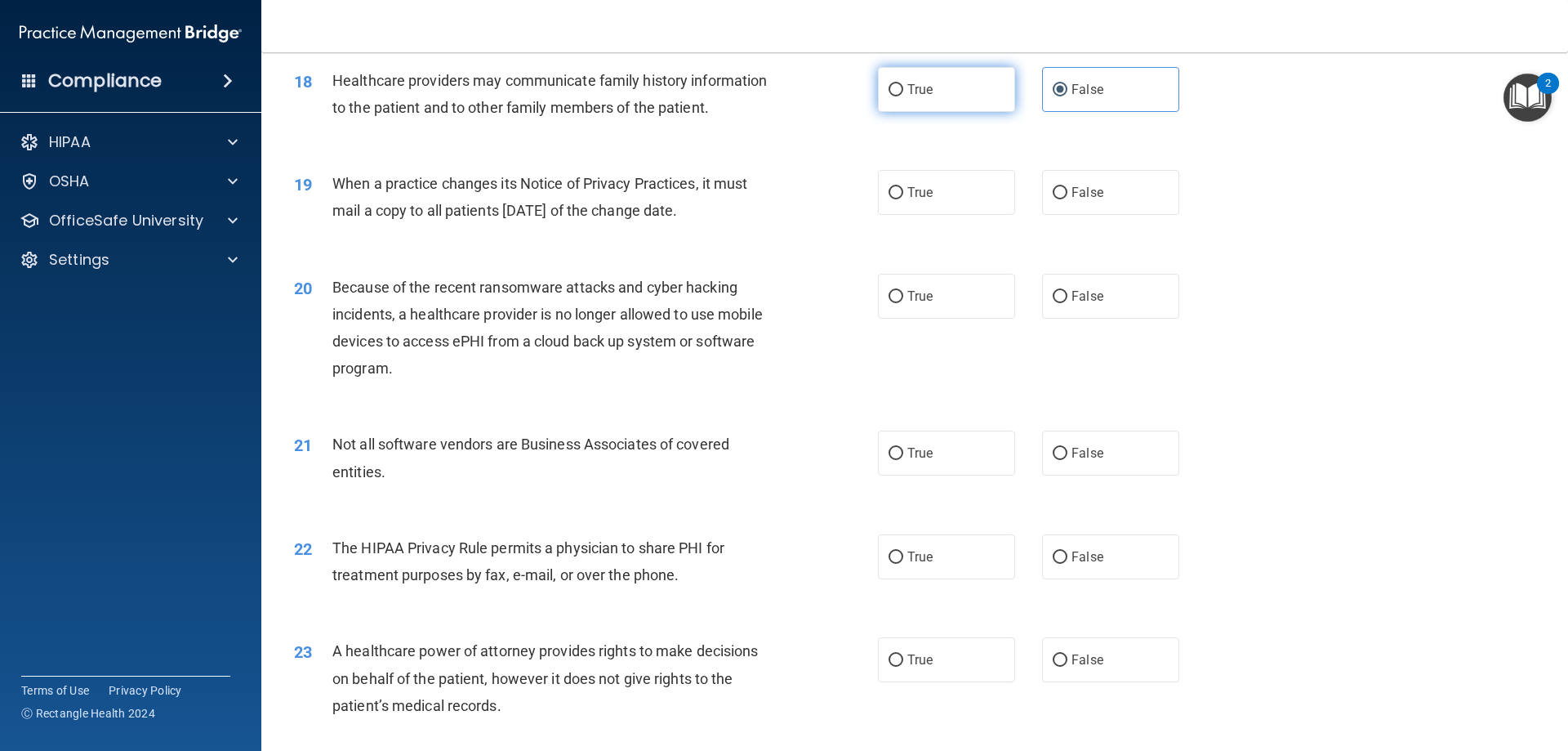
click at [917, 93] on span "True" at bounding box center [920, 89] width 26 height 16
click at [903, 93] on input "True" at bounding box center [896, 90] width 15 height 12
radio input "true"
radio input "false"
drag, startPoint x: 731, startPoint y: 212, endPoint x: 333, endPoint y: 186, distance: 398.8
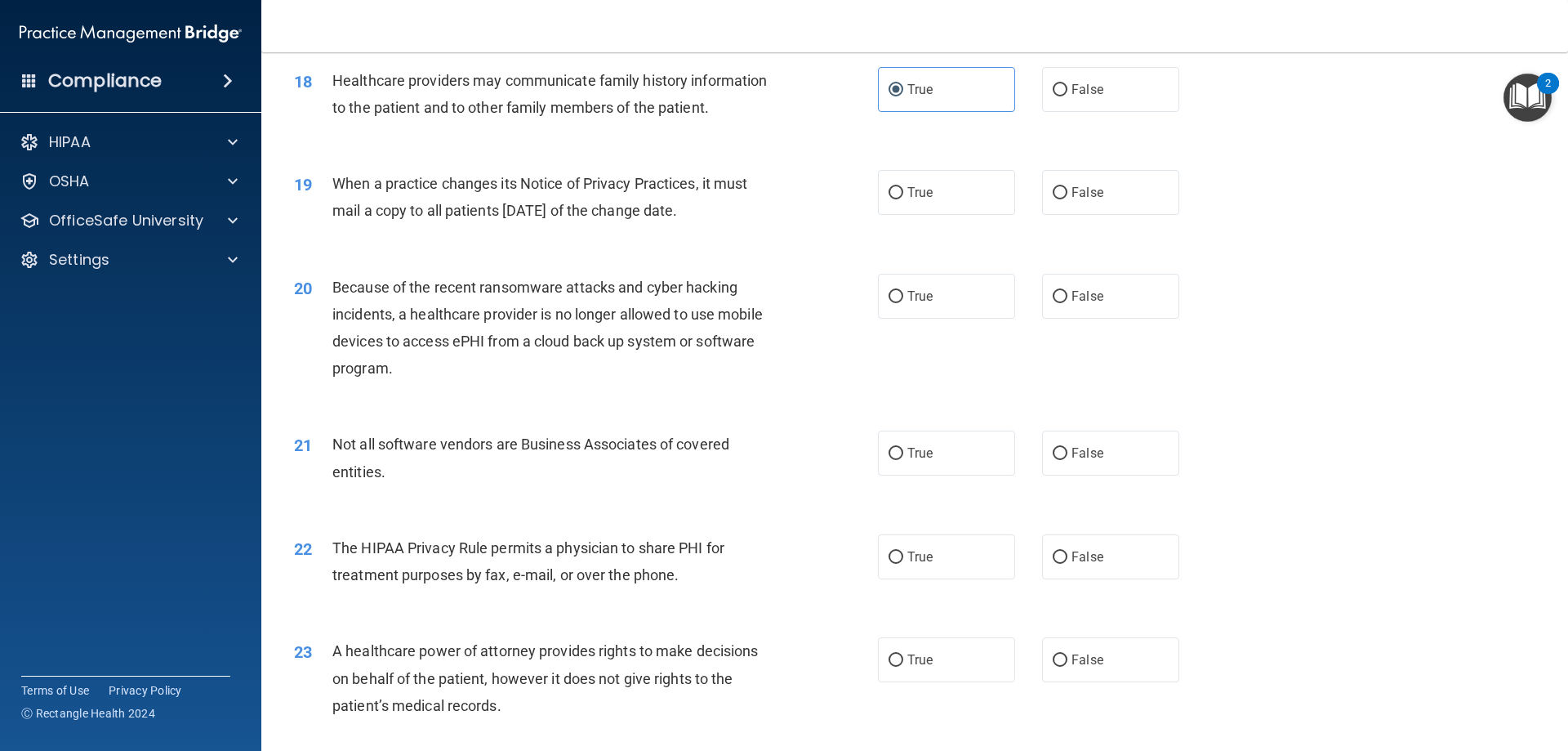
click at [333, 186] on div "When a practice changes its Notice of Privacy Practices, it must mail a copy to…" at bounding box center [560, 197] width 456 height 54
click at [1042, 208] on label "False" at bounding box center [1111, 193] width 137 height 45
click at [1053, 199] on input "False" at bounding box center [1060, 193] width 15 height 12
radio input "true"
click at [1111, 274] on label "False" at bounding box center [1111, 296] width 137 height 45
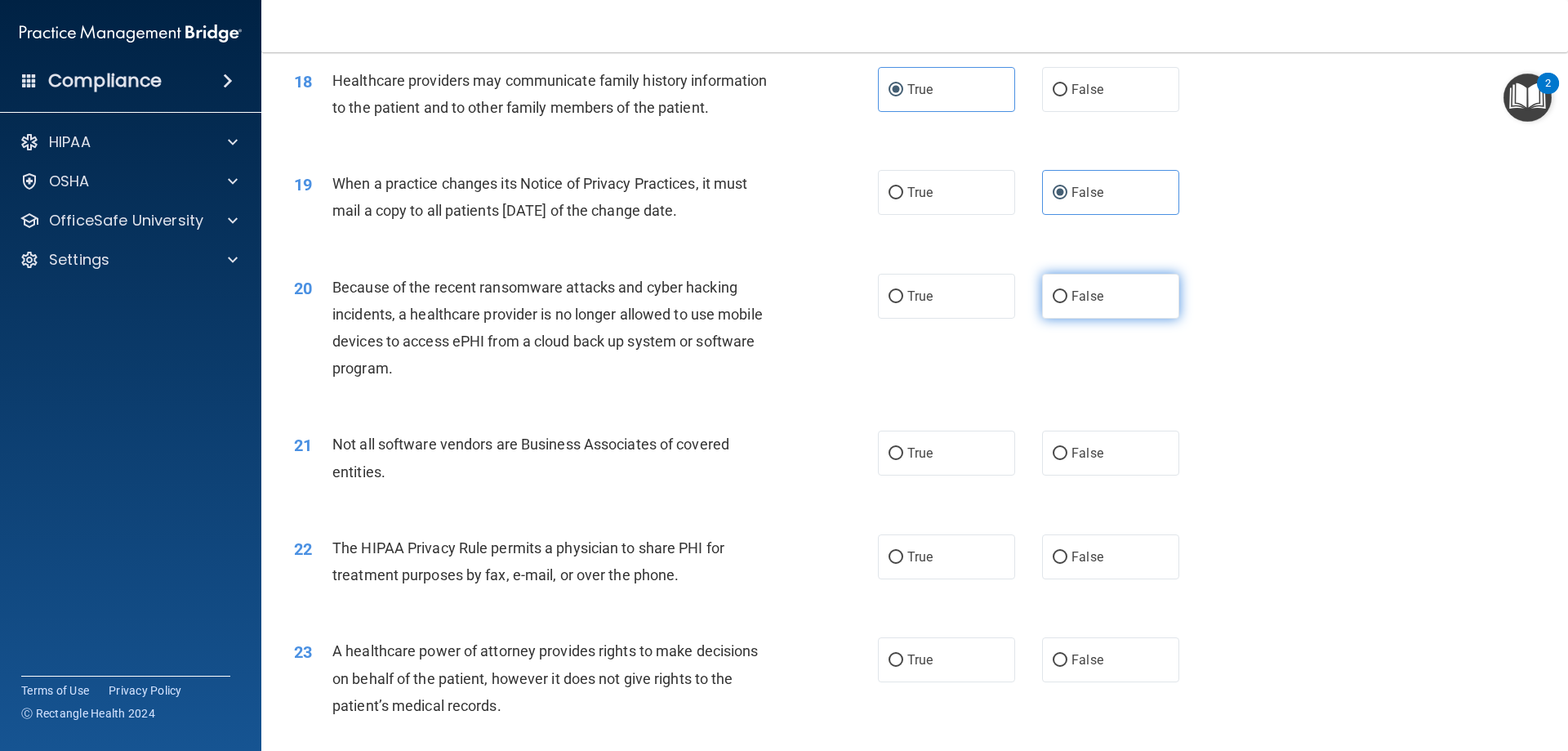
click at [1067, 291] on input "False" at bounding box center [1060, 297] width 15 height 12
radio input "true"
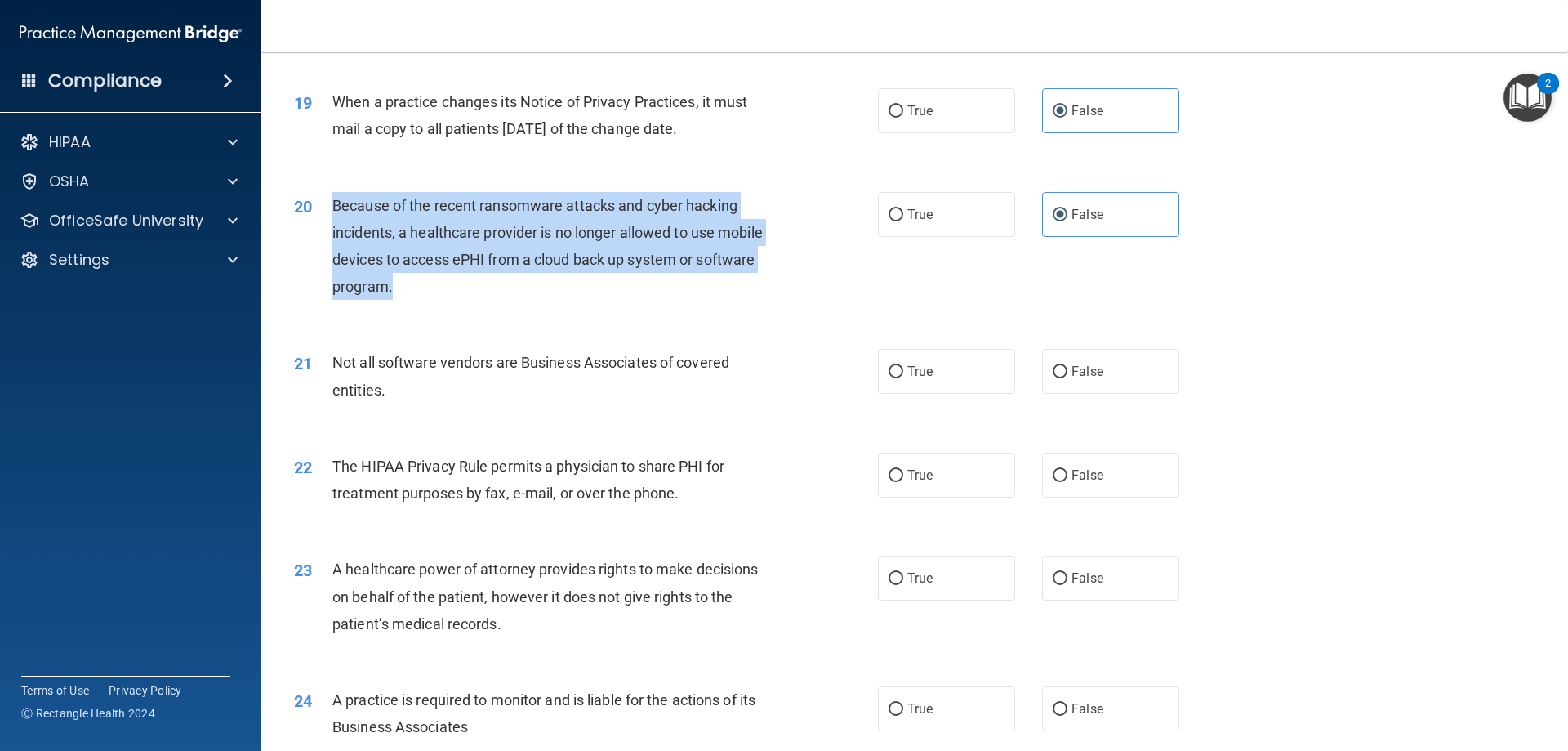
drag, startPoint x: 393, startPoint y: 288, endPoint x: 328, endPoint y: 208, distance: 103.1
click at [328, 208] on div "20 Because of the recent ransomware attacks and cyber hacking incidents, a heal…" at bounding box center [586, 250] width 633 height 117
click at [873, 256] on div "20 Because of the recent ransomware attacks and cyber hacking incidents, a heal…" at bounding box center [586, 250] width 633 height 117
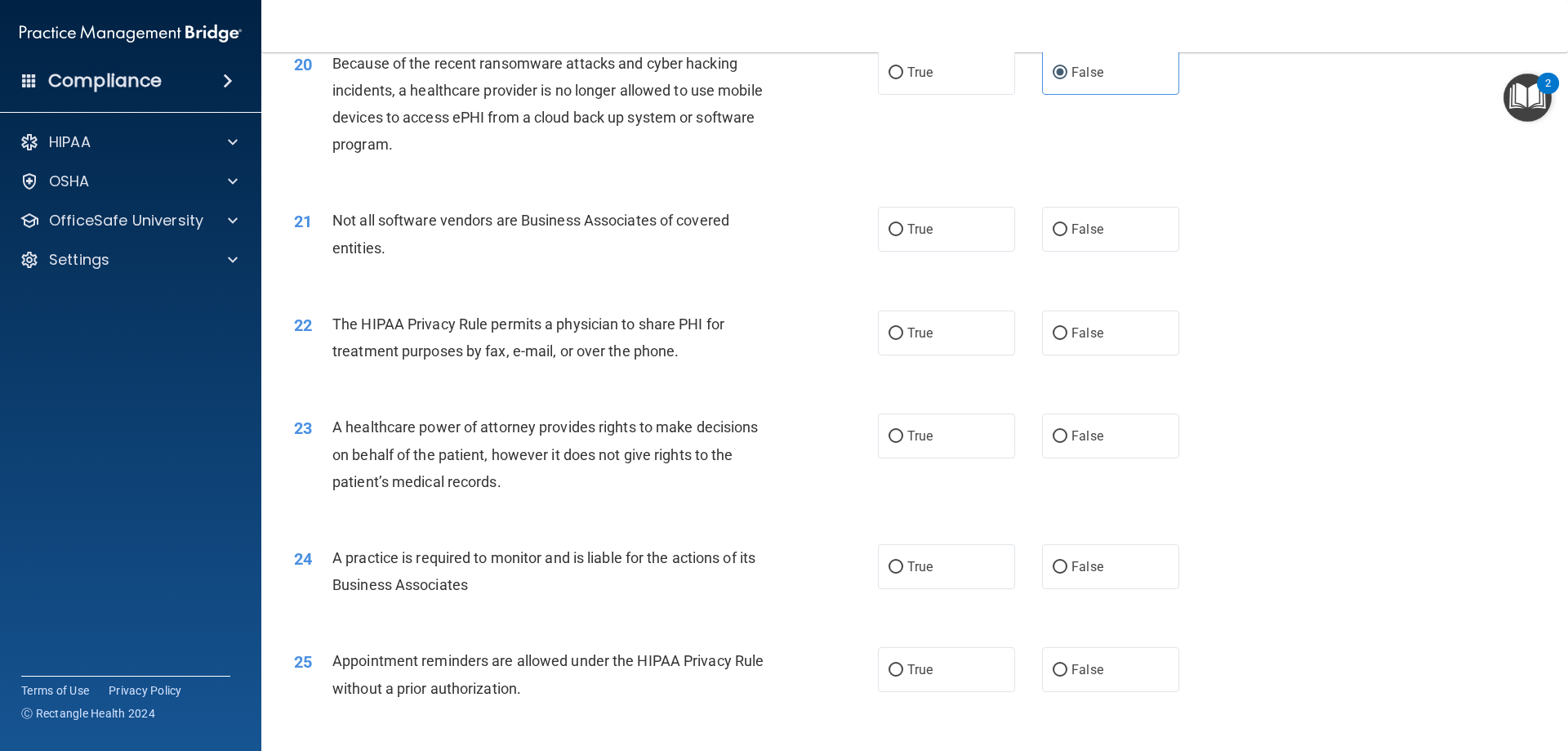
scroll to position [2417, 0]
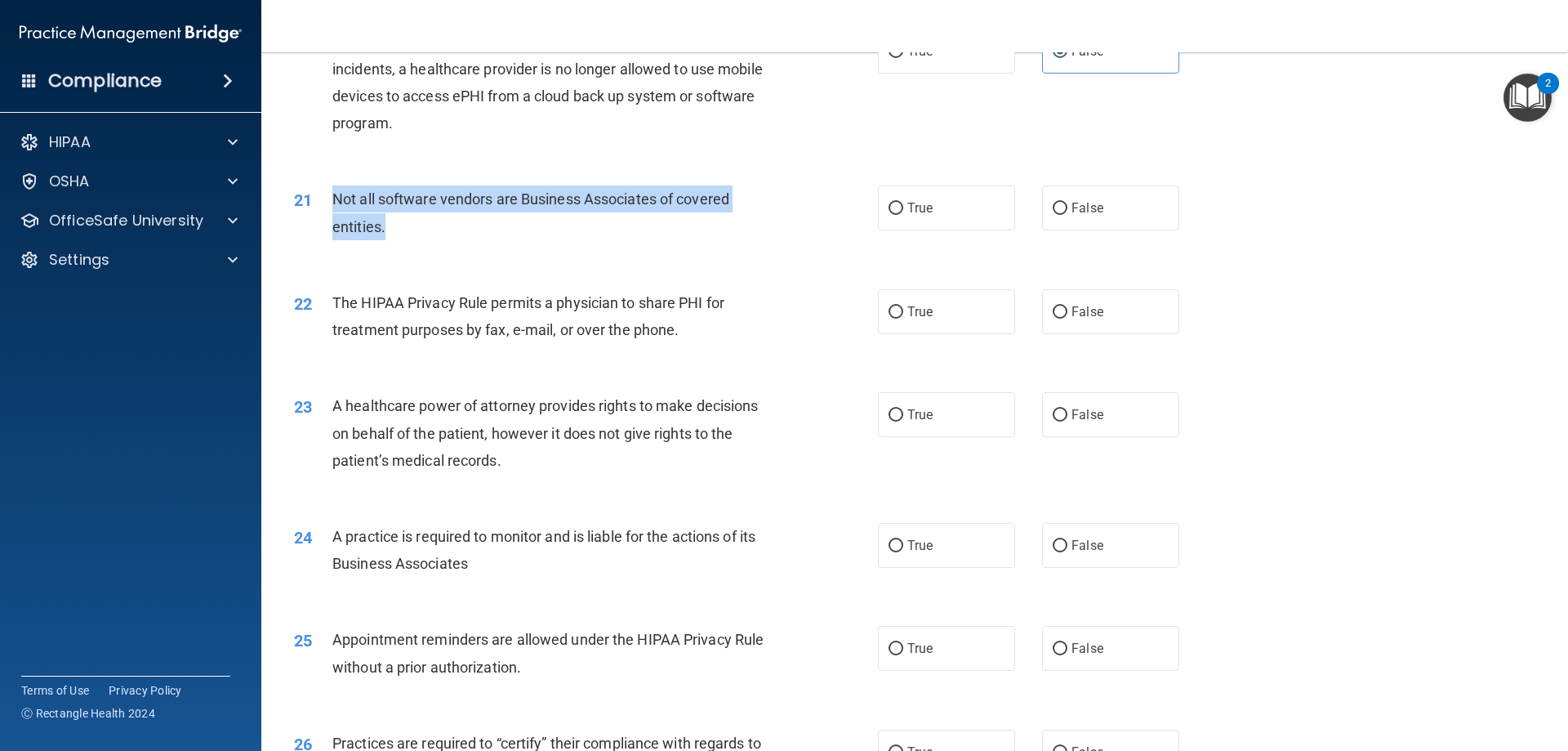
drag, startPoint x: 372, startPoint y: 236, endPoint x: 321, endPoint y: 199, distance: 63.0
click at [321, 199] on div "21 Not all software vendors are Business Associates of covered entities." at bounding box center [586, 216] width 633 height 62
click at [459, 238] on div "Not all software vendors are Business Associates of covered entities." at bounding box center [560, 212] width 456 height 54
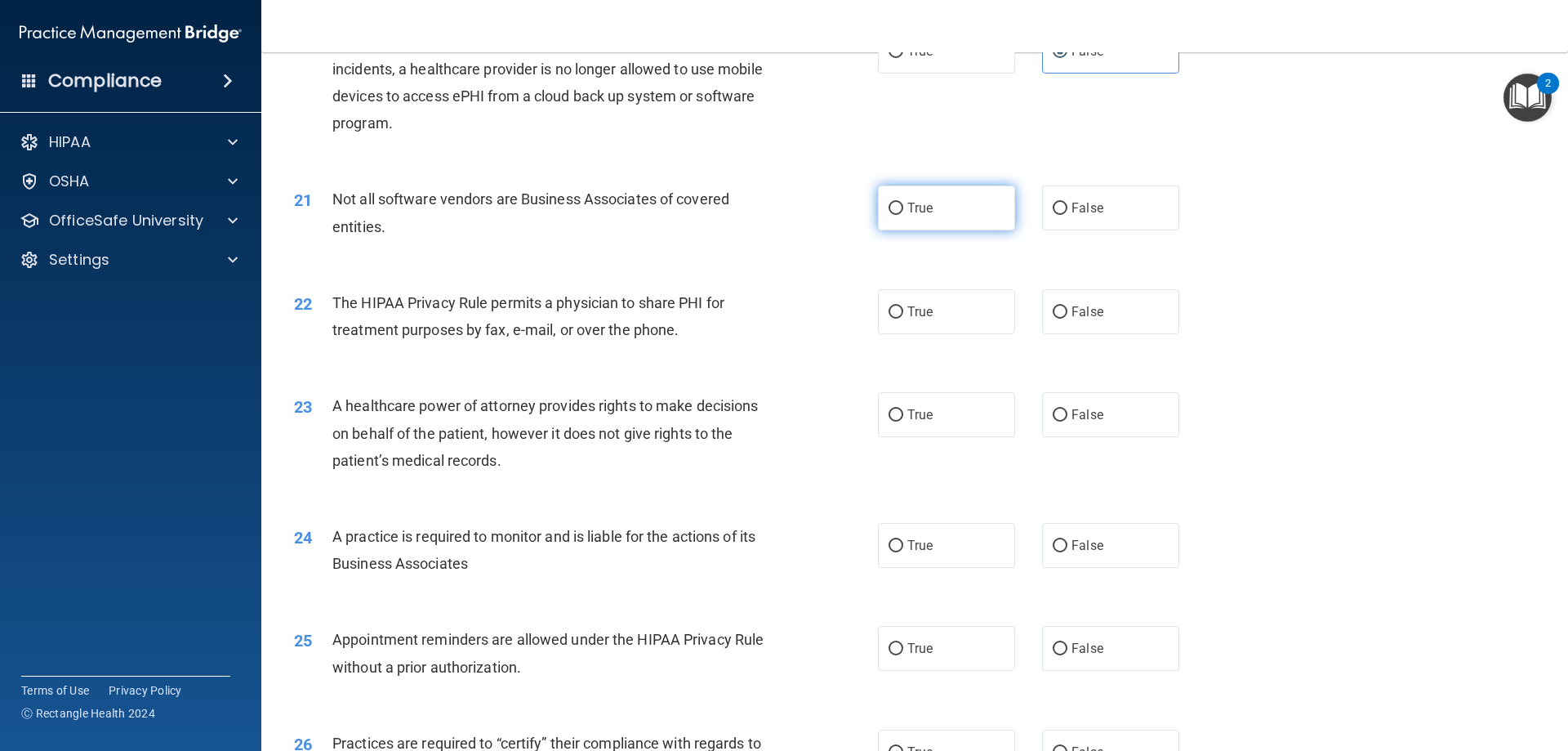
drag, startPoint x: 946, startPoint y: 211, endPoint x: 938, endPoint y: 217, distance: 10.0
click at [946, 210] on label "True" at bounding box center [946, 208] width 137 height 45
click at [903, 210] on input "True" at bounding box center [896, 208] width 15 height 12
radio input "true"
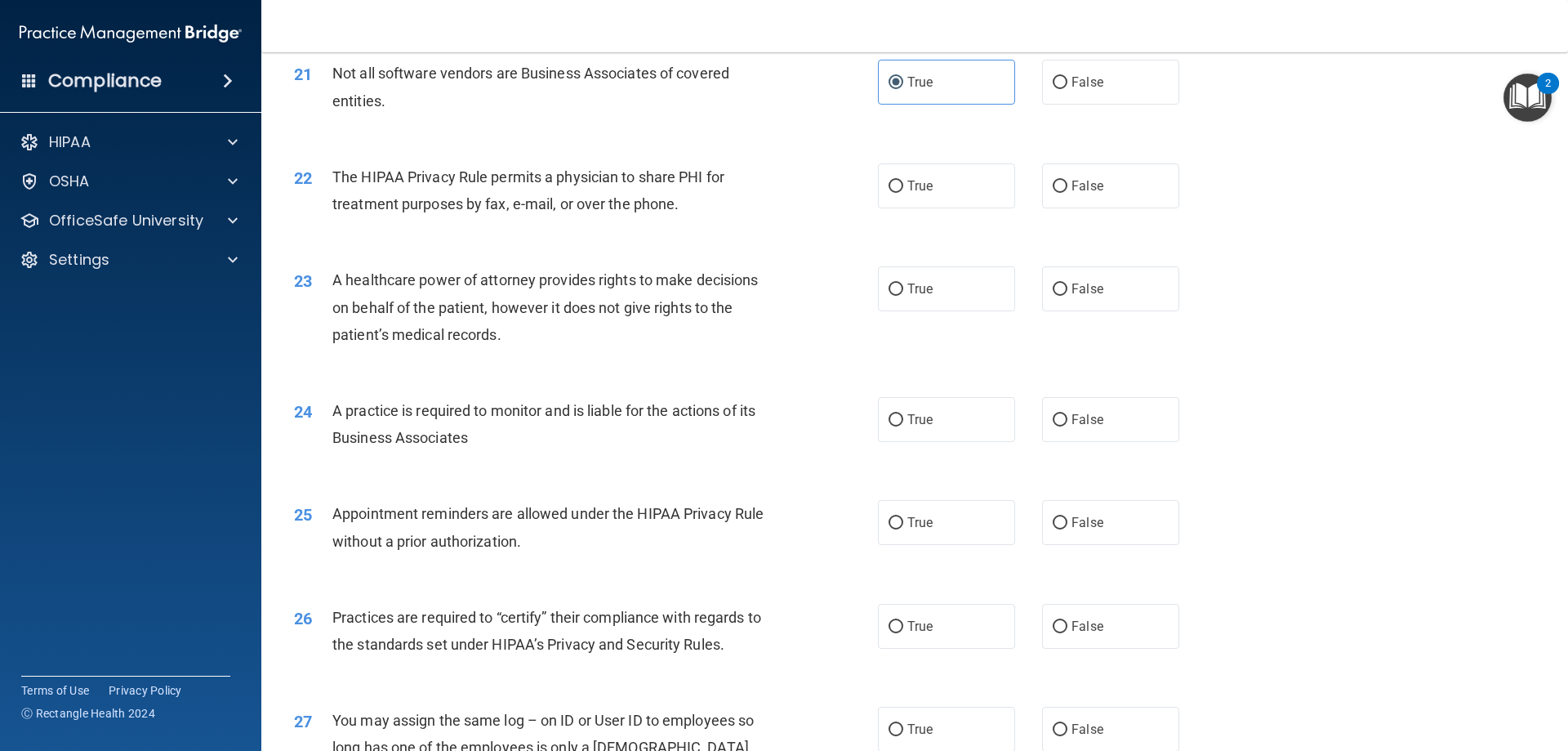
scroll to position [2581, 0]
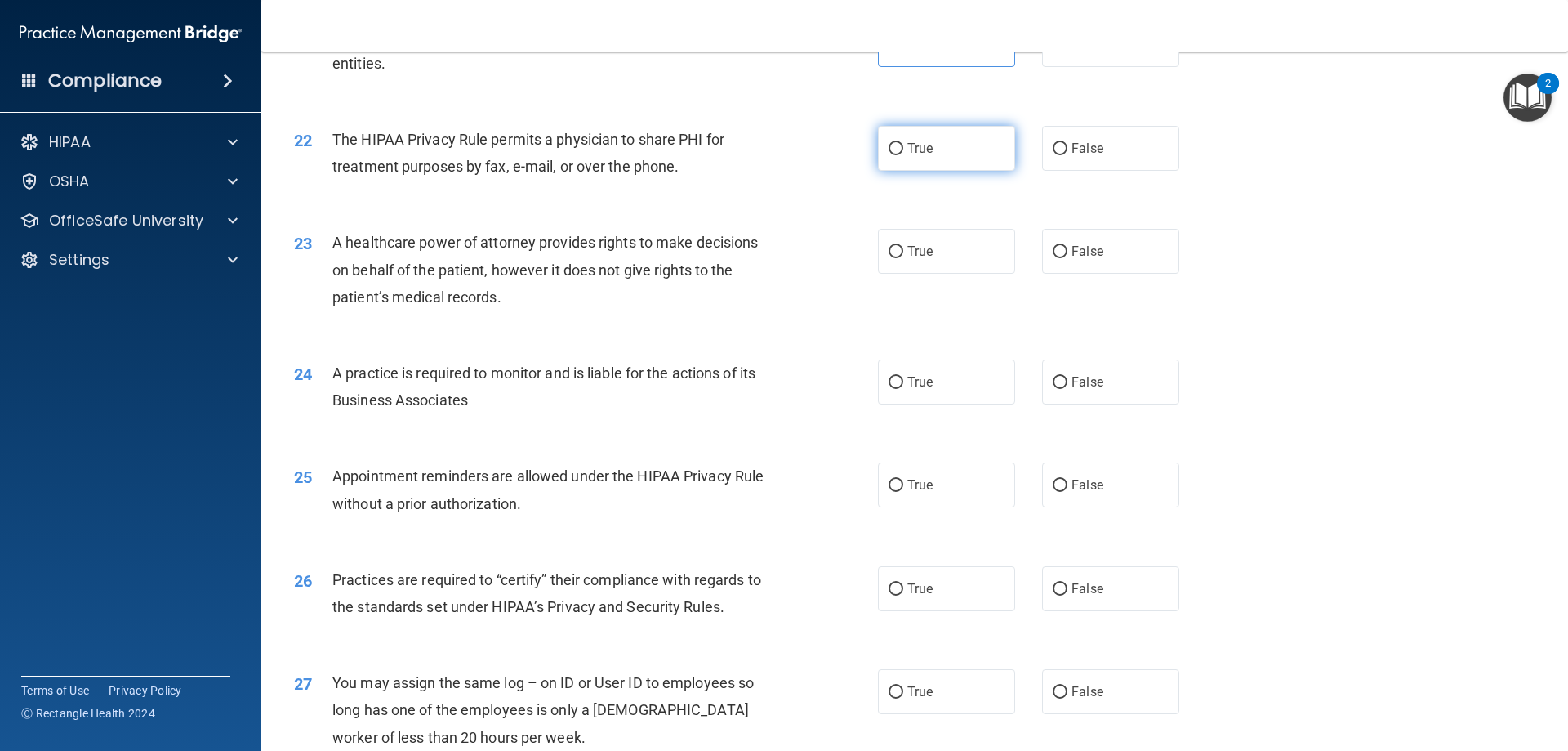
click at [907, 162] on label "True" at bounding box center [946, 148] width 137 height 45
click at [903, 155] on input "True" at bounding box center [896, 149] width 15 height 12
radio input "true"
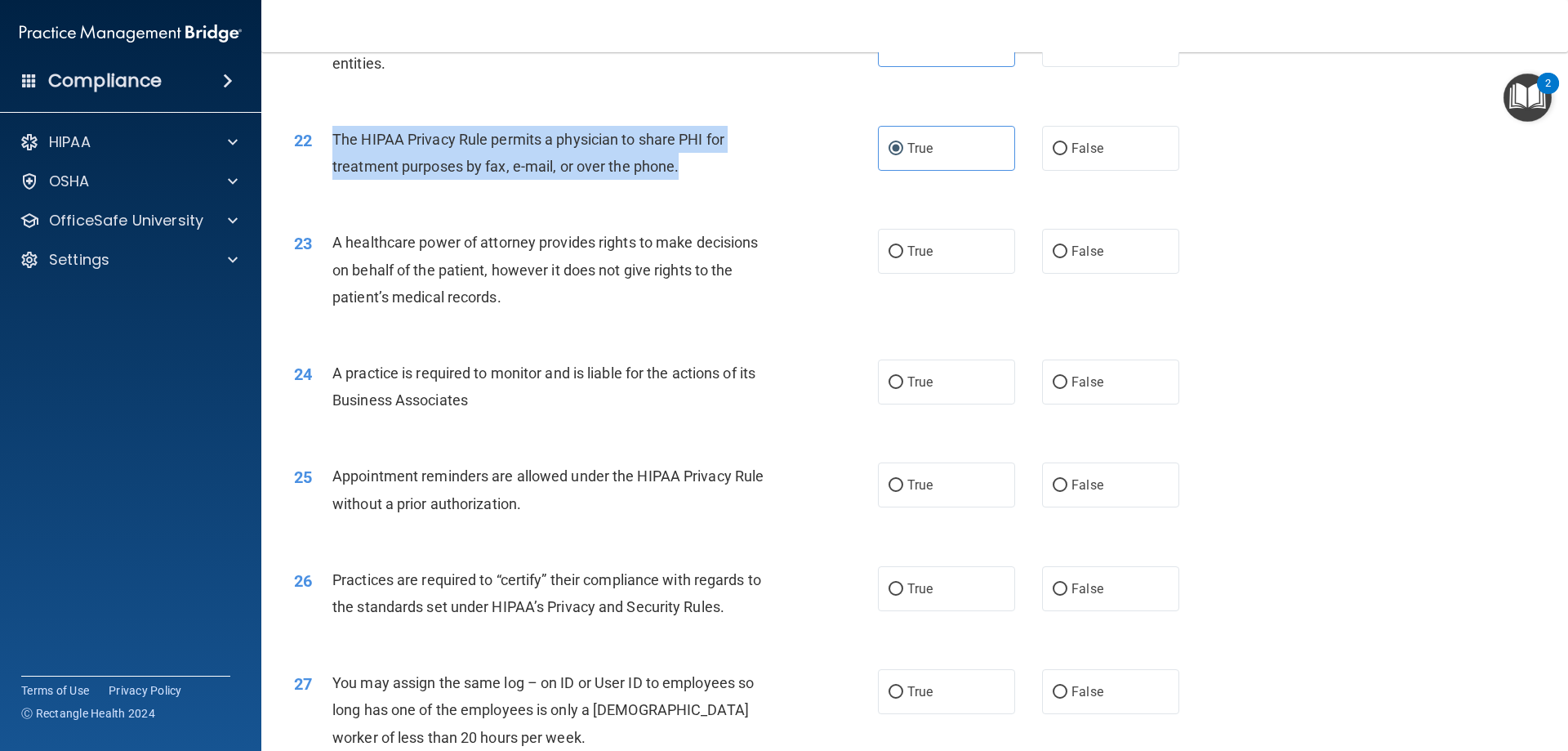
drag, startPoint x: 683, startPoint y: 164, endPoint x: 335, endPoint y: 136, distance: 349.1
click at [335, 136] on div "The HIPAA Privacy Rule permits a physician to share PHI for treatment purposes …" at bounding box center [560, 152] width 456 height 54
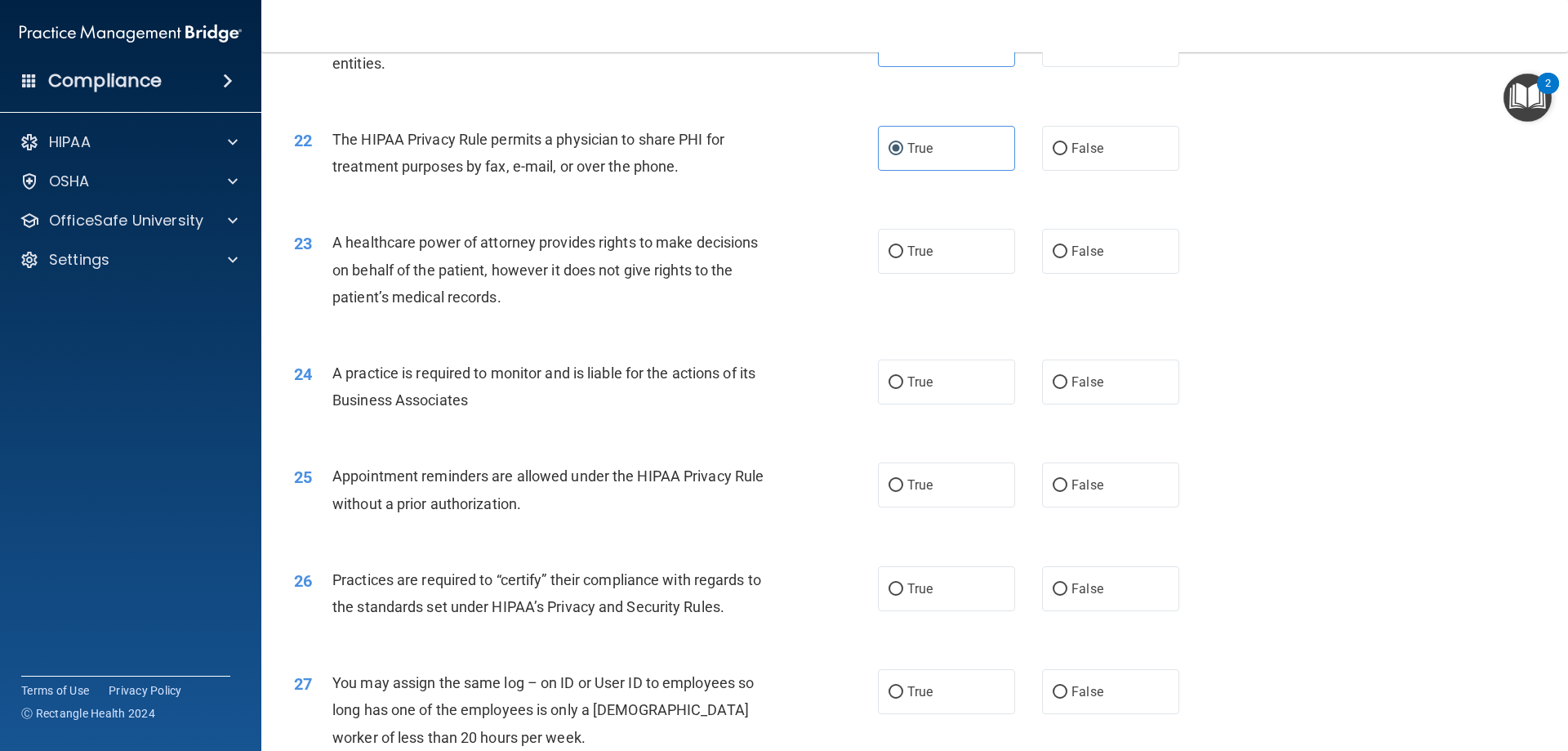
click at [721, 279] on div "A healthcare power of attorney provides rights to make decisions on behalf of t…" at bounding box center [560, 270] width 456 height 82
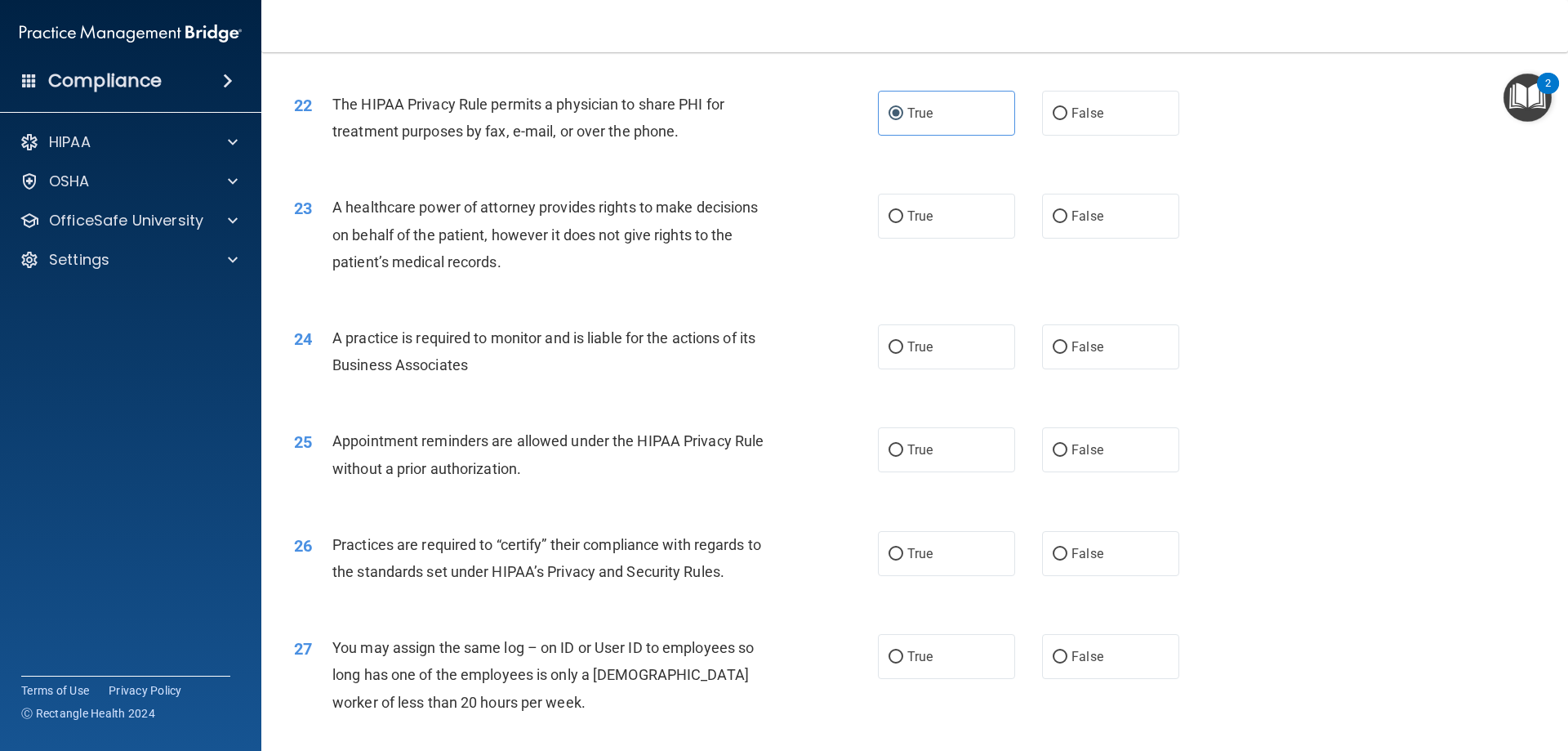
scroll to position [2644, 0]
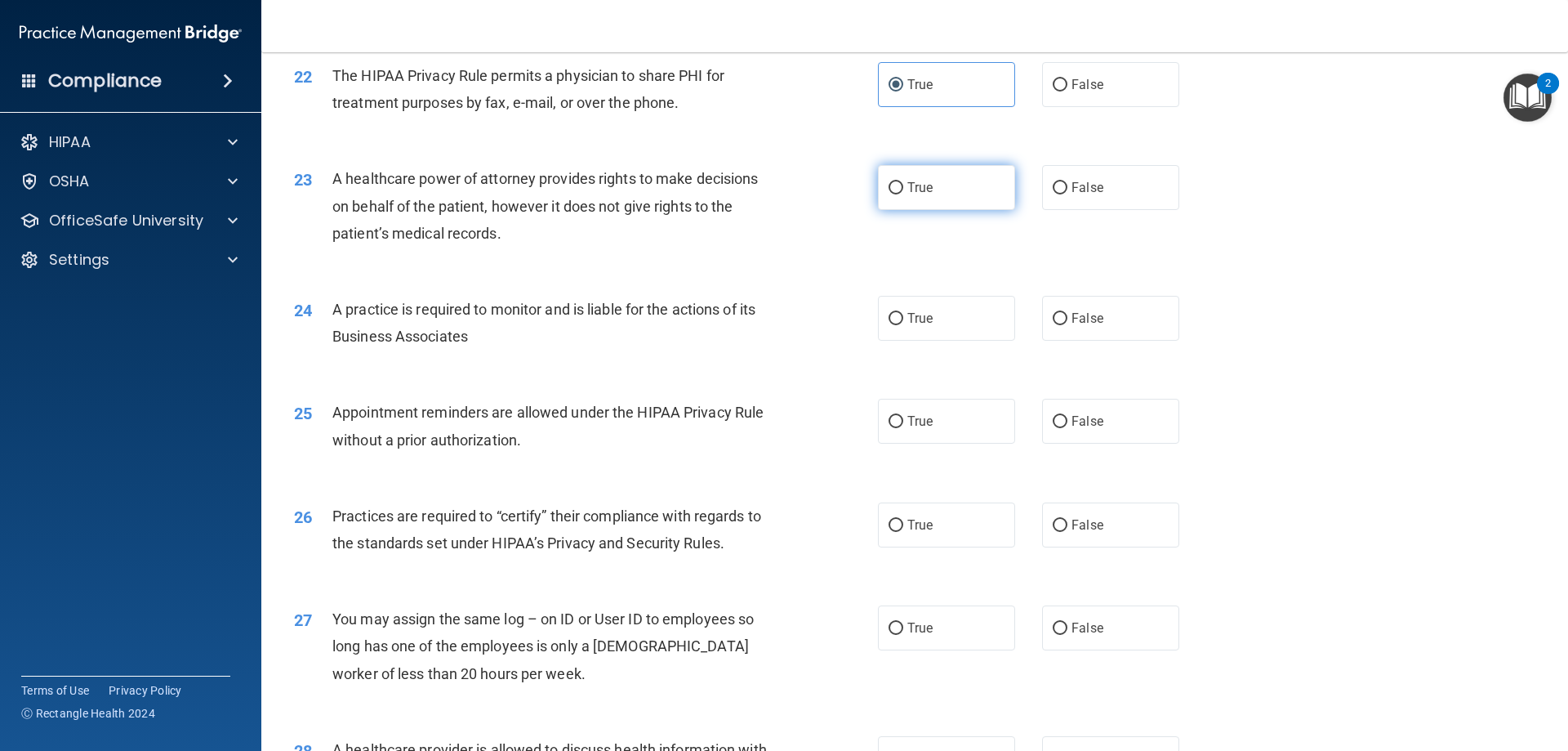
click at [891, 193] on input "True" at bounding box center [896, 188] width 15 height 12
radio input "true"
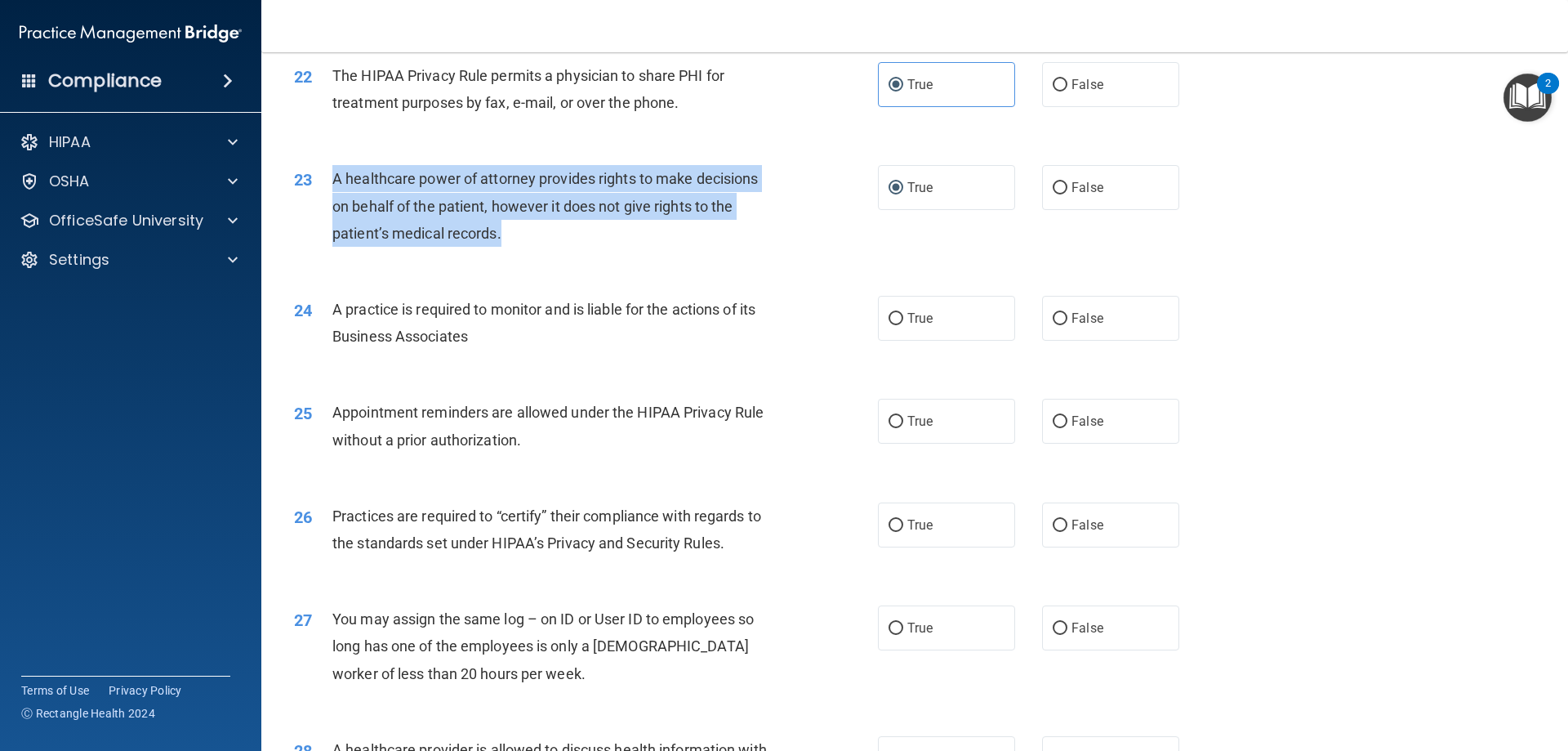
drag, startPoint x: 501, startPoint y: 234, endPoint x: 350, endPoint y: 171, distance: 163.6
click at [332, 172] on div "A healthcare power of attorney provides rights to make decisions on behalf of t…" at bounding box center [560, 206] width 456 height 82
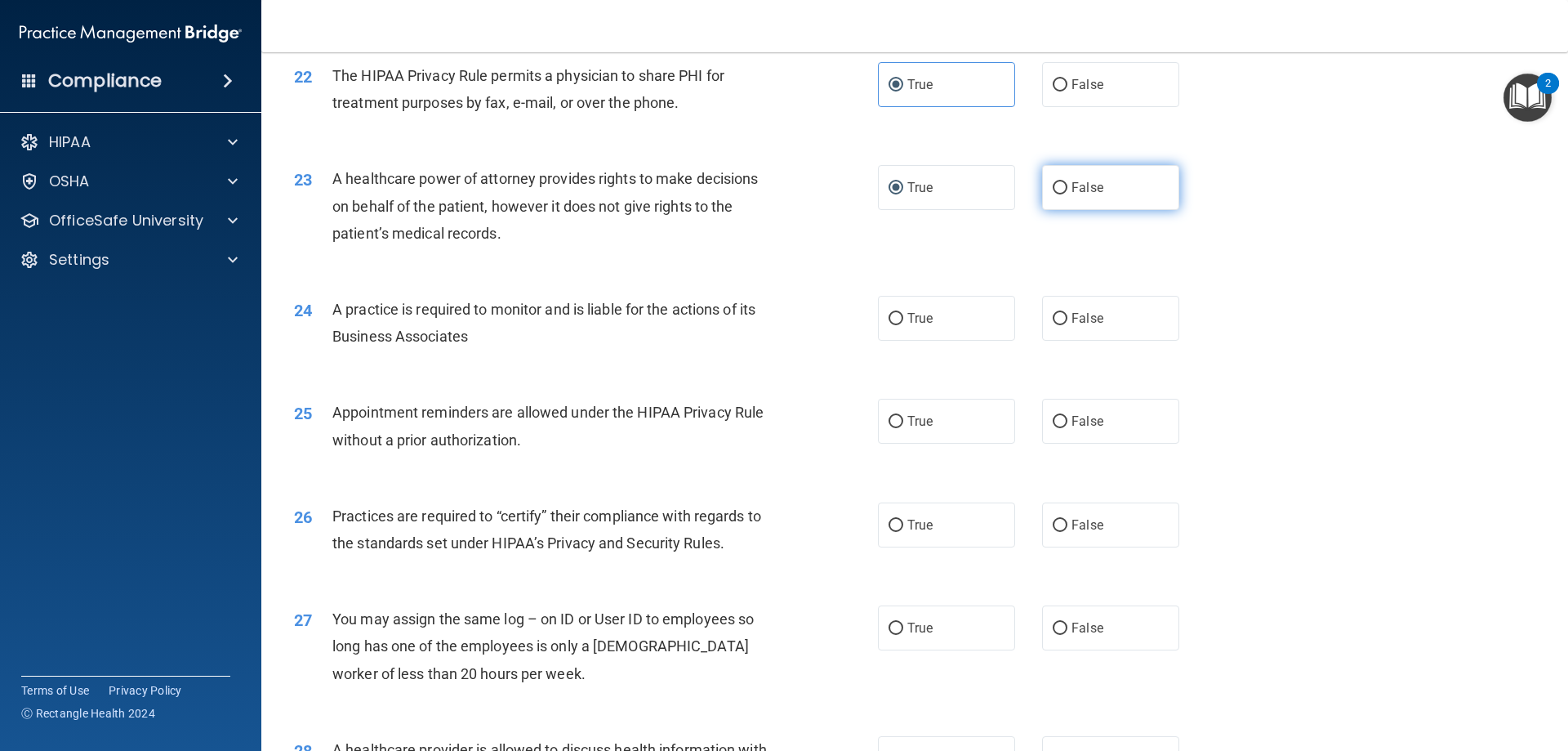
click at [1057, 195] on label "False" at bounding box center [1111, 188] width 137 height 45
click at [1057, 194] on input "False" at bounding box center [1060, 188] width 15 height 12
radio input "true"
radio input "false"
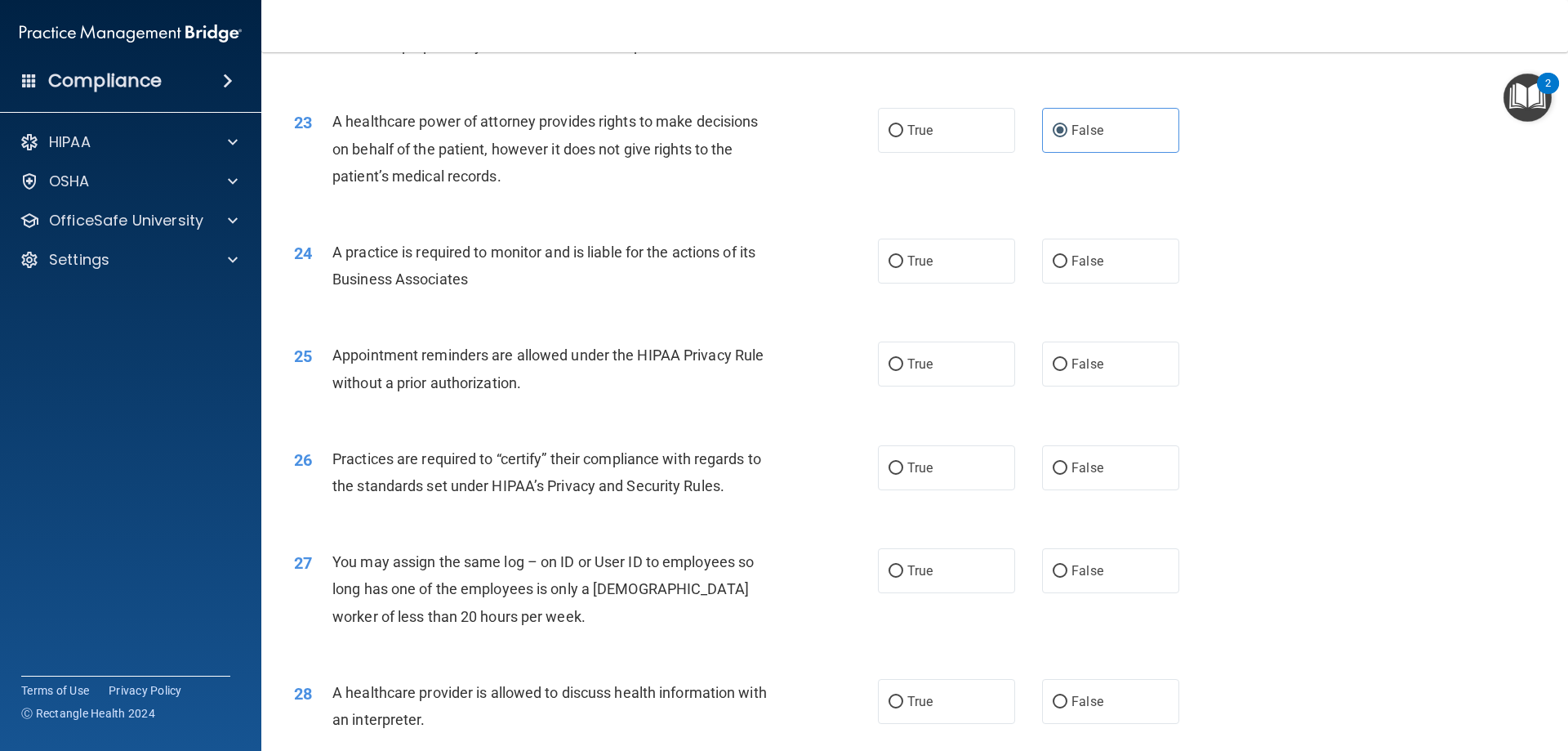
scroll to position [2808, 0]
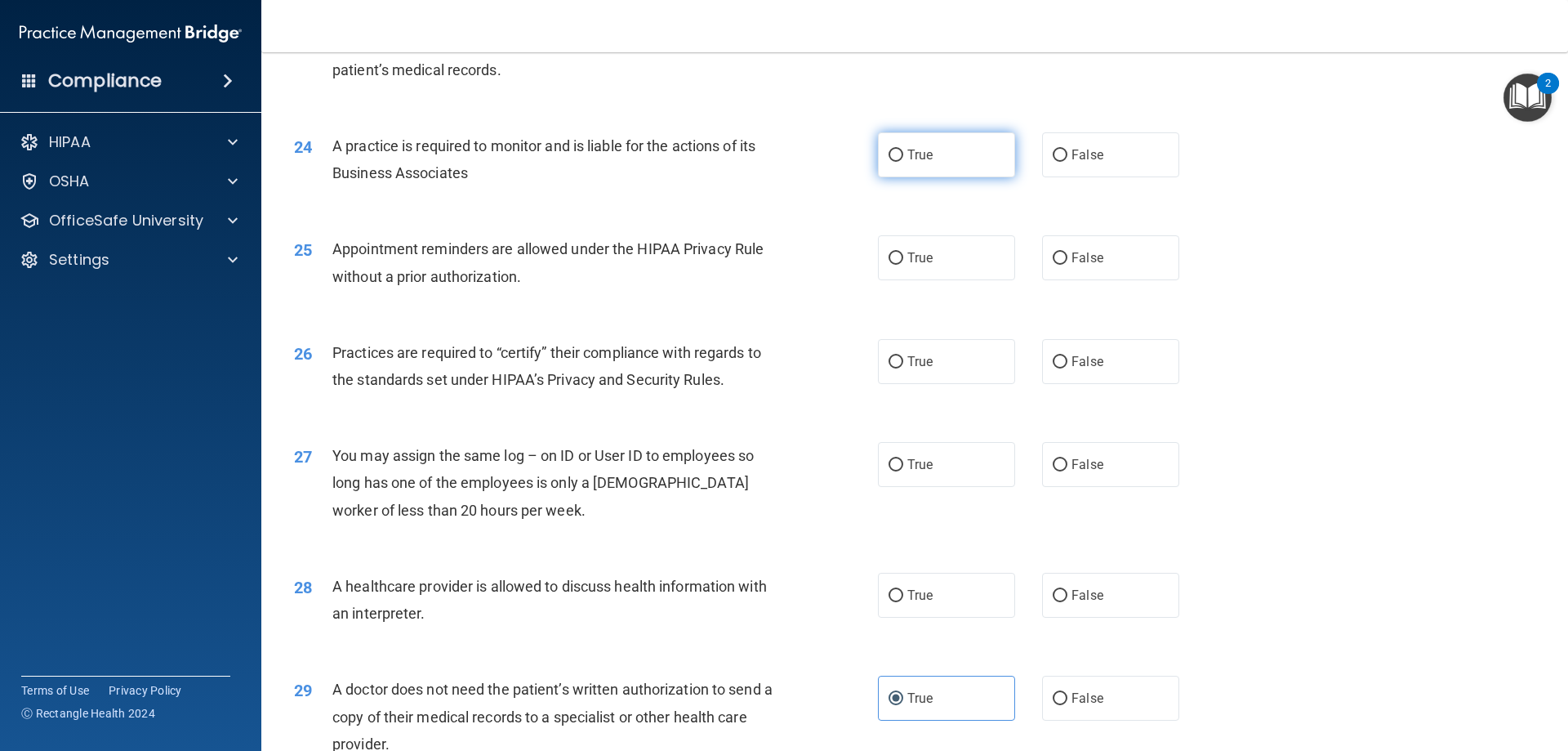
click at [915, 160] on span "True" at bounding box center [920, 155] width 26 height 16
click at [903, 160] on input "True" at bounding box center [896, 155] width 15 height 12
radio input "true"
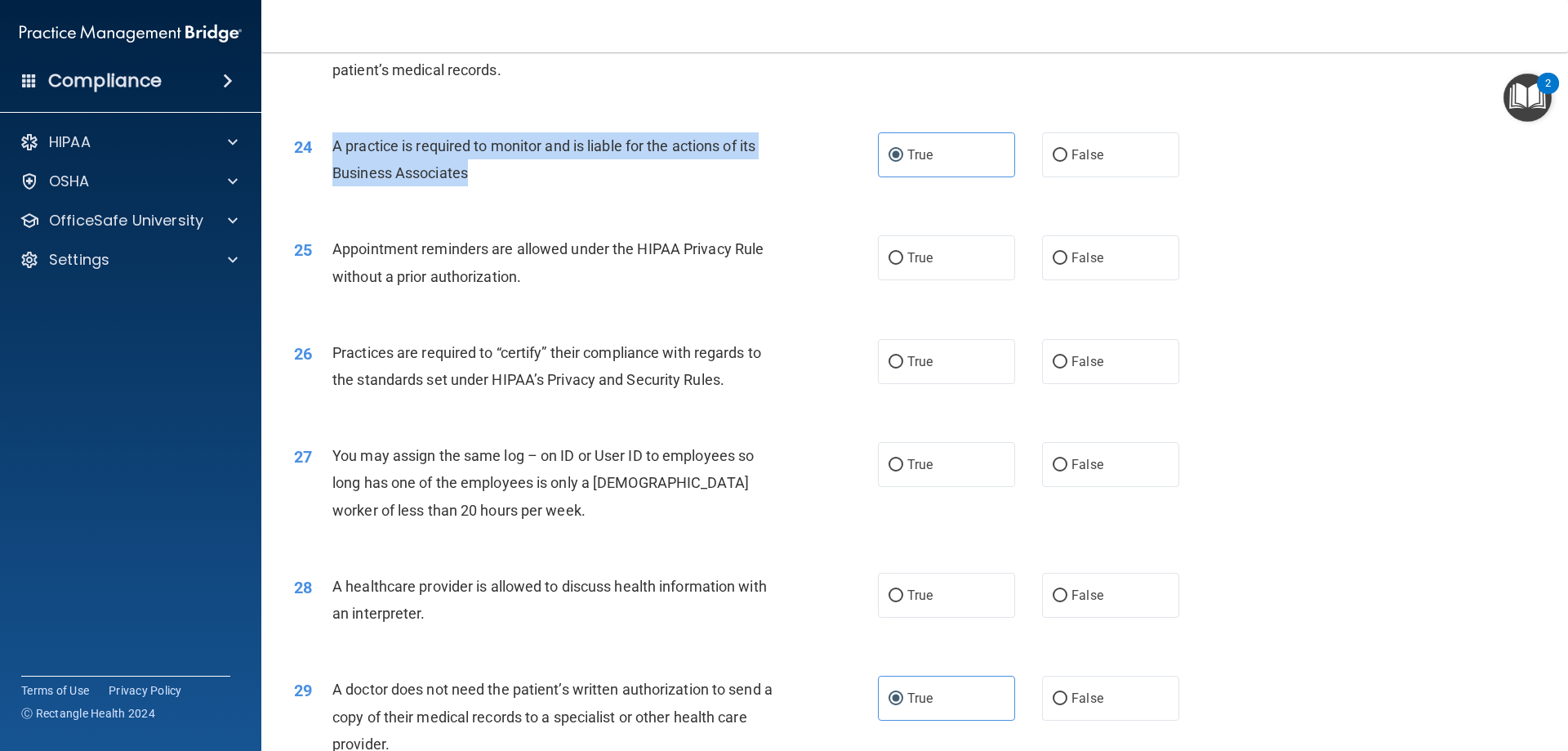
drag, startPoint x: 449, startPoint y: 166, endPoint x: 332, endPoint y: 136, distance: 120.8
click at [317, 141] on div "24 A practice is required to monitor and is liable for the actions of its Busin…" at bounding box center [586, 163] width 633 height 62
click at [542, 183] on div "A practice is required to monitor and is liable for the actions of its Business…" at bounding box center [560, 159] width 456 height 54
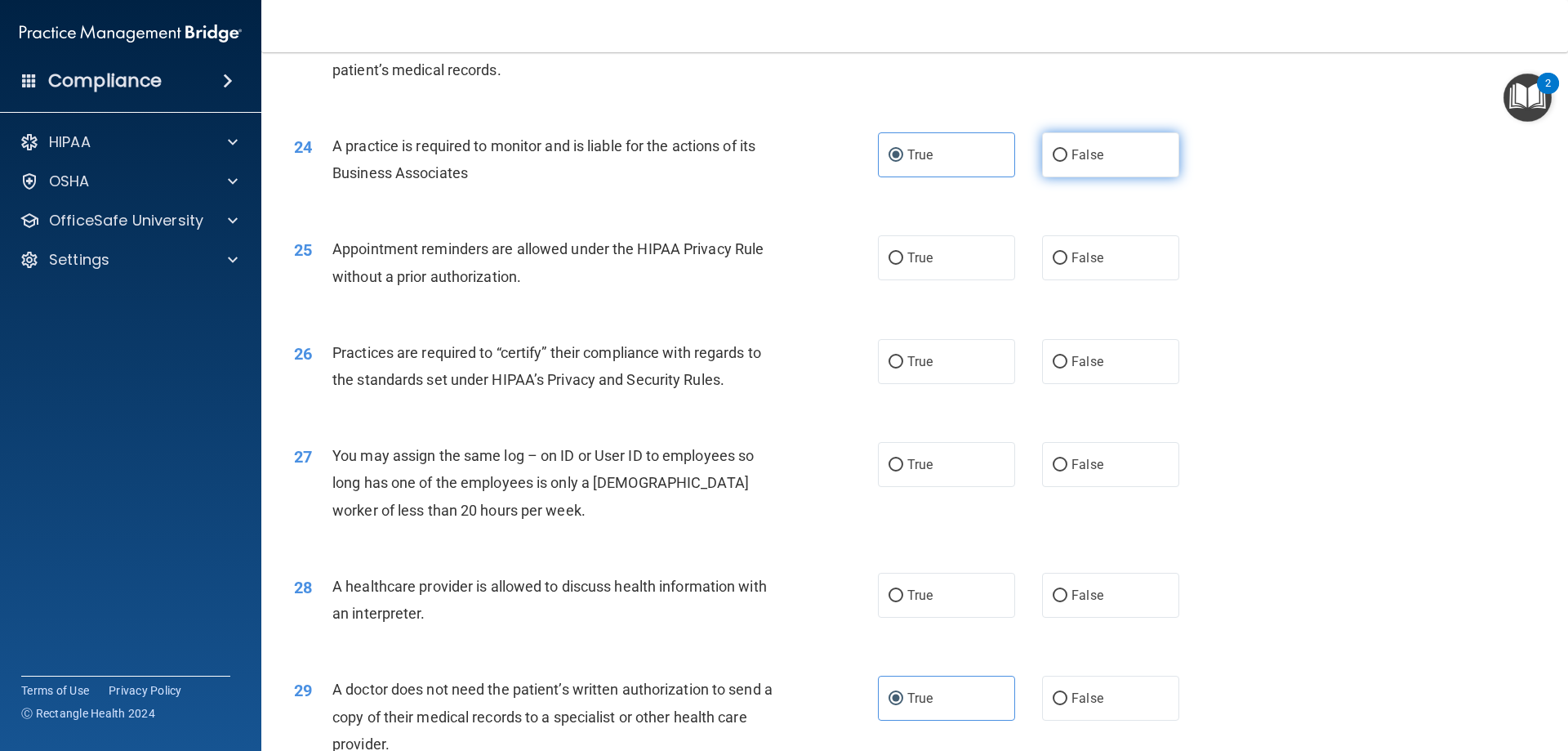
click at [1056, 152] on input "False" at bounding box center [1060, 155] width 15 height 12
radio input "true"
radio input "false"
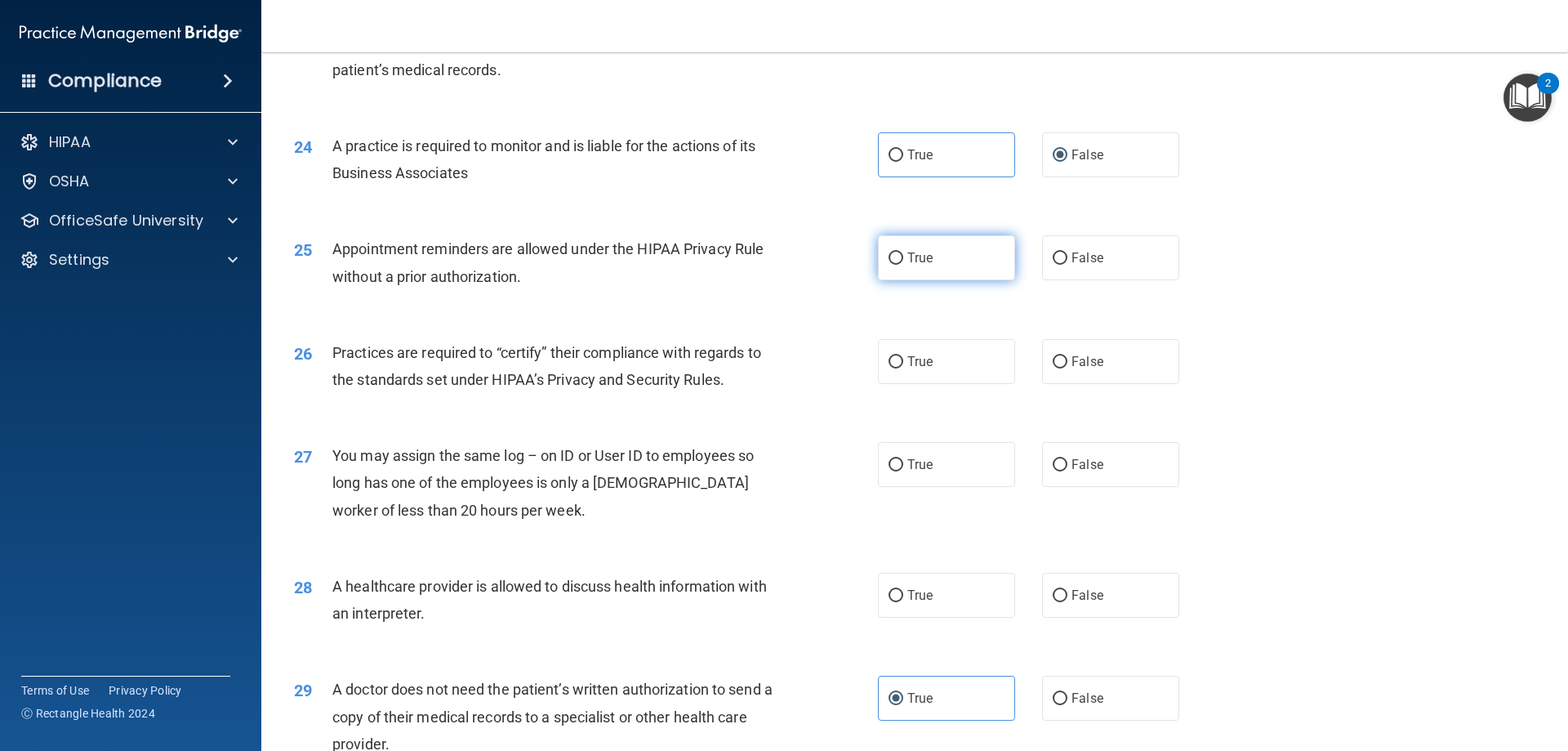
click at [891, 278] on label "True" at bounding box center [946, 258] width 137 height 45
click at [891, 265] on input "True" at bounding box center [896, 258] width 15 height 12
radio input "true"
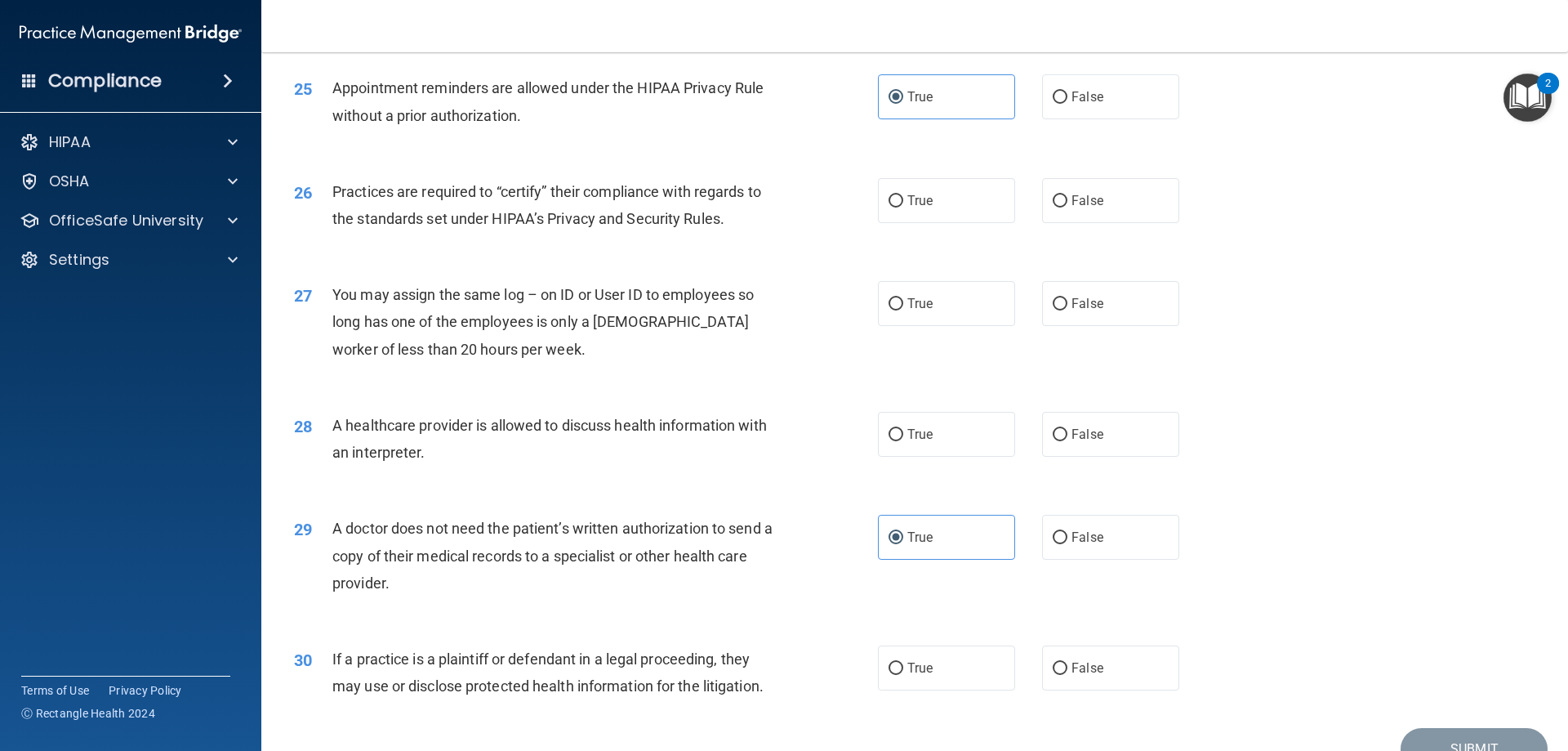
scroll to position [2971, 0]
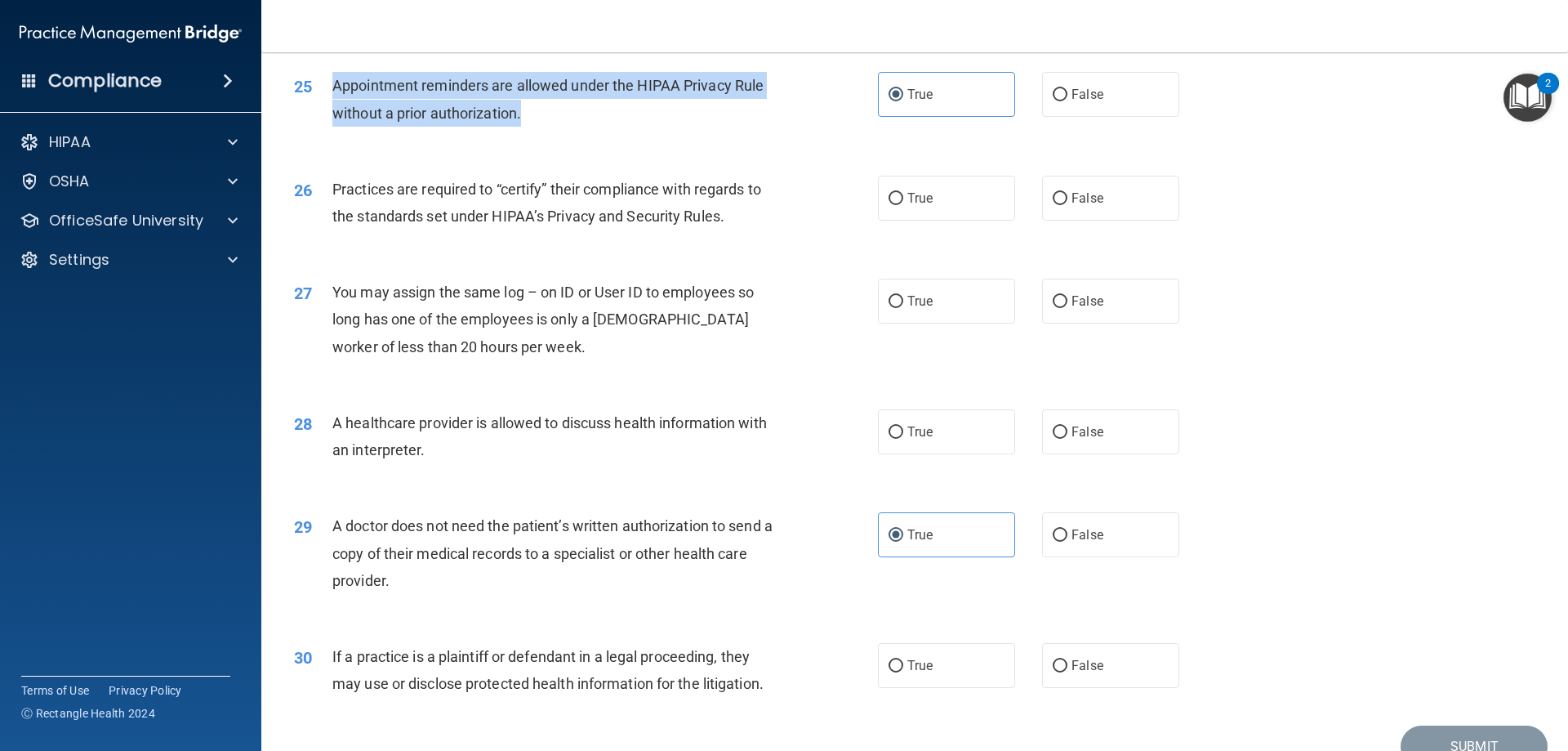
drag, startPoint x: 522, startPoint y: 115, endPoint x: 324, endPoint y: 81, distance: 200.9
click at [324, 81] on div "25 Appointment reminders are allowed under the HIPAA Privacy Rule without a pri…" at bounding box center [586, 103] width 633 height 62
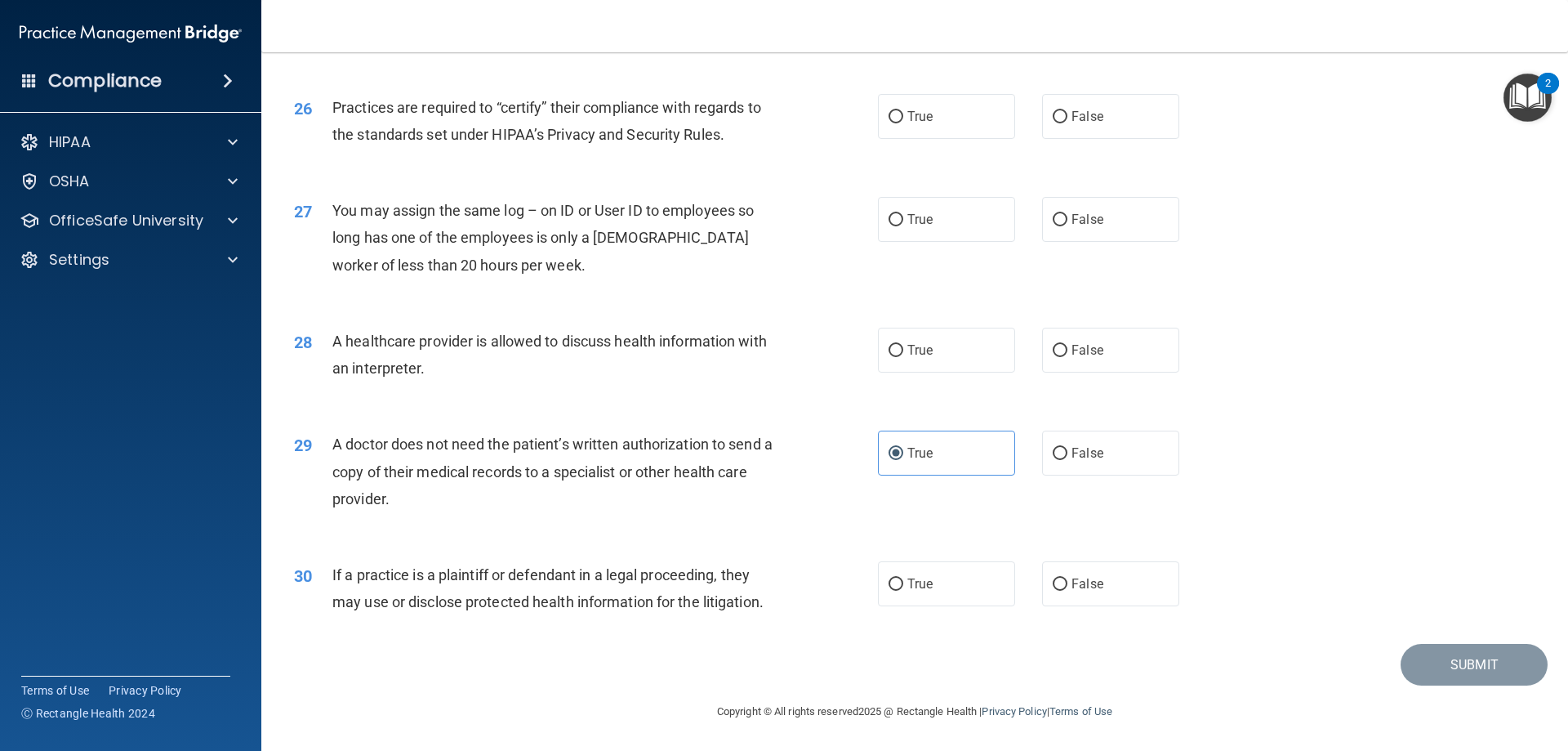
scroll to position [2890, 0]
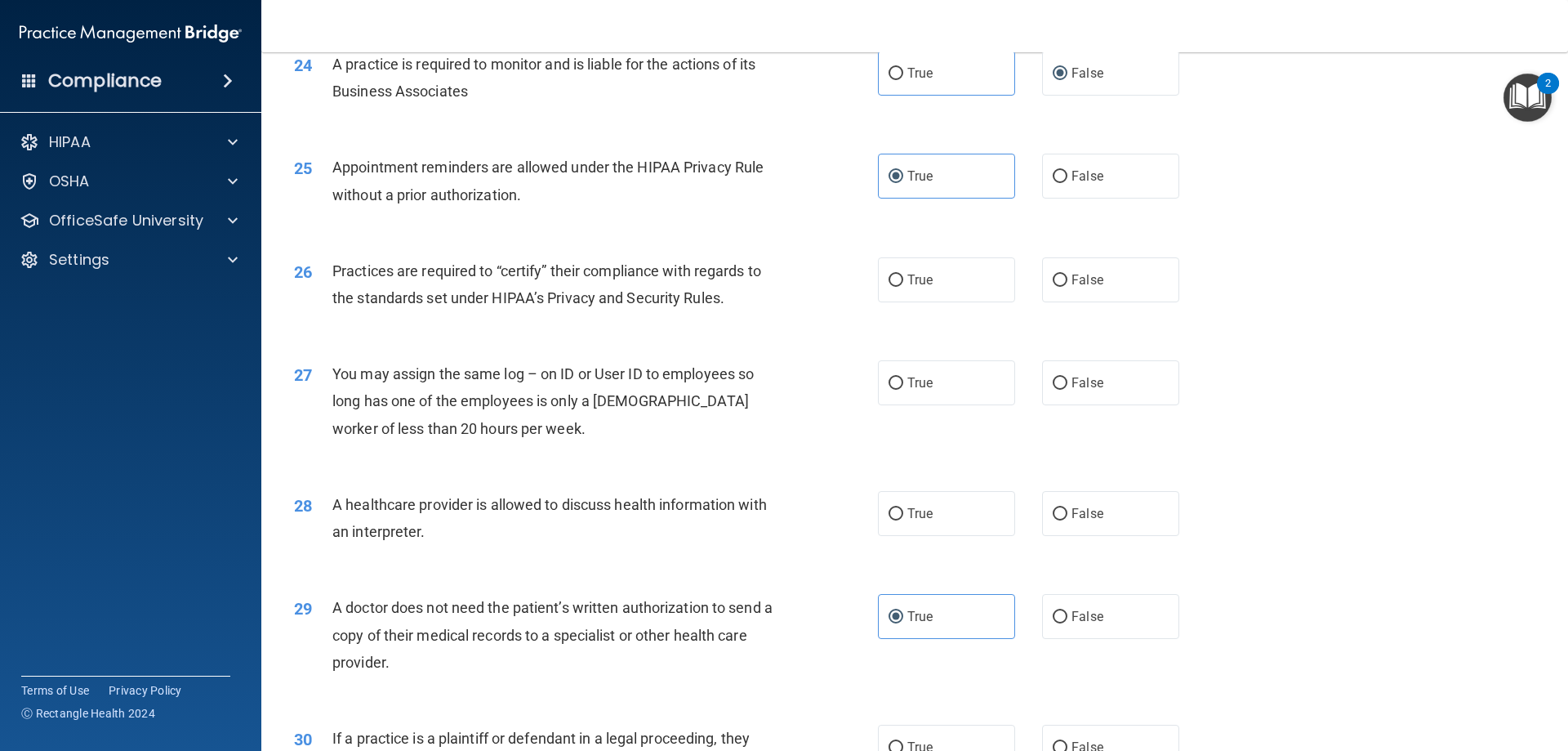
click at [662, 259] on div "Practices are required to “certify” their compliance with regards to the standa…" at bounding box center [560, 284] width 456 height 54
click at [910, 281] on span "True" at bounding box center [920, 280] width 26 height 16
click at [903, 281] on input "True" at bounding box center [896, 280] width 15 height 12
radio input "true"
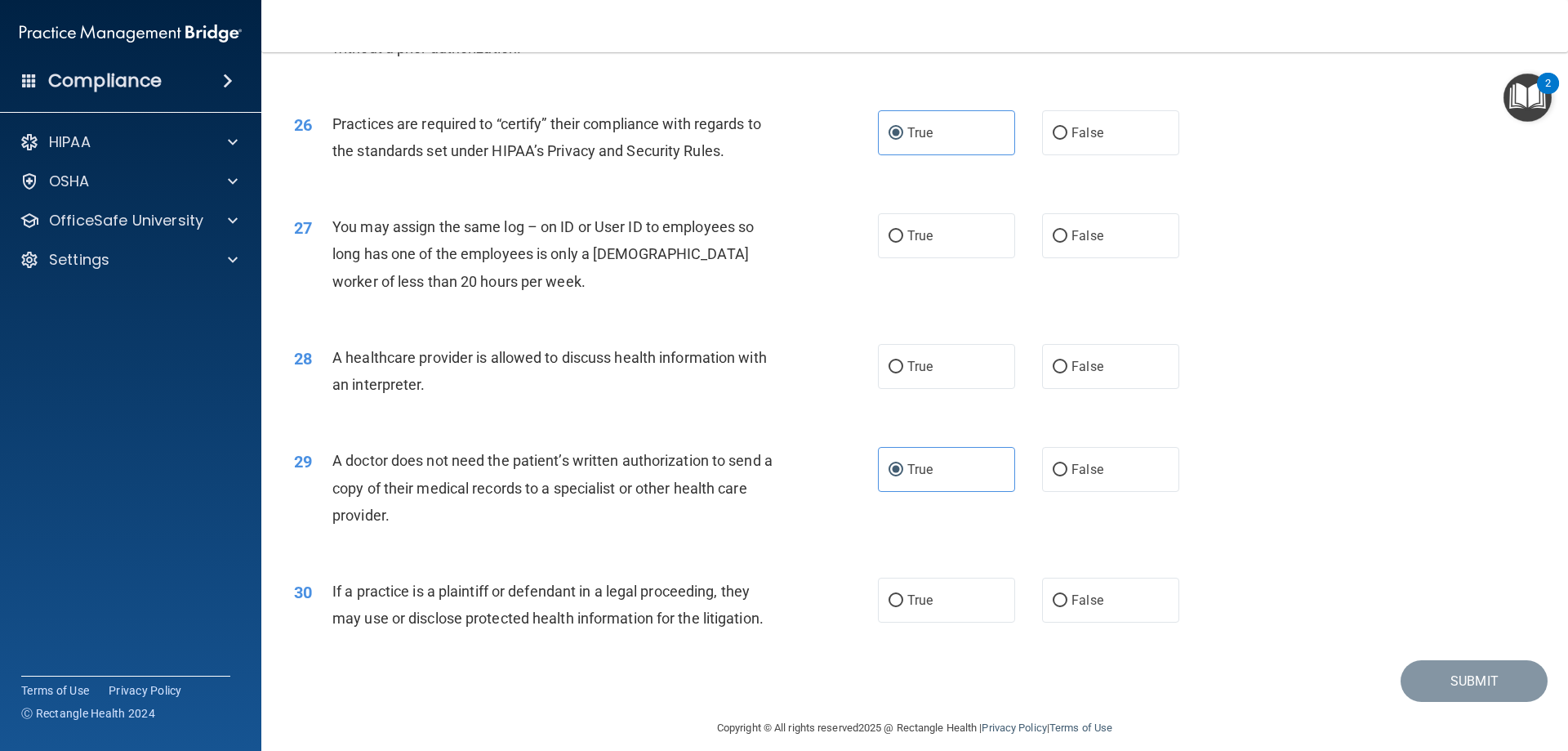
scroll to position [3053, 0]
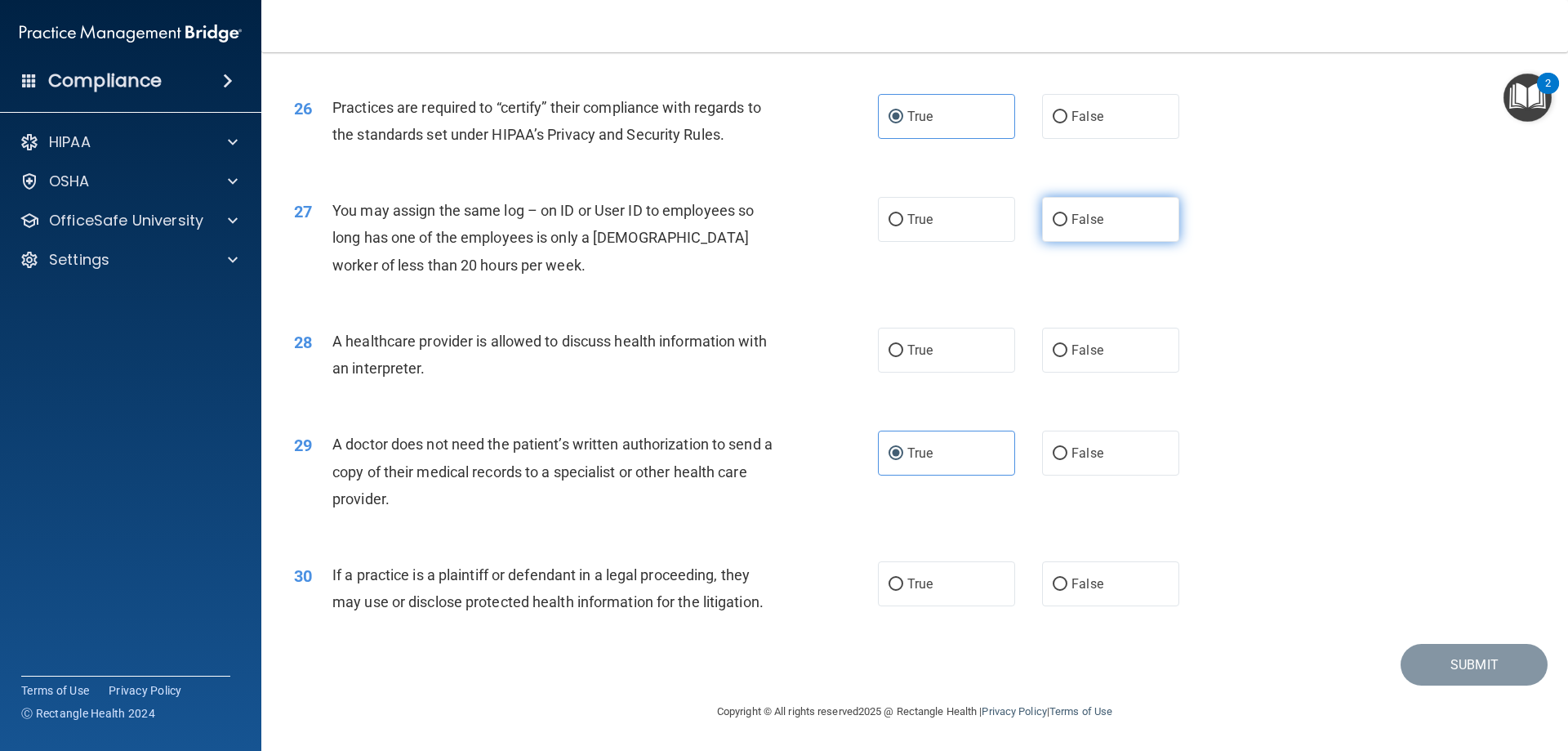
click at [1053, 217] on input "False" at bounding box center [1060, 220] width 15 height 12
radio input "true"
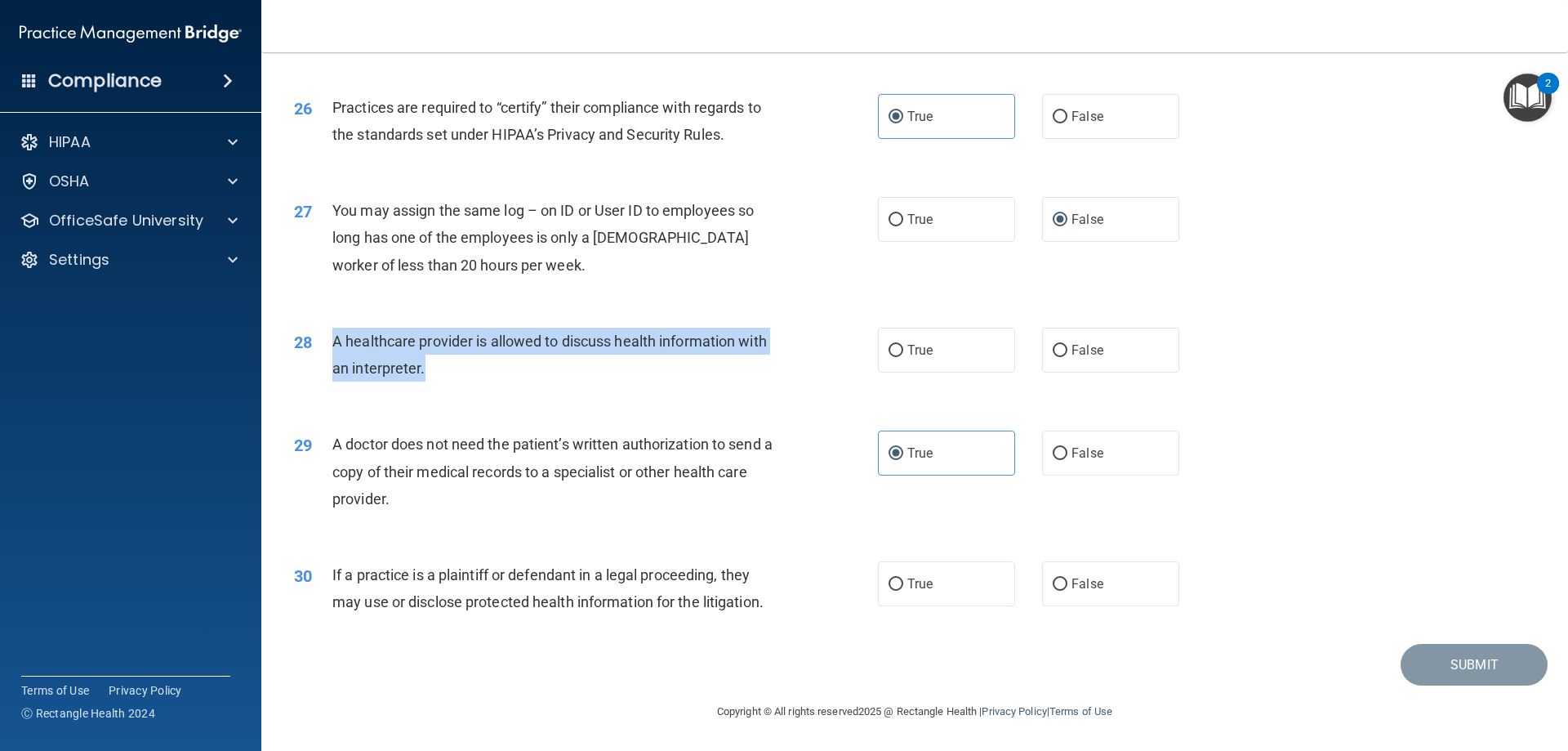
drag, startPoint x: 434, startPoint y: 372, endPoint x: 331, endPoint y: 342, distance: 107.3
click at [331, 342] on div "28 A healthcare provider is allowed to discuss health information with an inter…" at bounding box center [586, 358] width 633 height 62
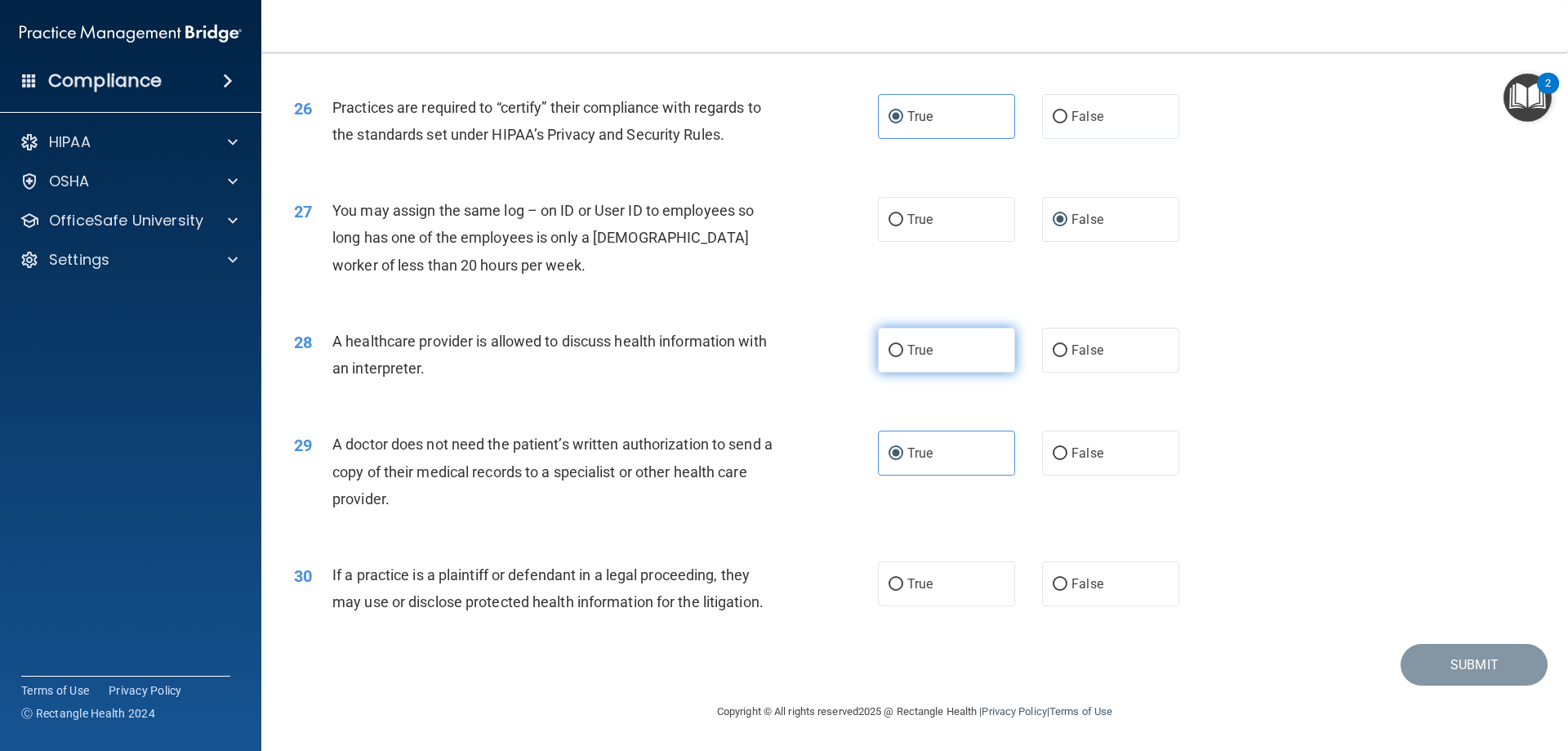
click at [972, 356] on label "True" at bounding box center [946, 350] width 137 height 45
click at [903, 356] on input "True" at bounding box center [896, 351] width 15 height 12
radio input "true"
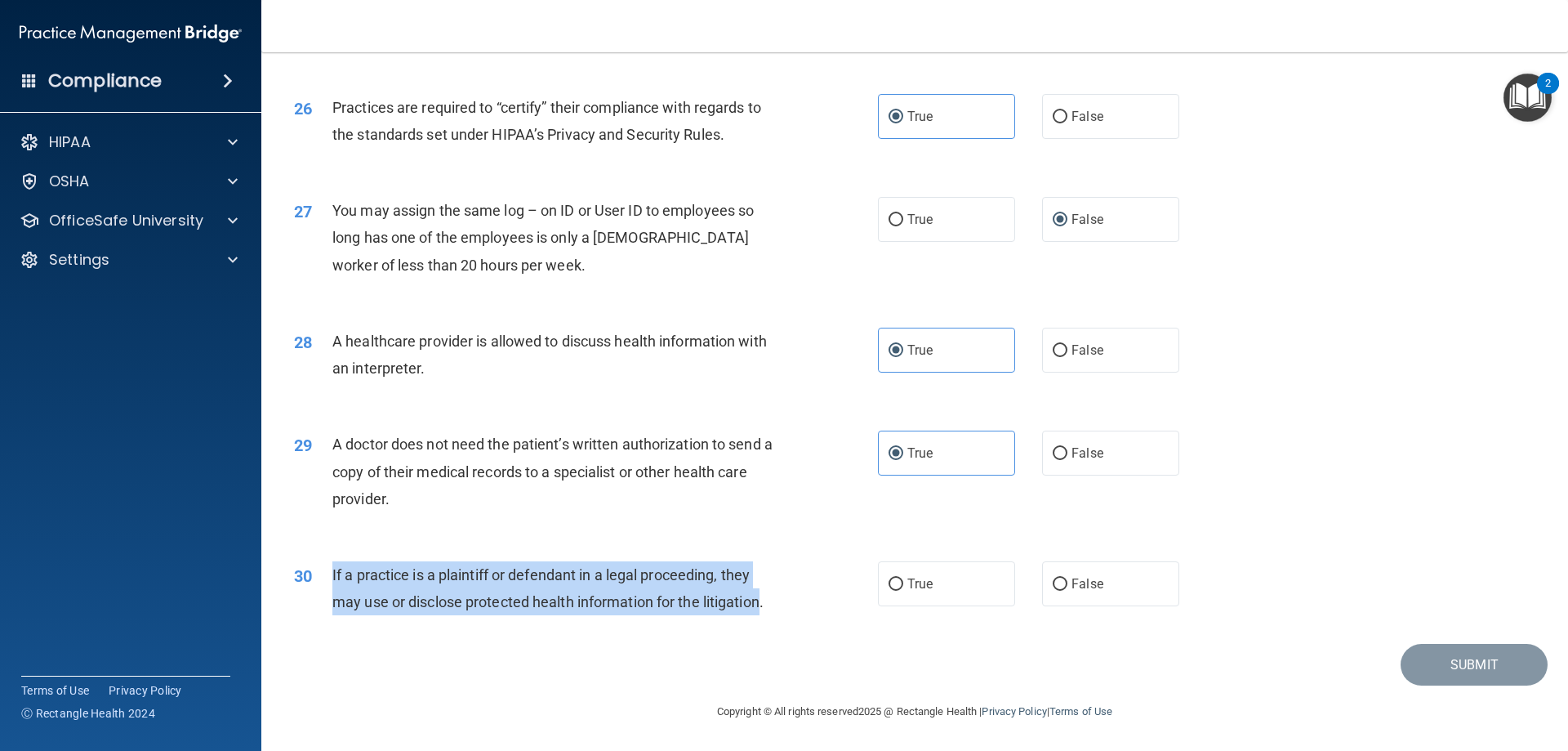
drag, startPoint x: 763, startPoint y: 603, endPoint x: 329, endPoint y: 578, distance: 434.7
click at [329, 578] on div "30 If a practice is a plaintiff or defendant in a legal proceeding, they may us…" at bounding box center [586, 592] width 633 height 62
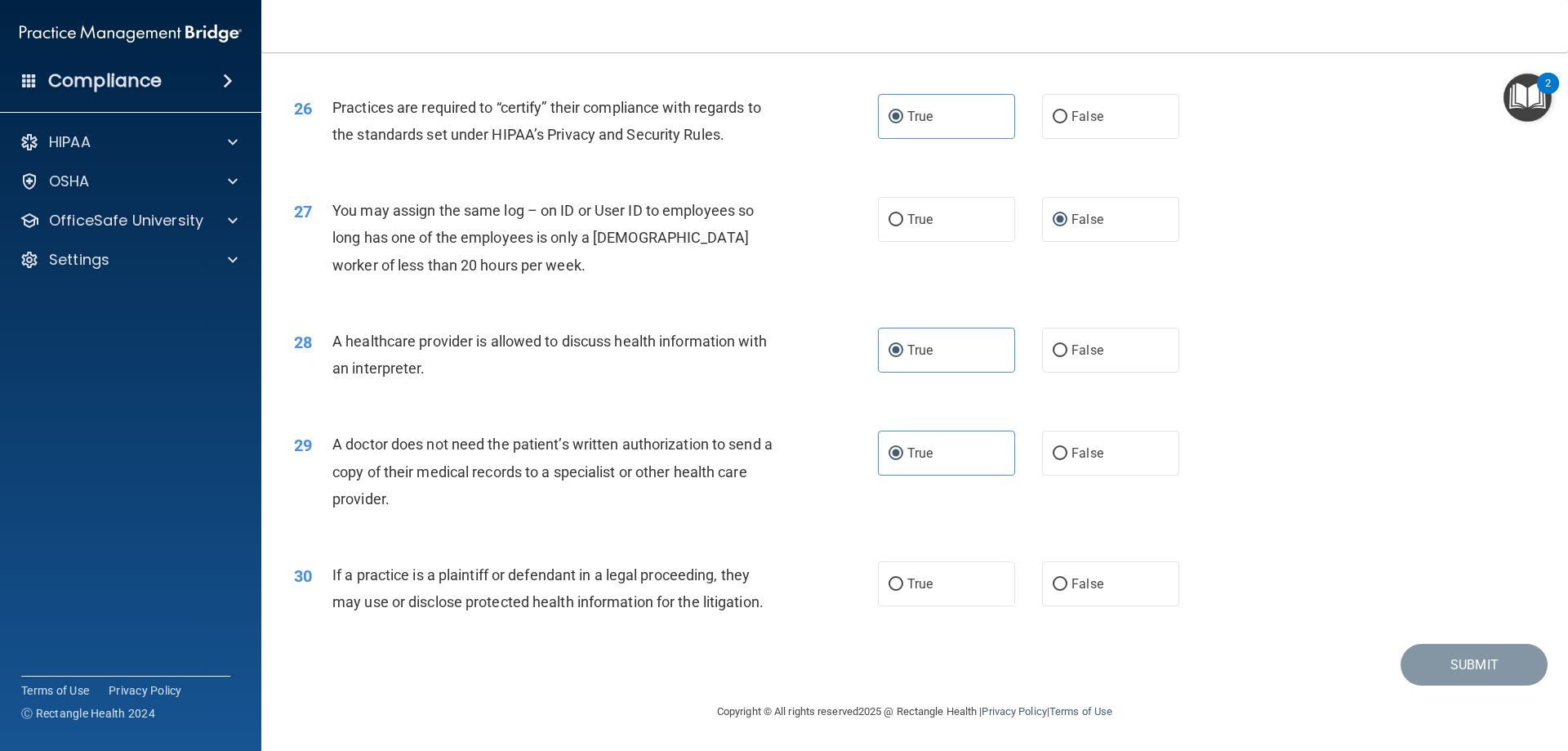
click at [672, 511] on div "A doctor does not need the patient’s written authorization to send a copy of th…" at bounding box center [560, 471] width 456 height 82
click at [917, 579] on span "True" at bounding box center [920, 584] width 26 height 16
click at [903, 579] on input "True" at bounding box center [896, 584] width 15 height 12
radio input "true"
click at [1451, 663] on button "Submit" at bounding box center [1474, 665] width 147 height 41
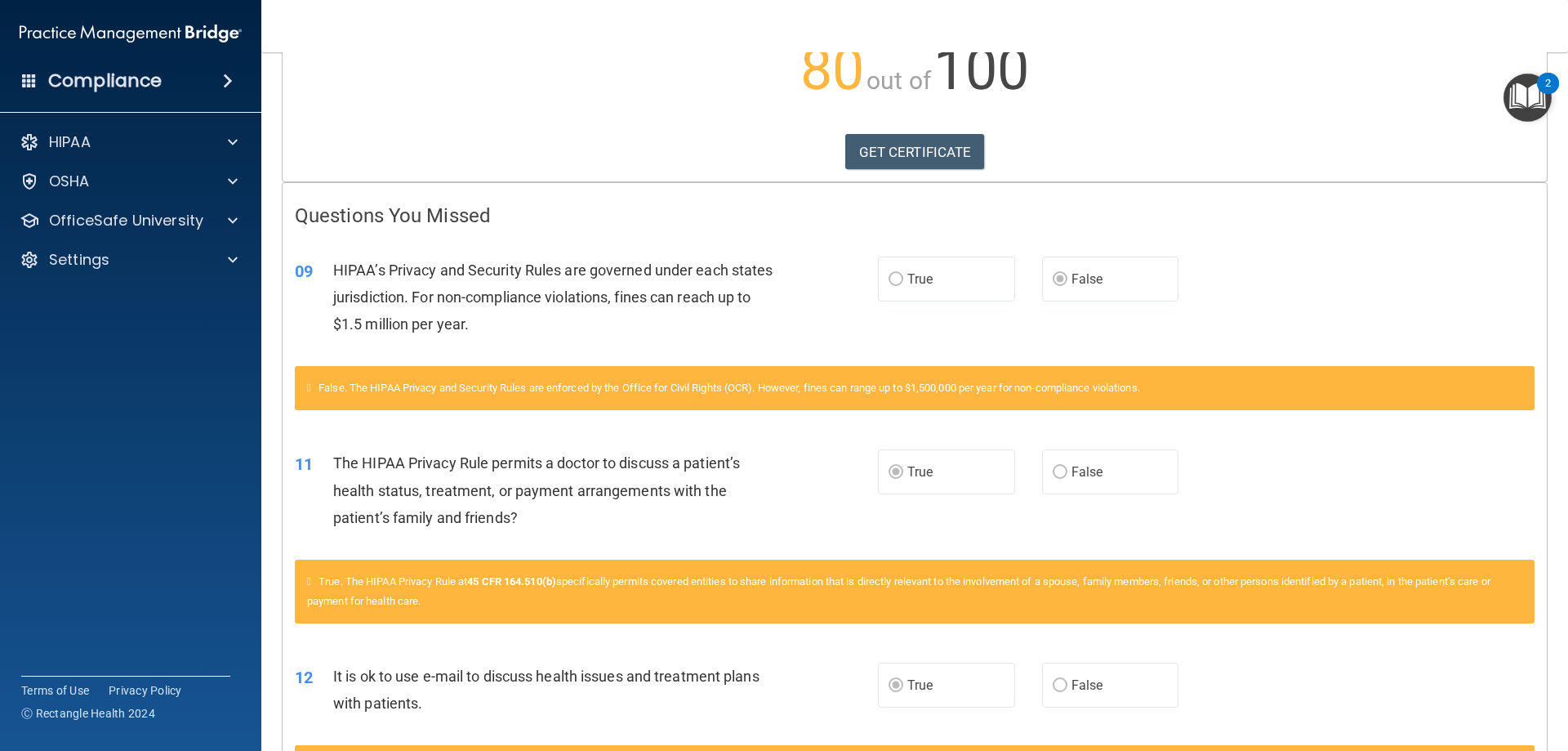
scroll to position [44, 0]
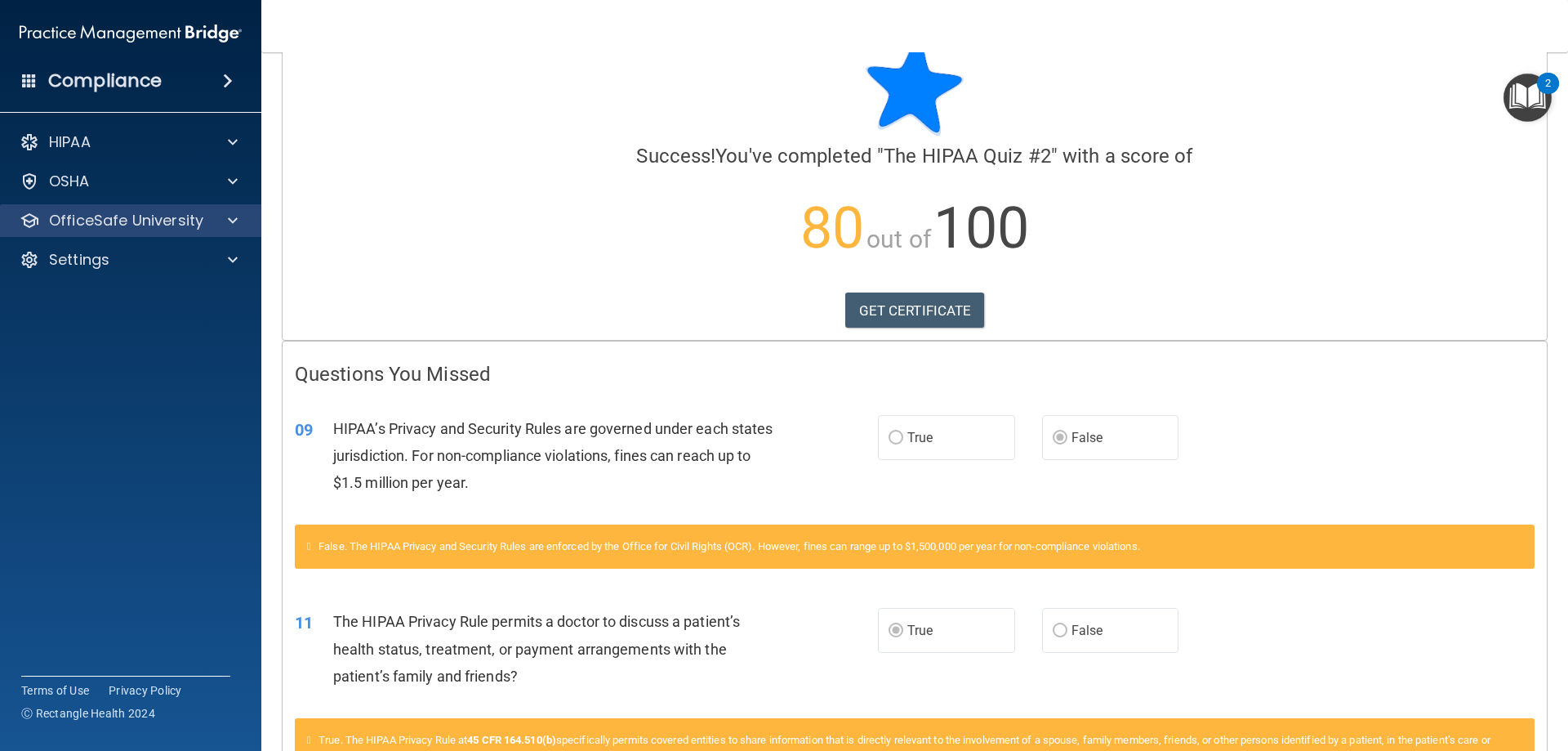
click at [155, 205] on div "OfficeSafe University" at bounding box center [131, 221] width 262 height 33
click at [143, 228] on p "OfficeSafe University" at bounding box center [126, 221] width 155 height 20
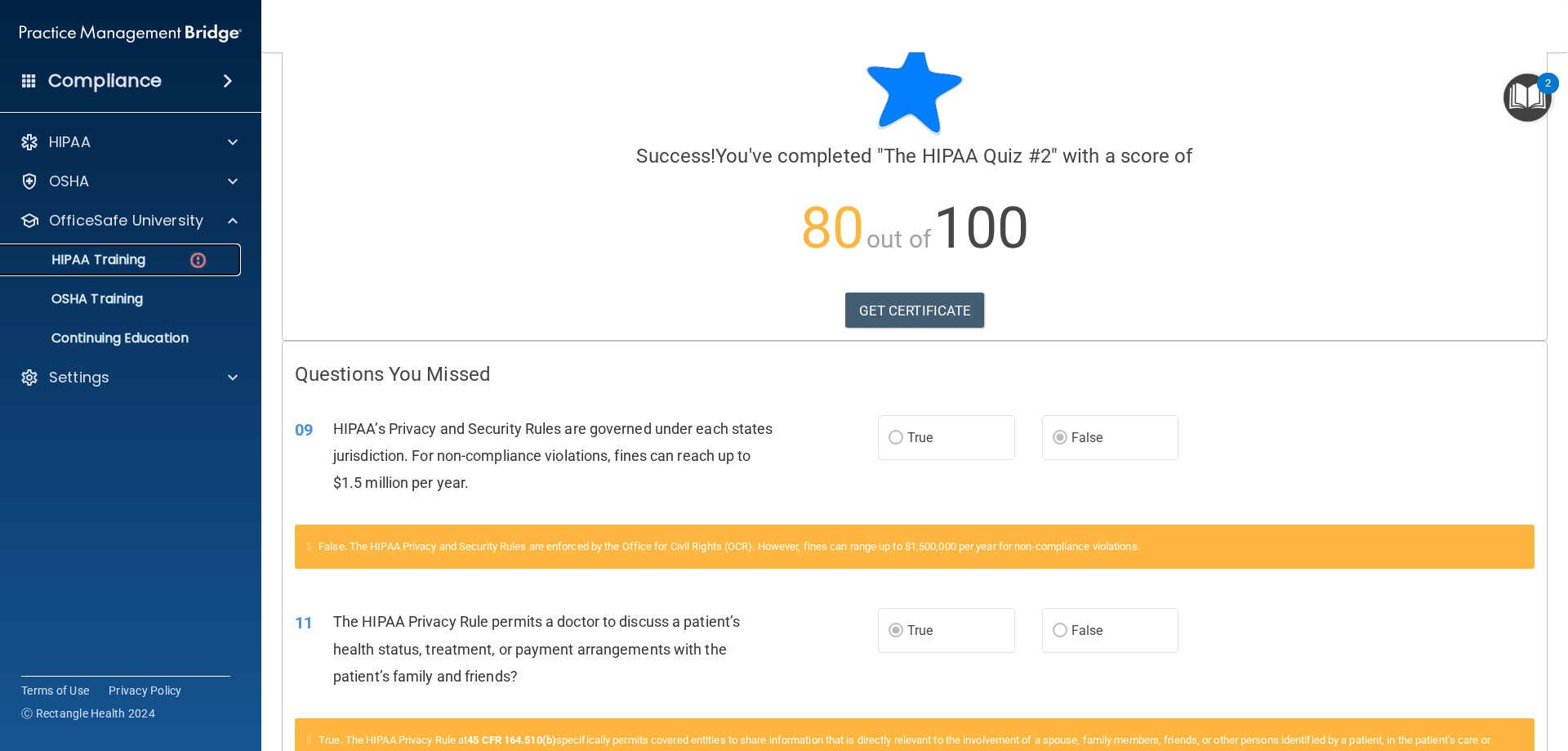
click at [172, 264] on div "HIPAA Training" at bounding box center [122, 260] width 223 height 17
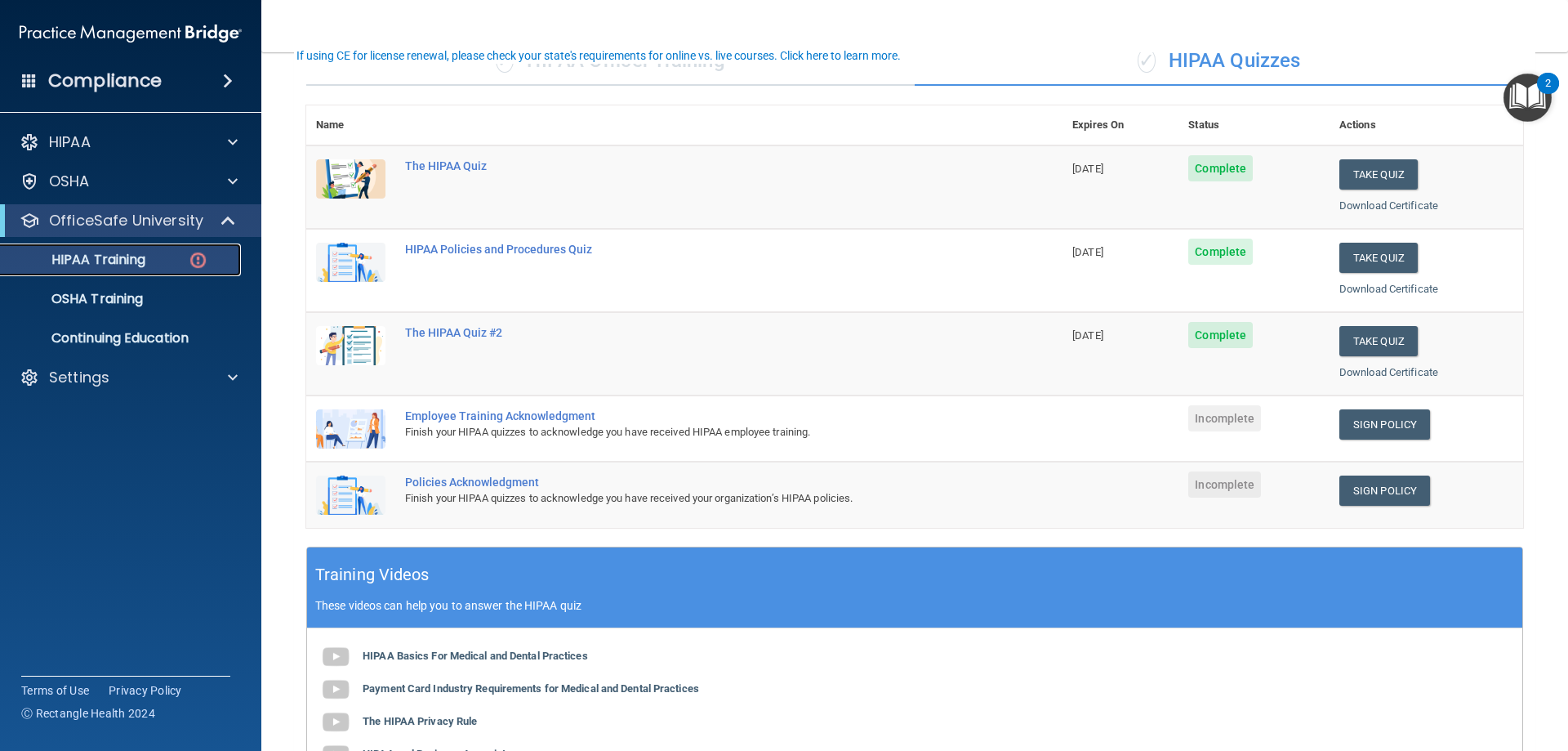
scroll to position [289, 0]
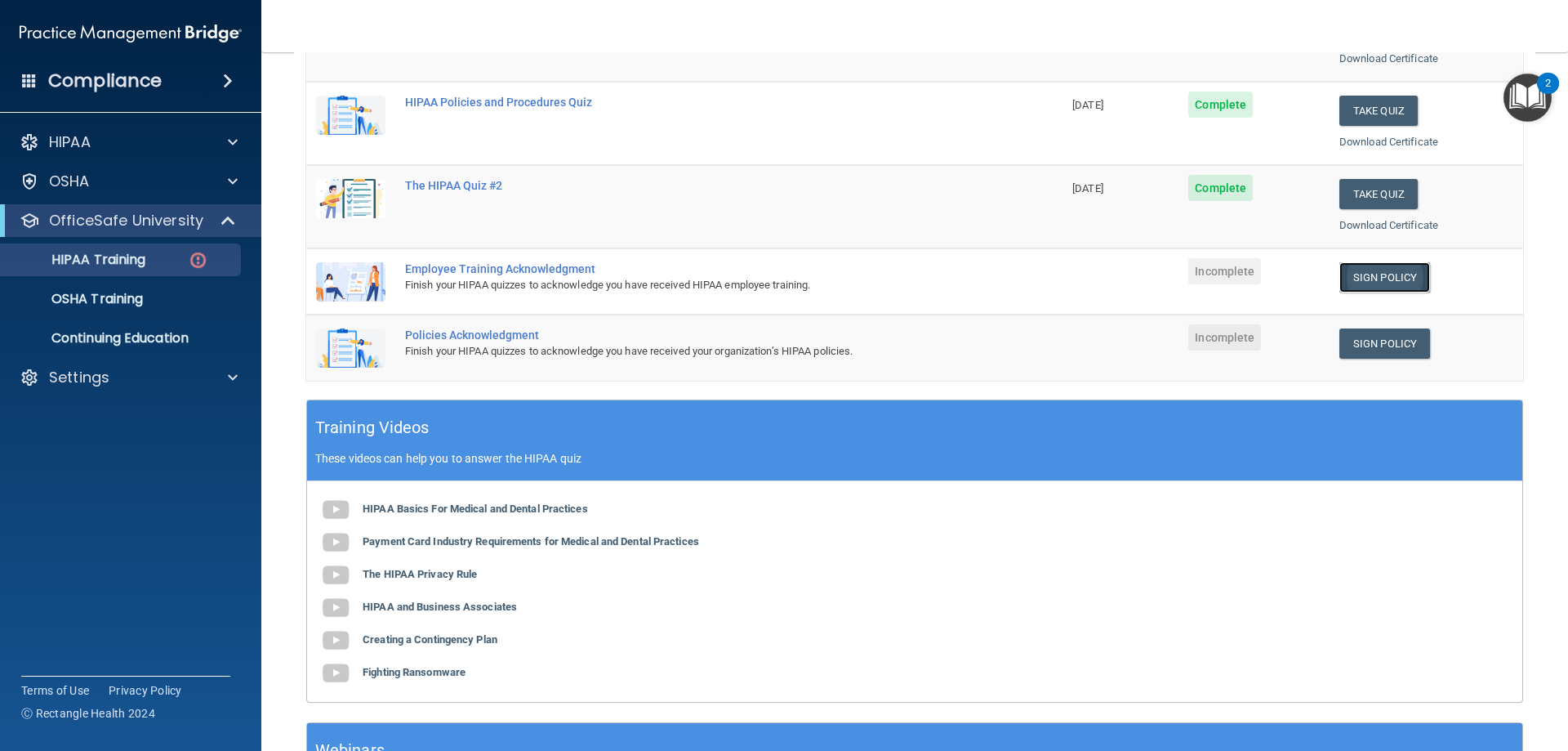
click at [1354, 285] on link "Sign Policy" at bounding box center [1385, 277] width 91 height 31
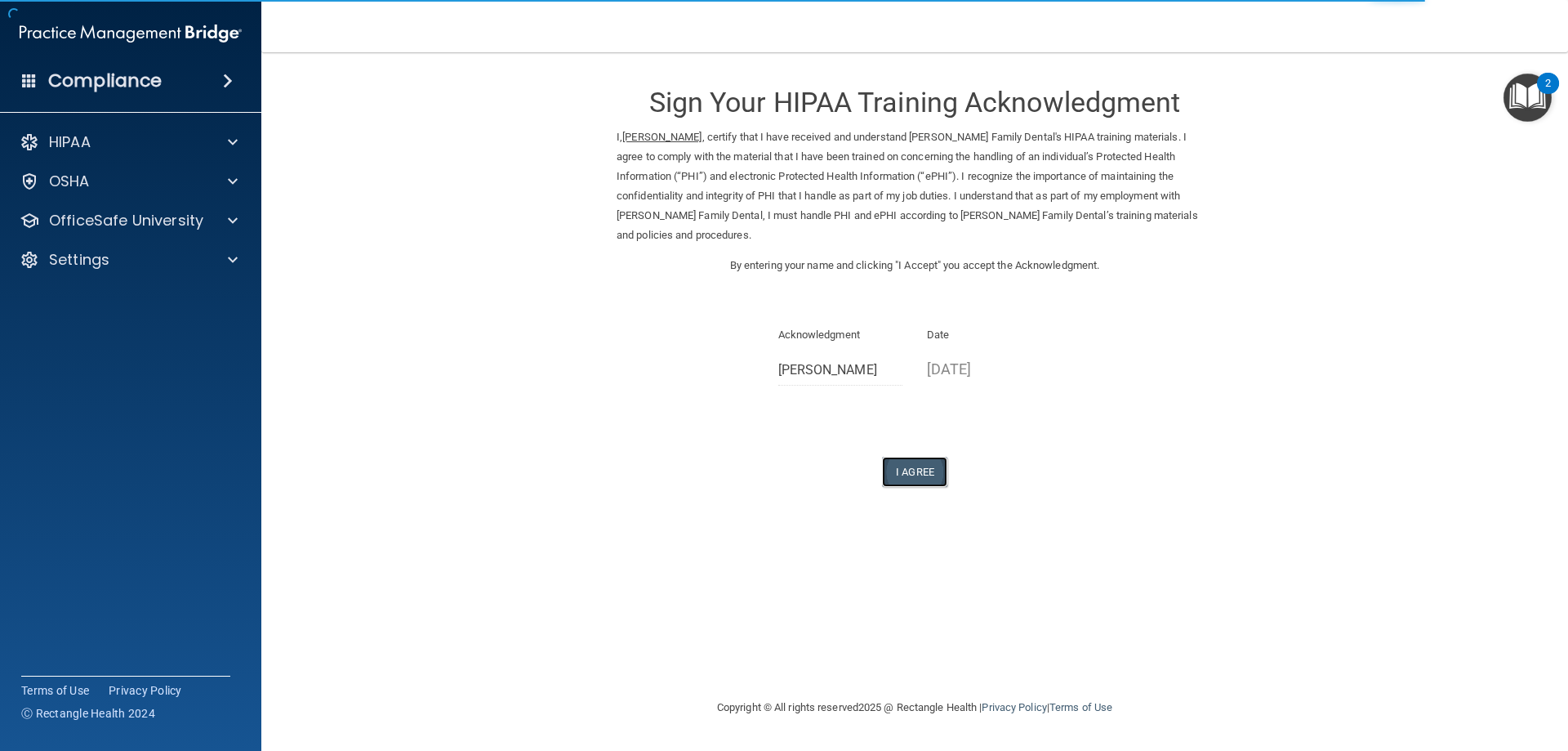
click at [917, 464] on button "I Agree" at bounding box center [914, 471] width 65 height 31
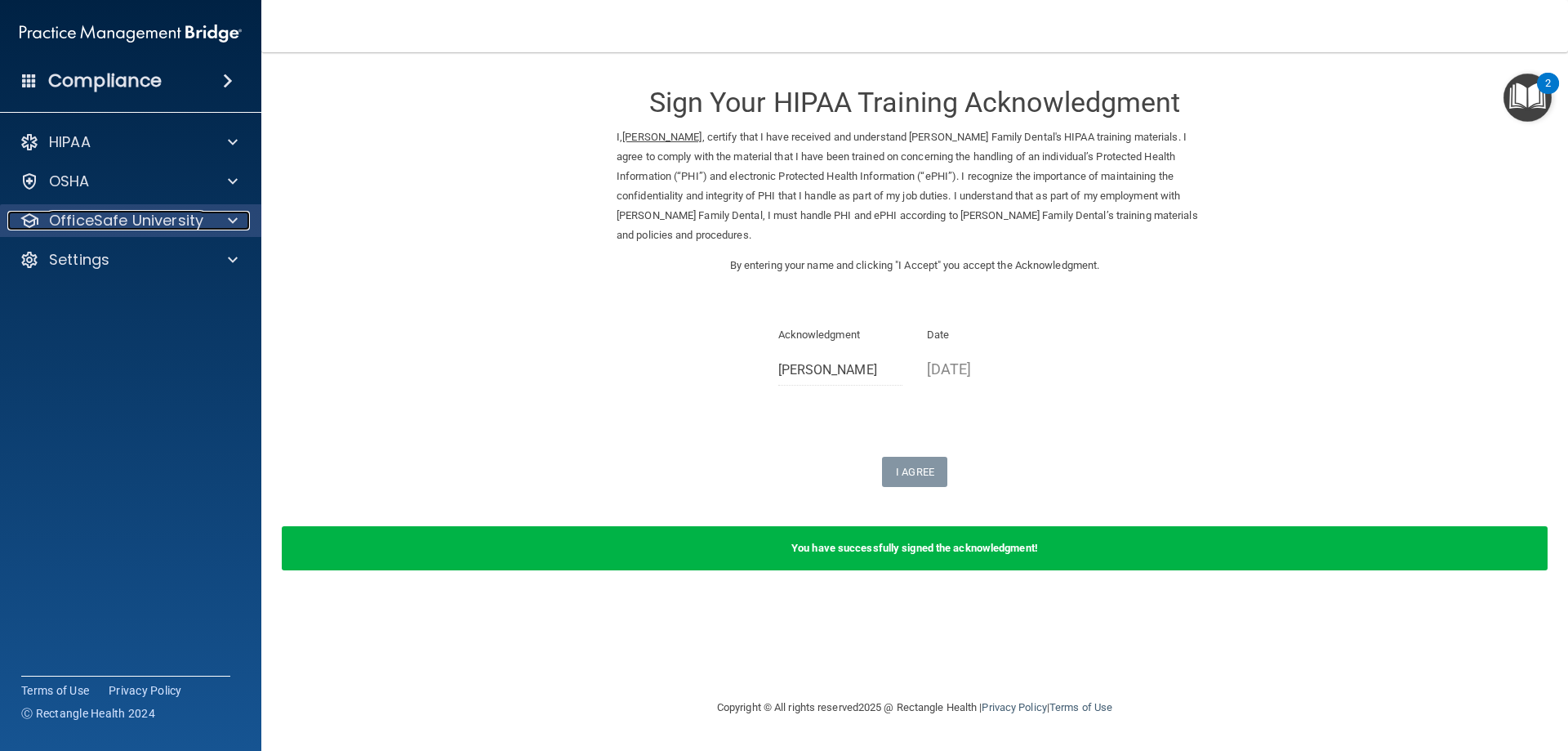
click at [187, 213] on p "OfficeSafe University" at bounding box center [126, 221] width 155 height 20
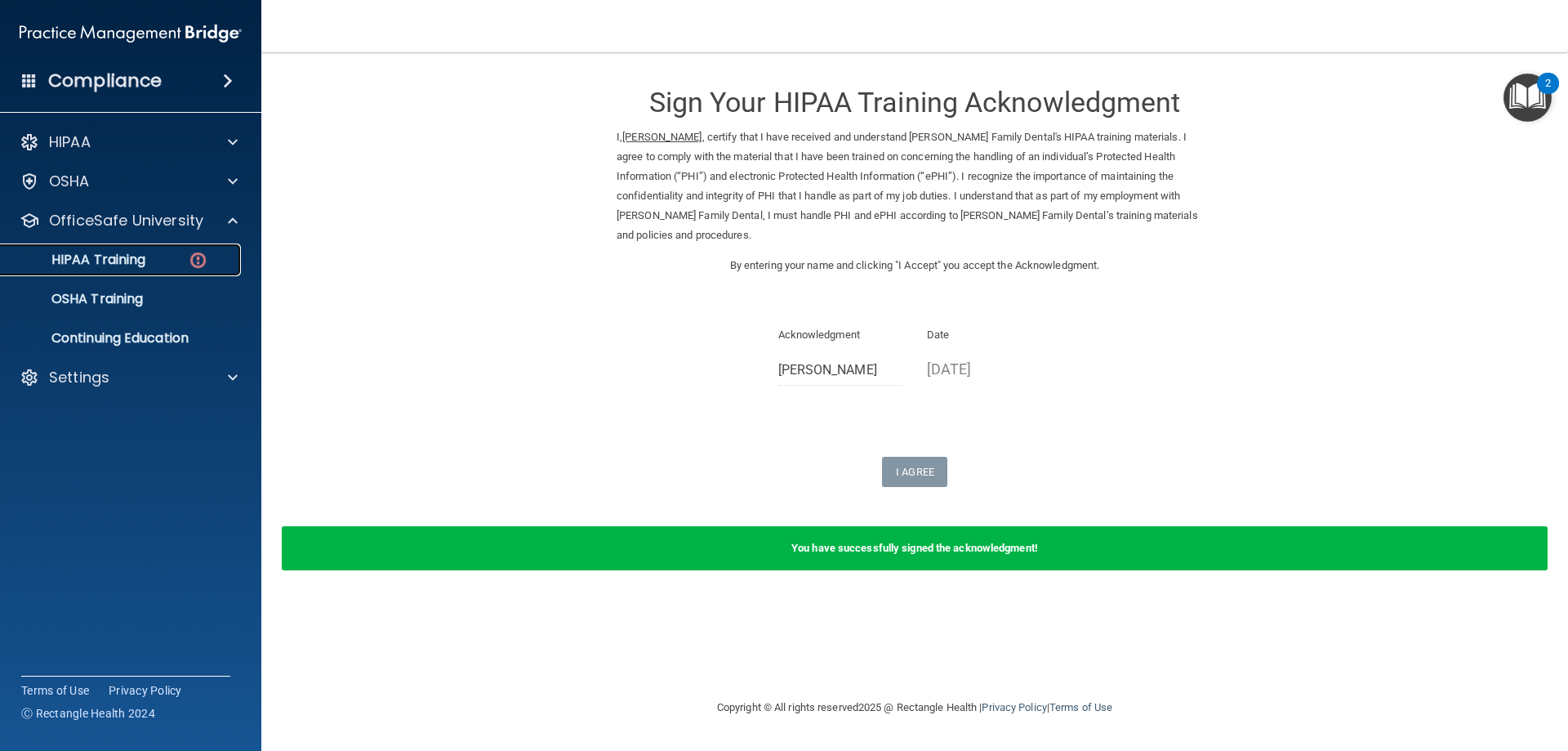
click at [183, 256] on div "HIPAA Training" at bounding box center [122, 260] width 223 height 17
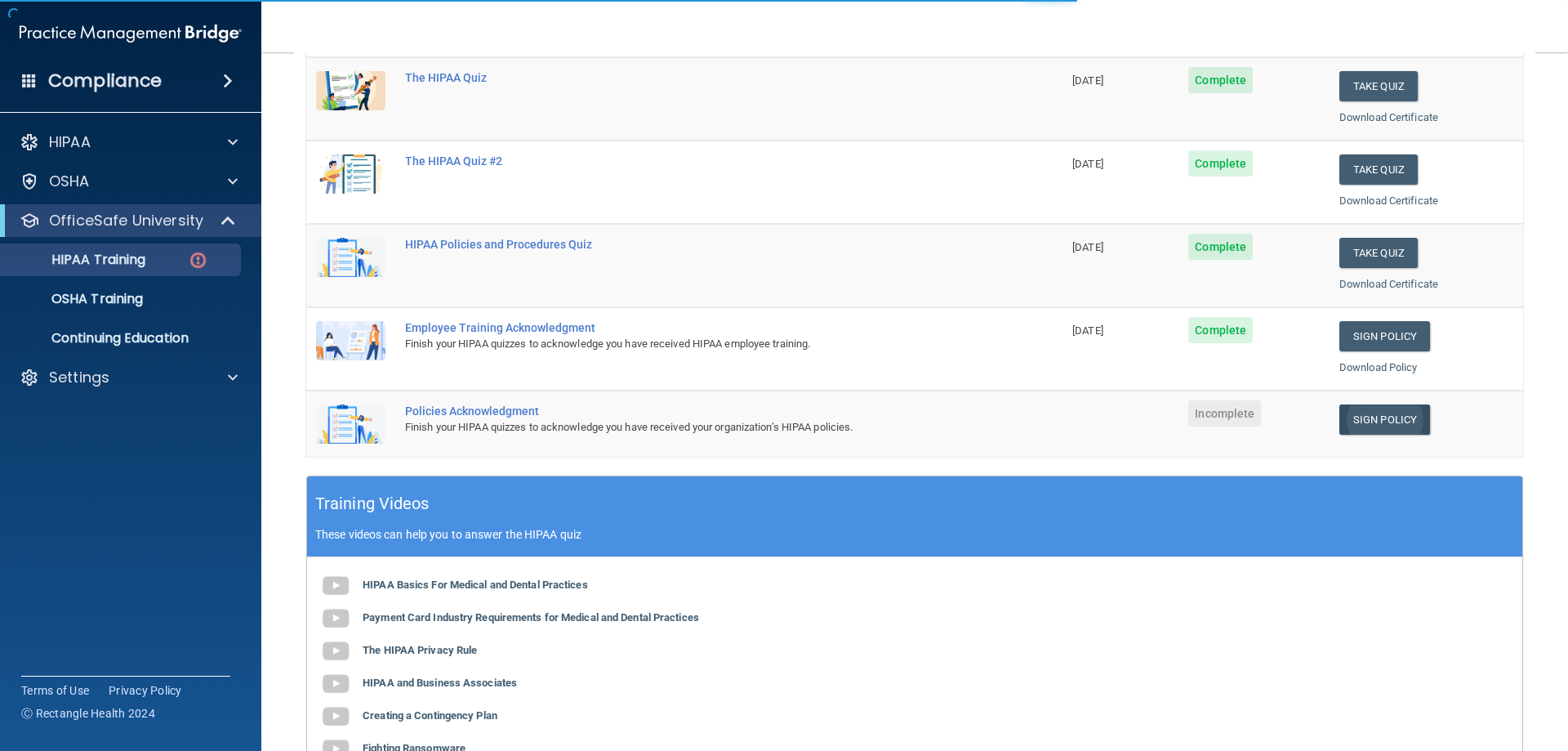
scroll to position [245, 0]
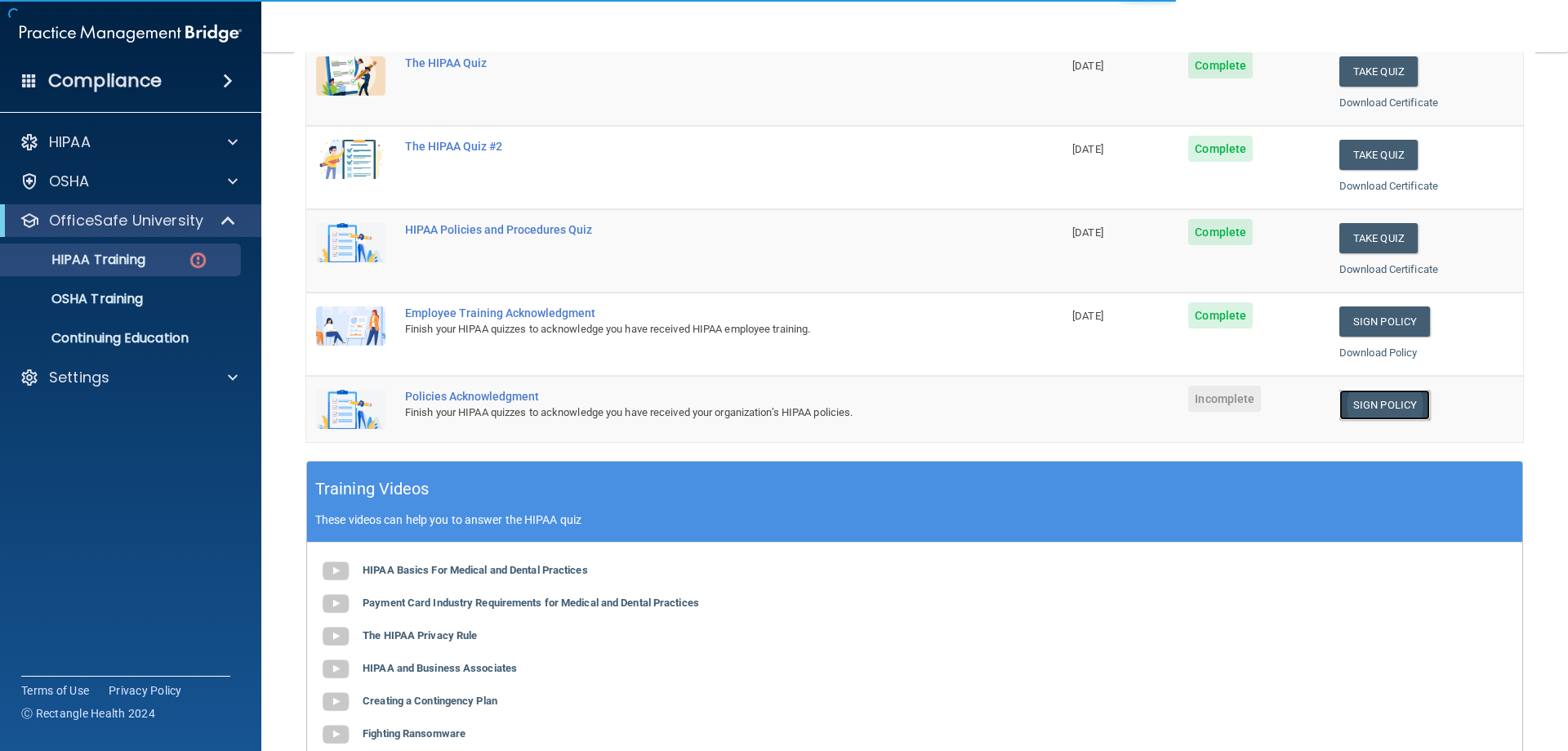
click at [1347, 402] on link "Sign Policy" at bounding box center [1385, 404] width 91 height 31
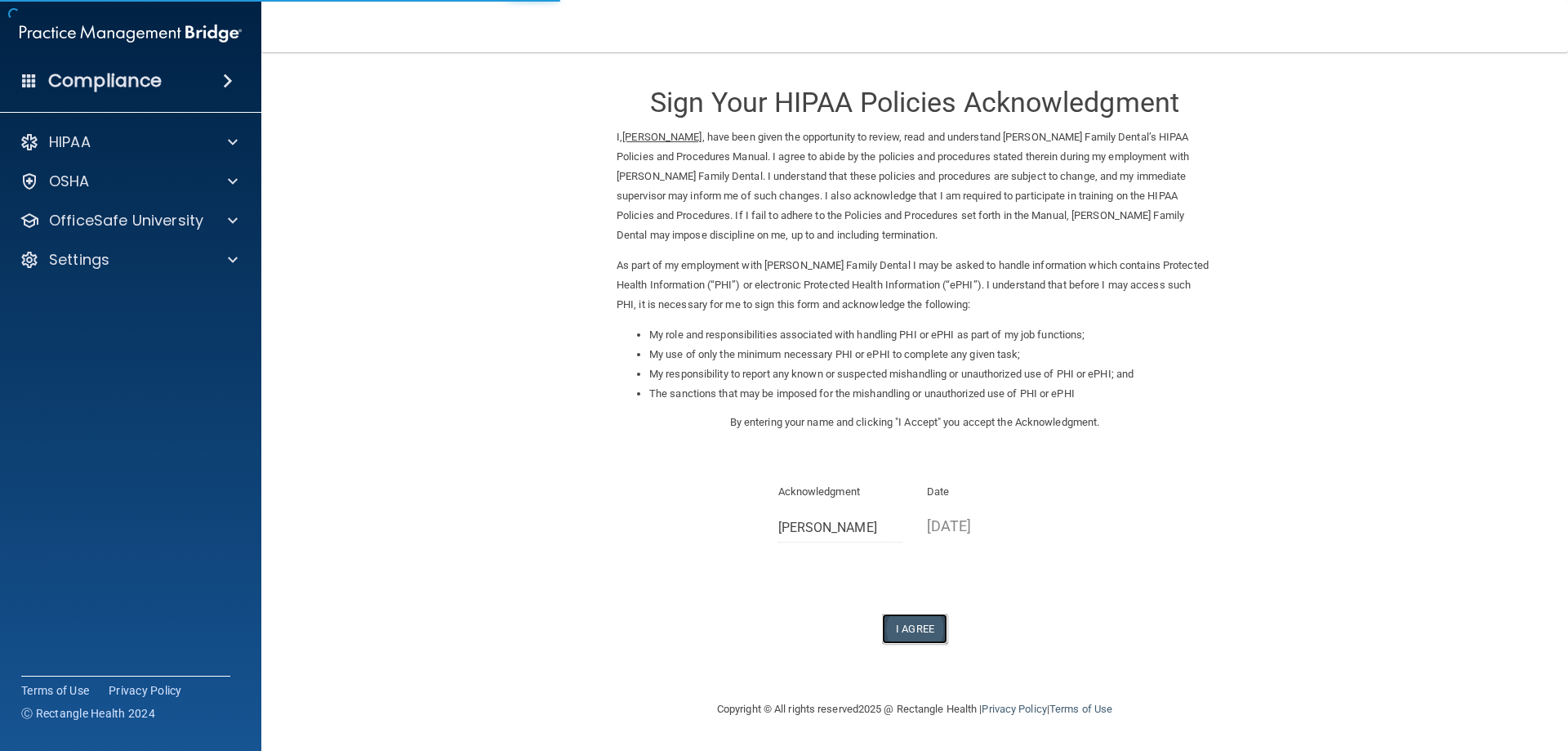
click at [903, 615] on button "I Agree" at bounding box center [914, 629] width 65 height 31
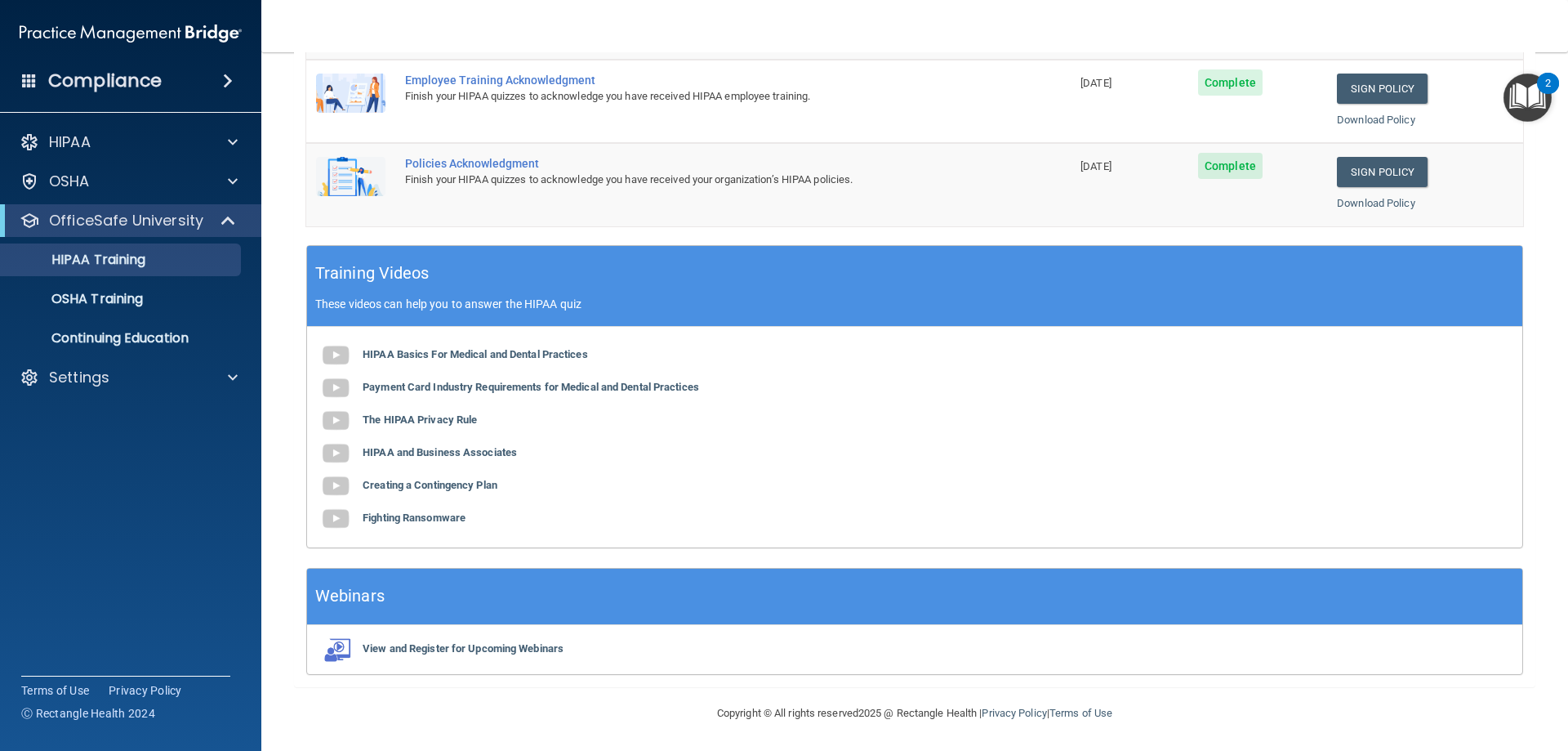
scroll to position [480, 0]
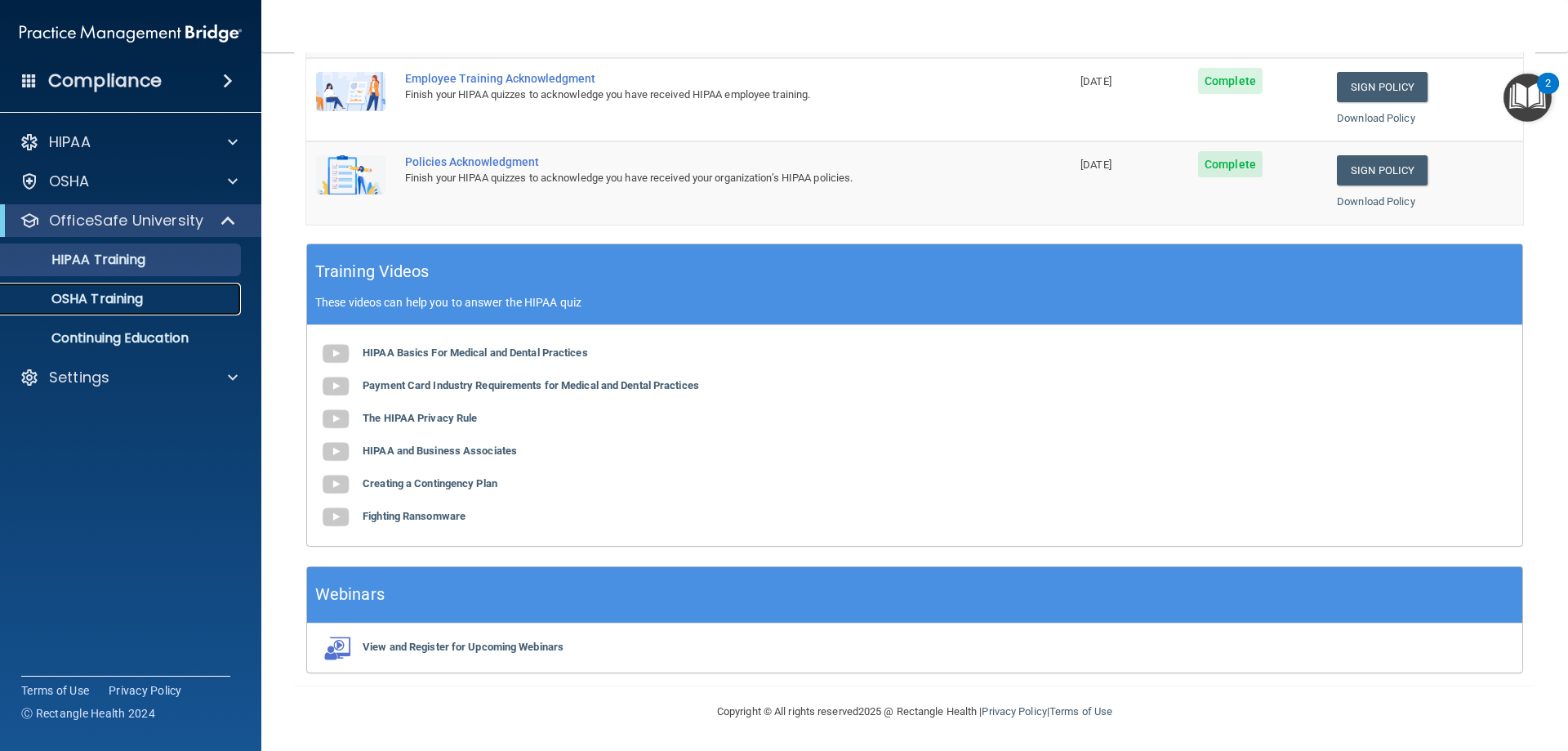
click at [148, 308] on link "OSHA Training" at bounding box center [112, 299] width 257 height 33
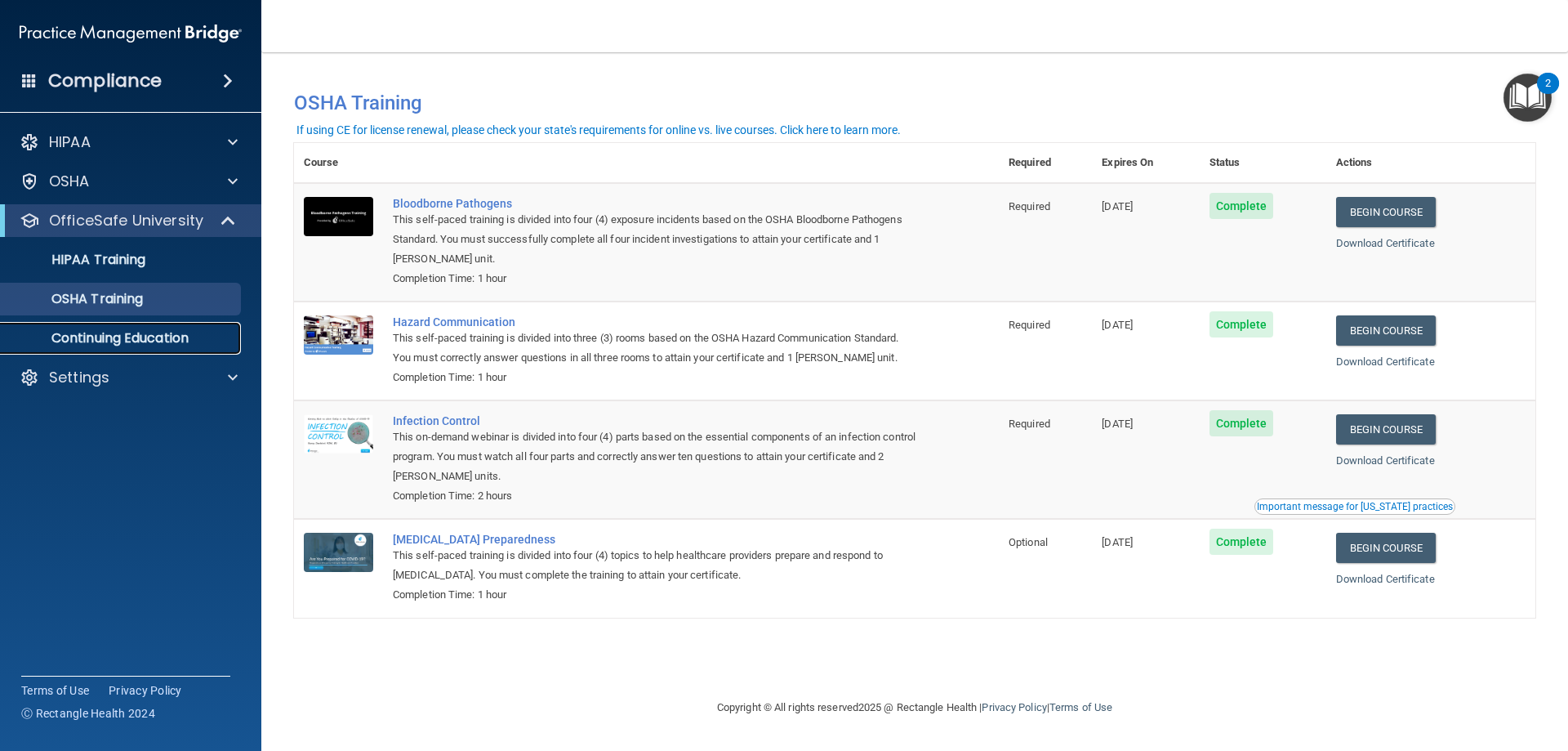
click at [171, 337] on p "Continuing Education" at bounding box center [122, 338] width 223 height 17
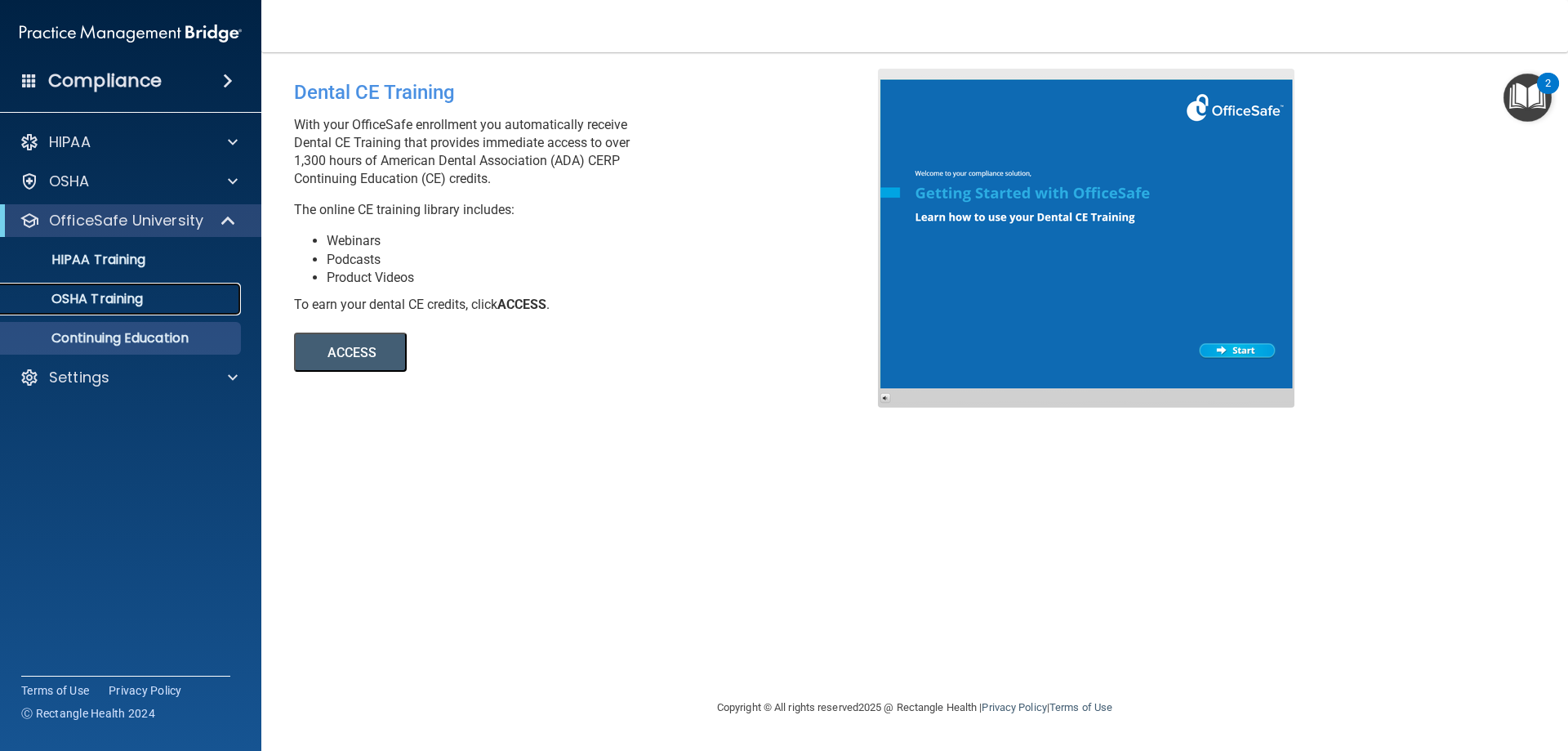
click at [111, 307] on p "OSHA Training" at bounding box center [77, 299] width 132 height 17
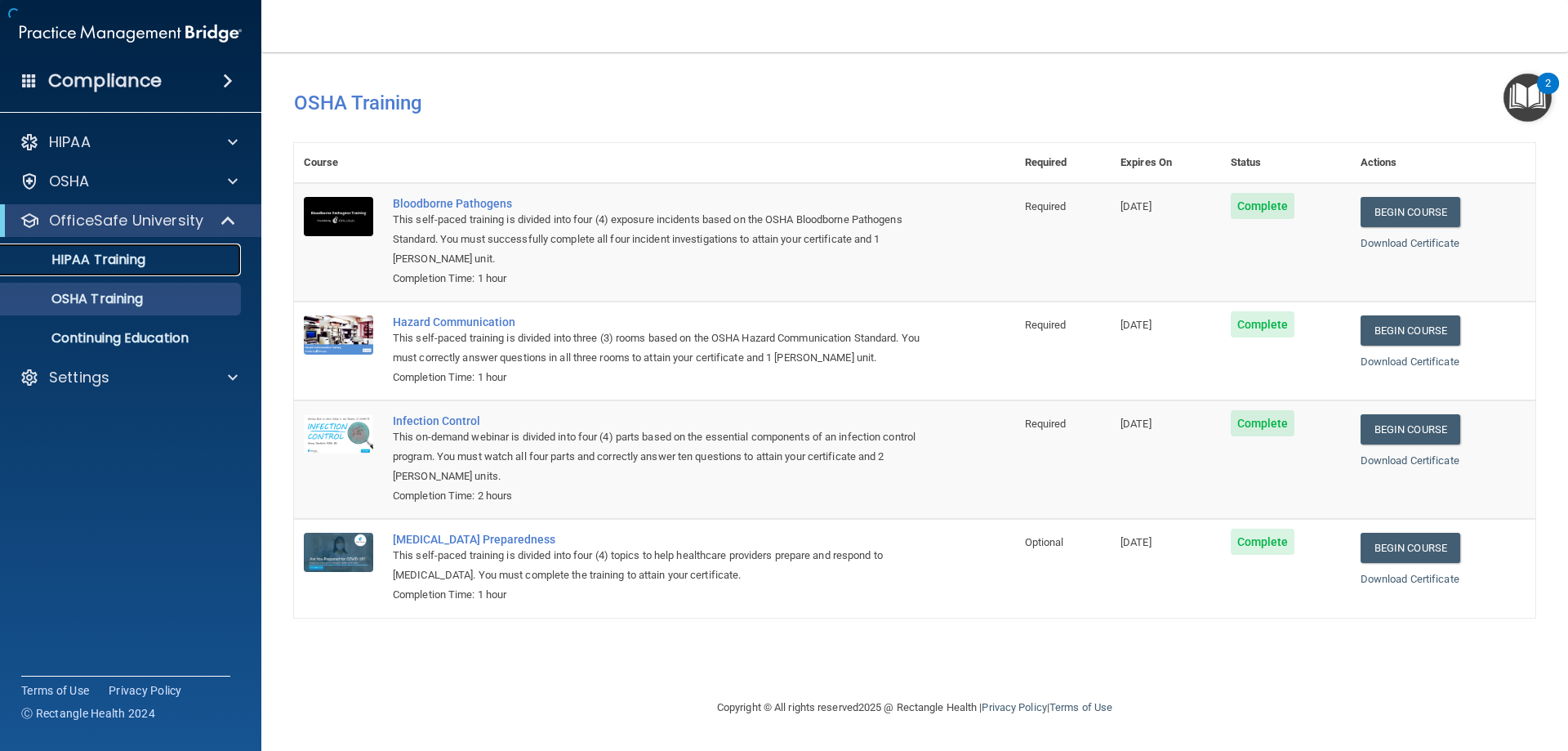
click at [118, 269] on link "HIPAA Training" at bounding box center [112, 260] width 257 height 33
